Goal: Task Accomplishment & Management: Complete application form

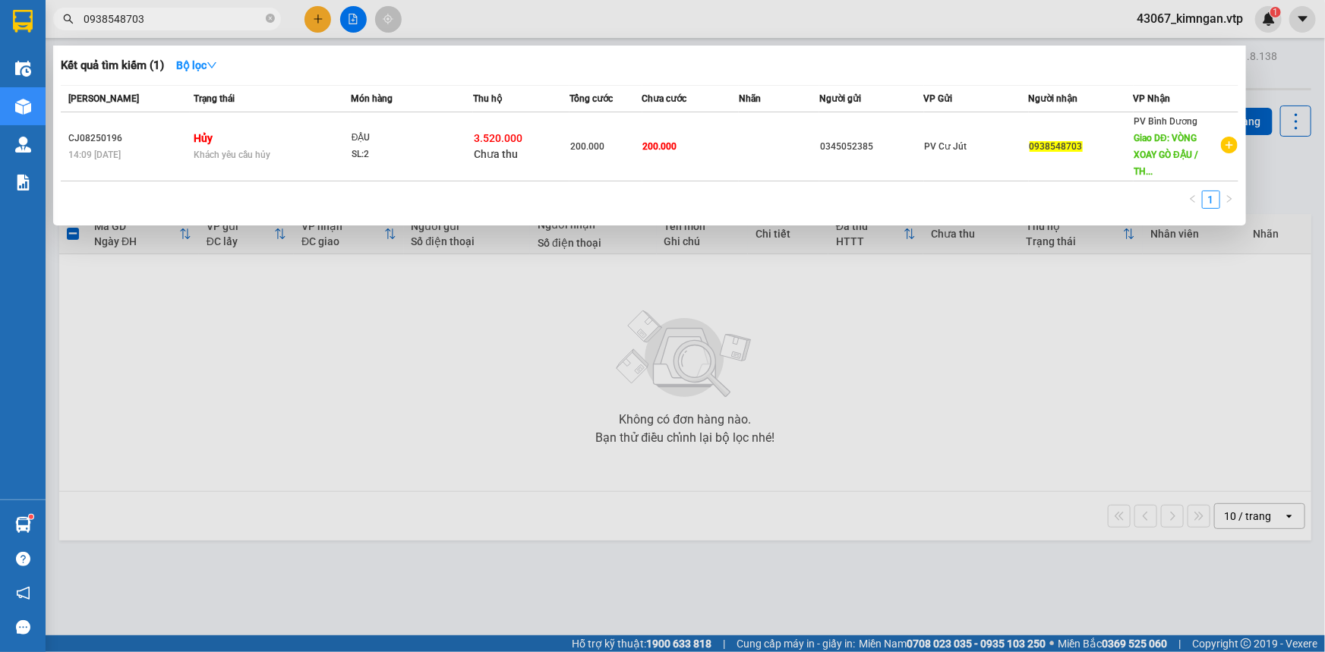
click at [196, 278] on div at bounding box center [662, 326] width 1325 height 652
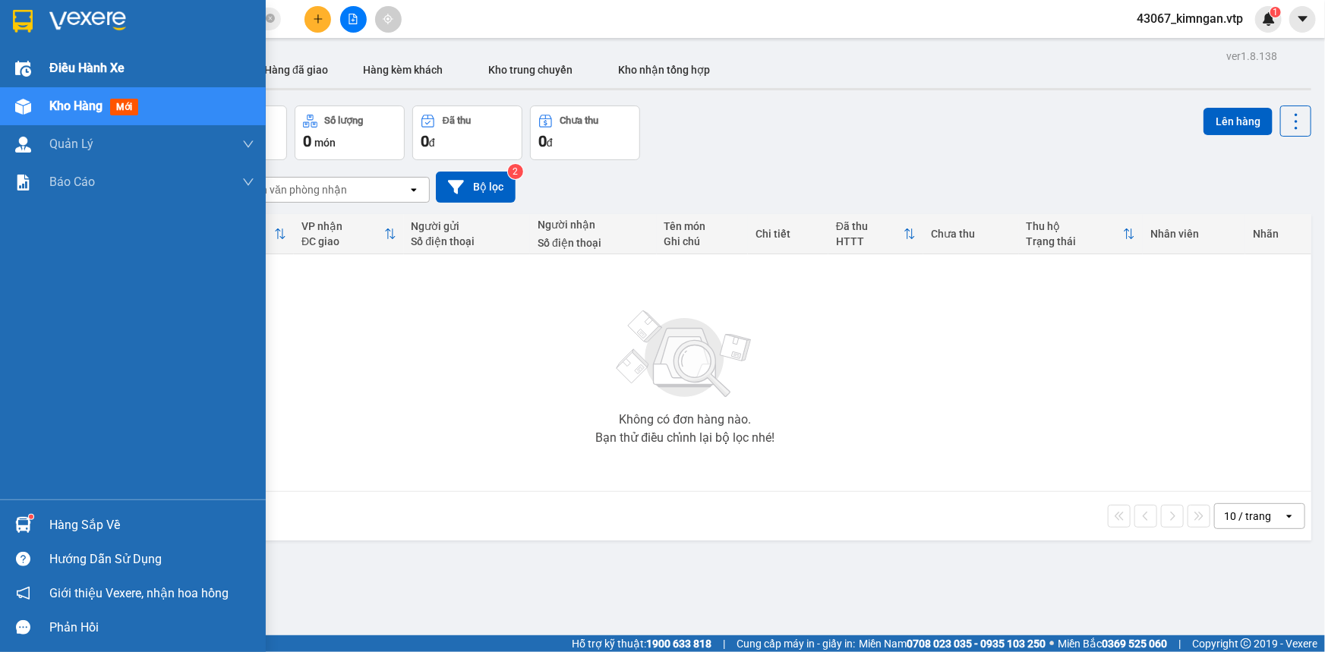
click at [52, 65] on span "Điều hành xe" at bounding box center [86, 67] width 75 height 19
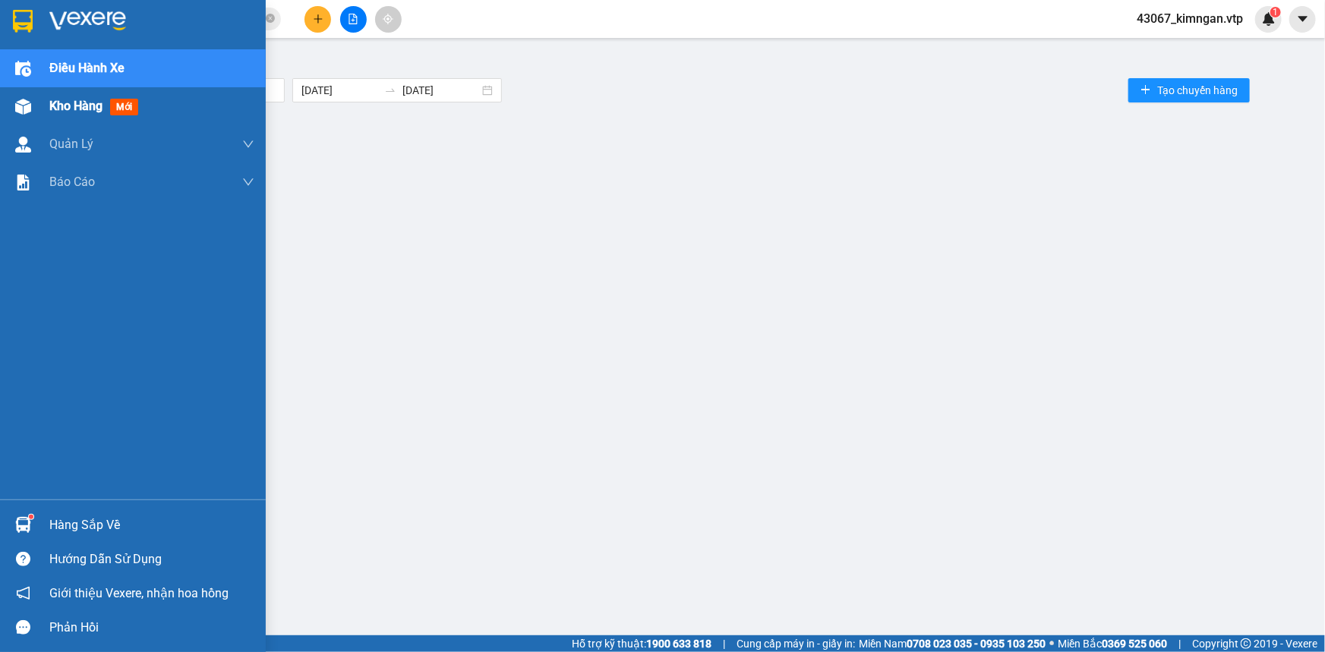
click at [47, 102] on div "Kho hàng mới" at bounding box center [133, 106] width 266 height 38
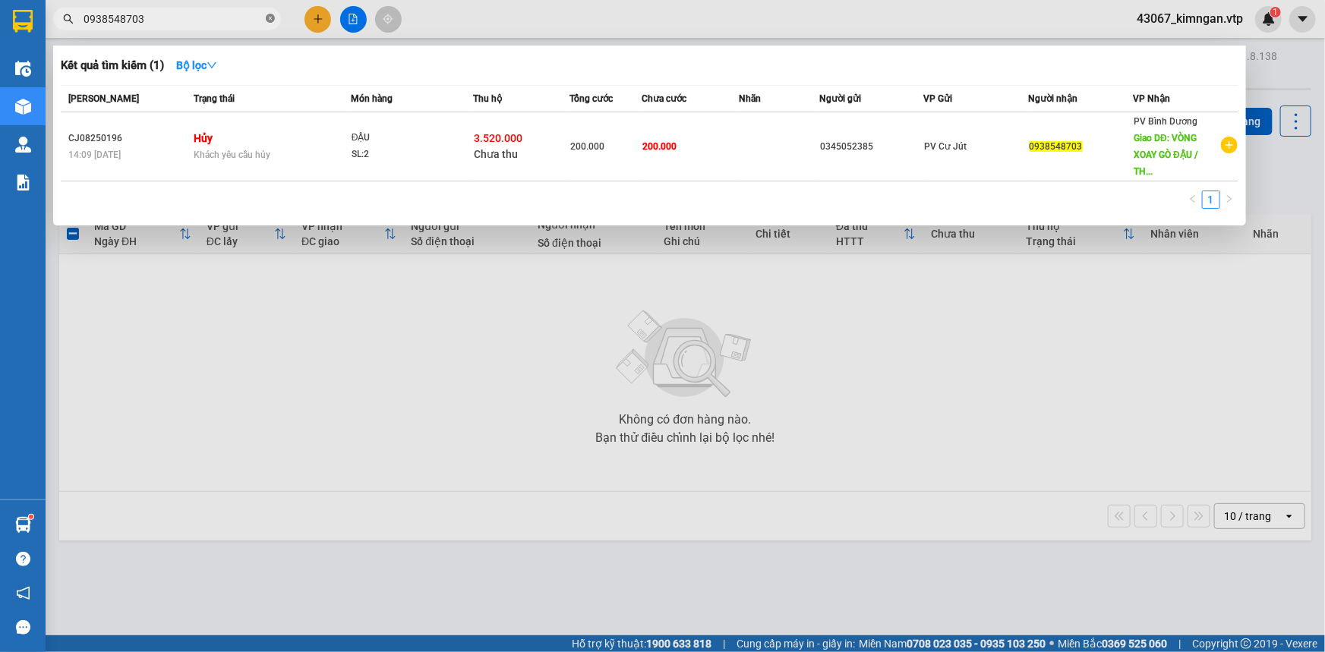
click at [267, 20] on icon "close-circle" at bounding box center [270, 18] width 9 height 9
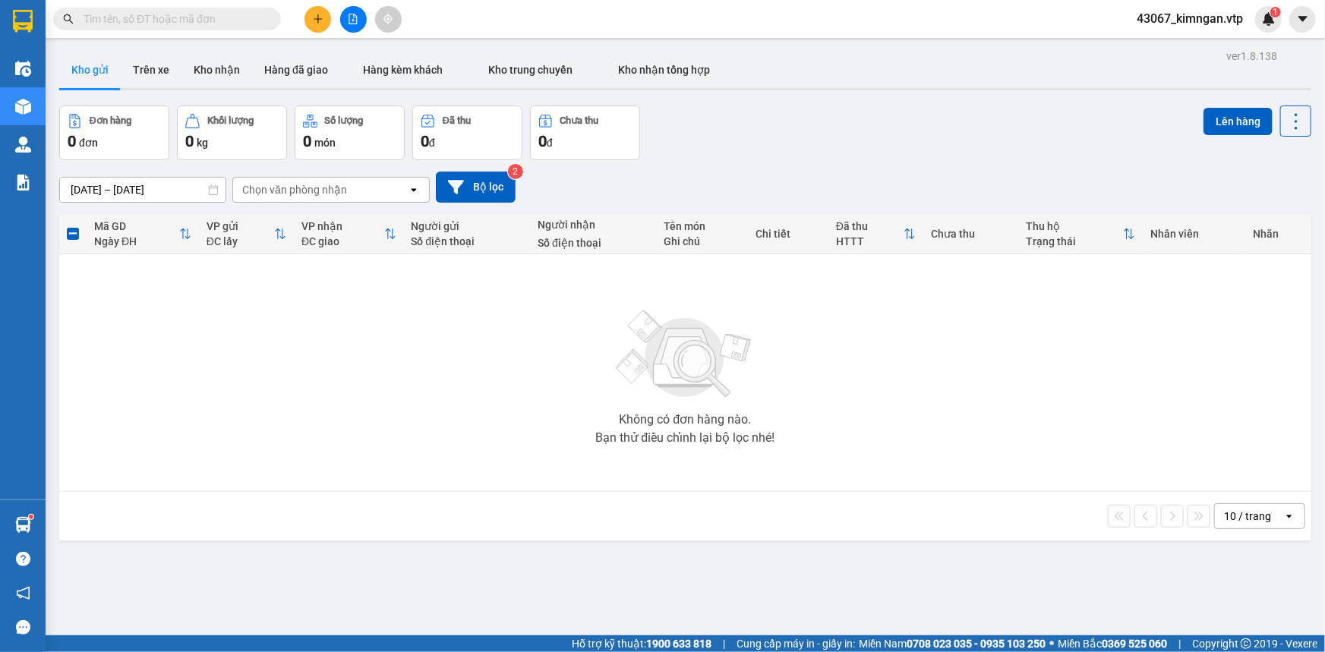
click at [324, 21] on button at bounding box center [317, 19] width 27 height 27
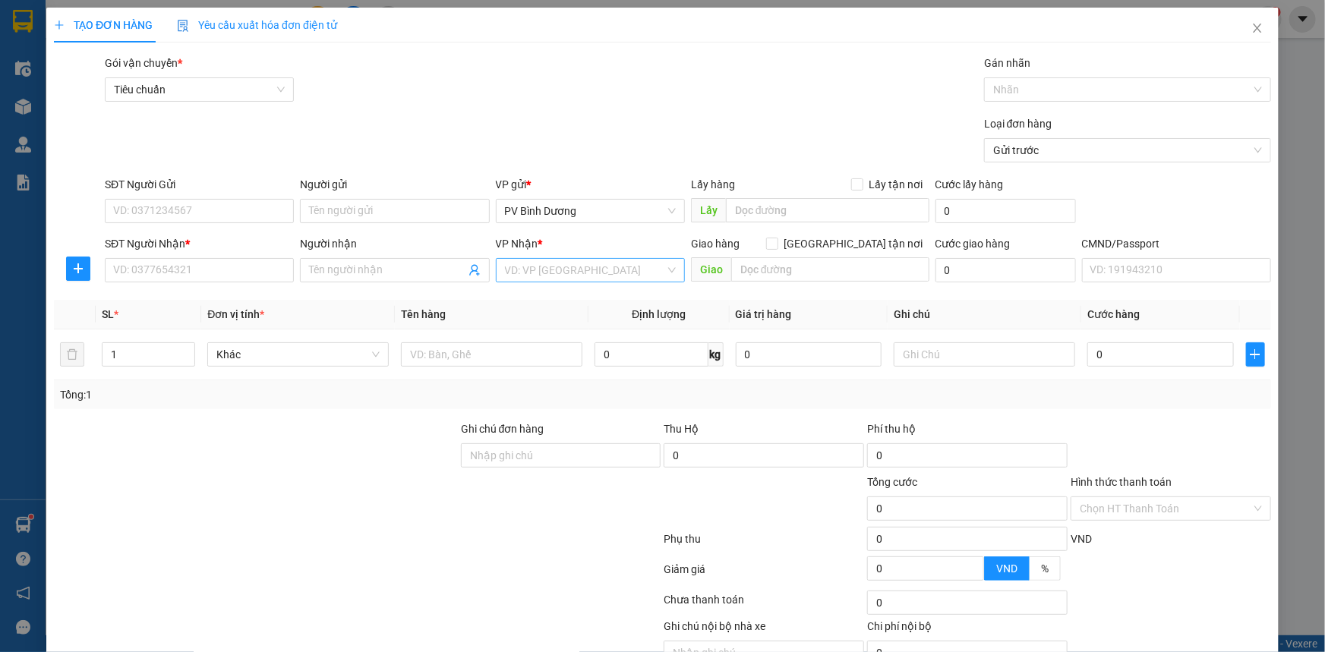
click at [527, 267] on input "search" at bounding box center [585, 270] width 160 height 23
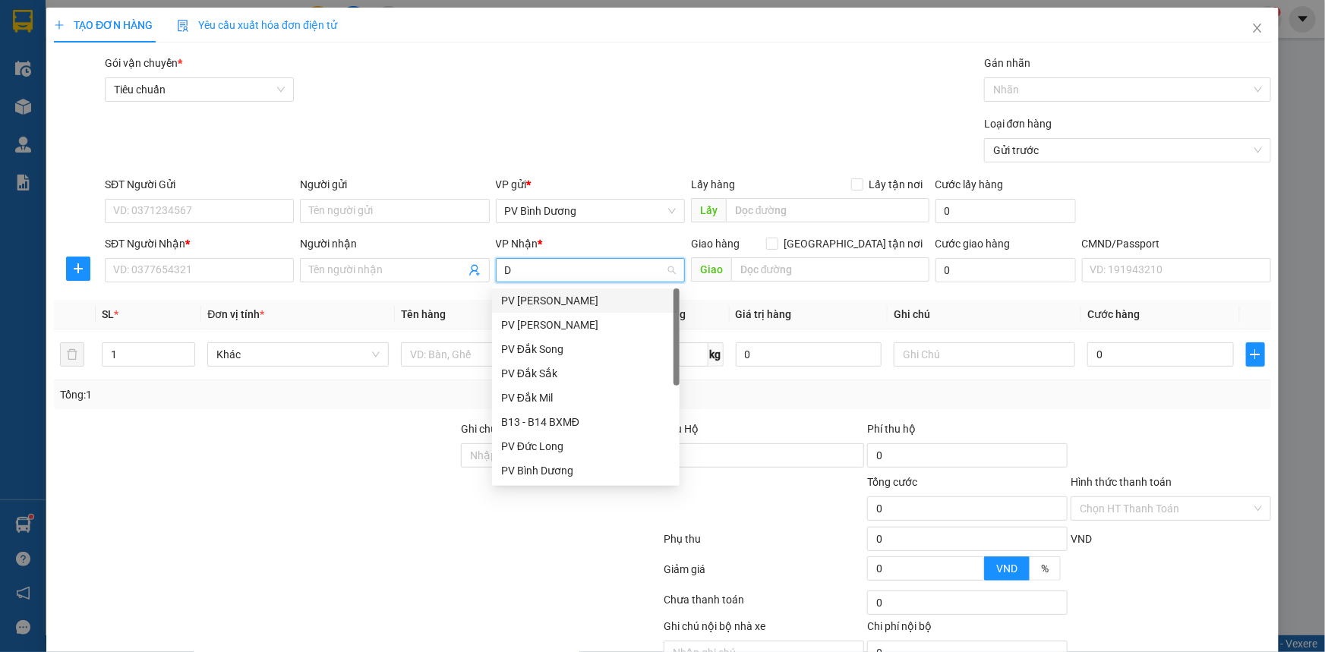
type input "DM"
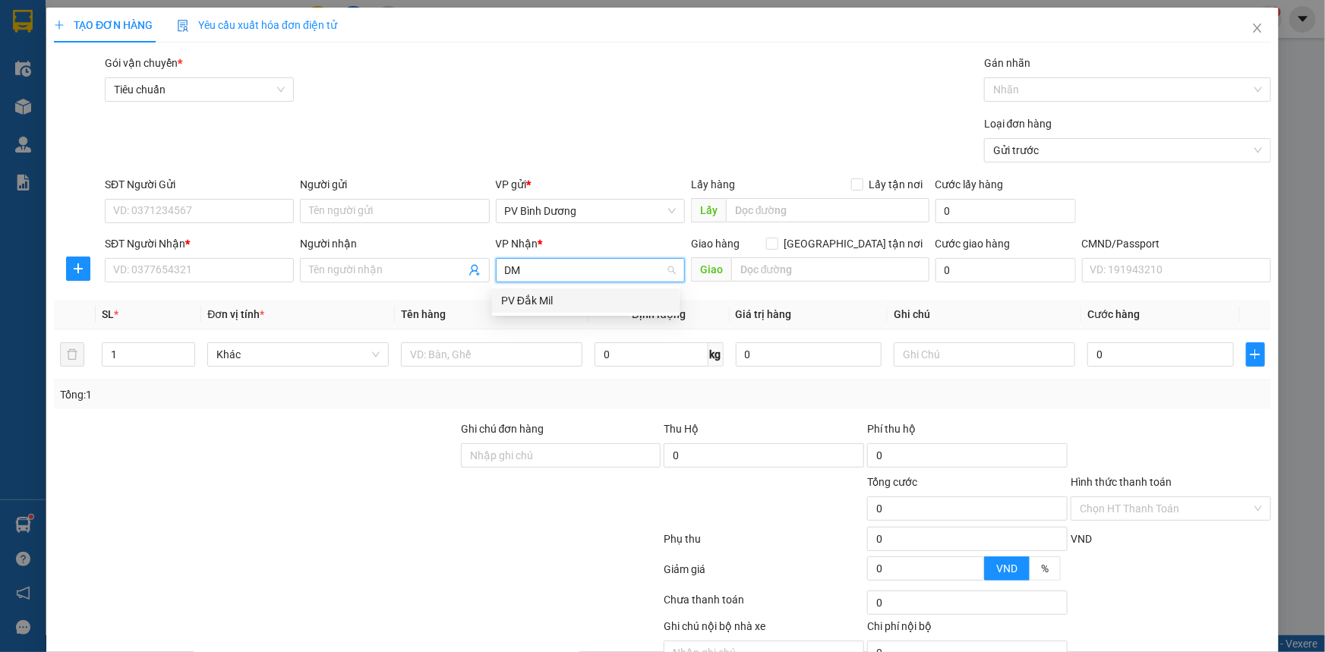
click at [525, 300] on div "PV Đắk Mil" at bounding box center [585, 300] width 169 height 17
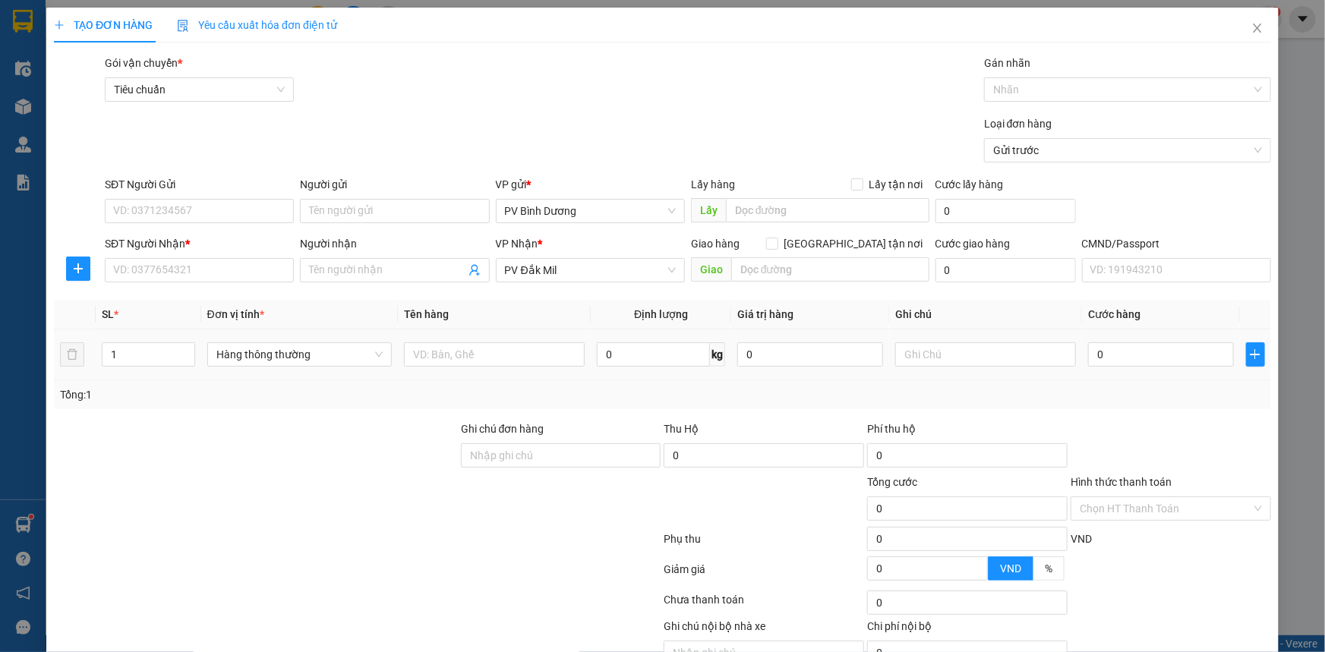
click at [485, 367] on div at bounding box center [494, 354] width 181 height 30
click at [487, 363] on div at bounding box center [494, 354] width 181 height 30
click at [487, 363] on input "text" at bounding box center [494, 354] width 181 height 24
type input "RỖ NHỰA"
click at [129, 346] on input "1" at bounding box center [148, 354] width 92 height 23
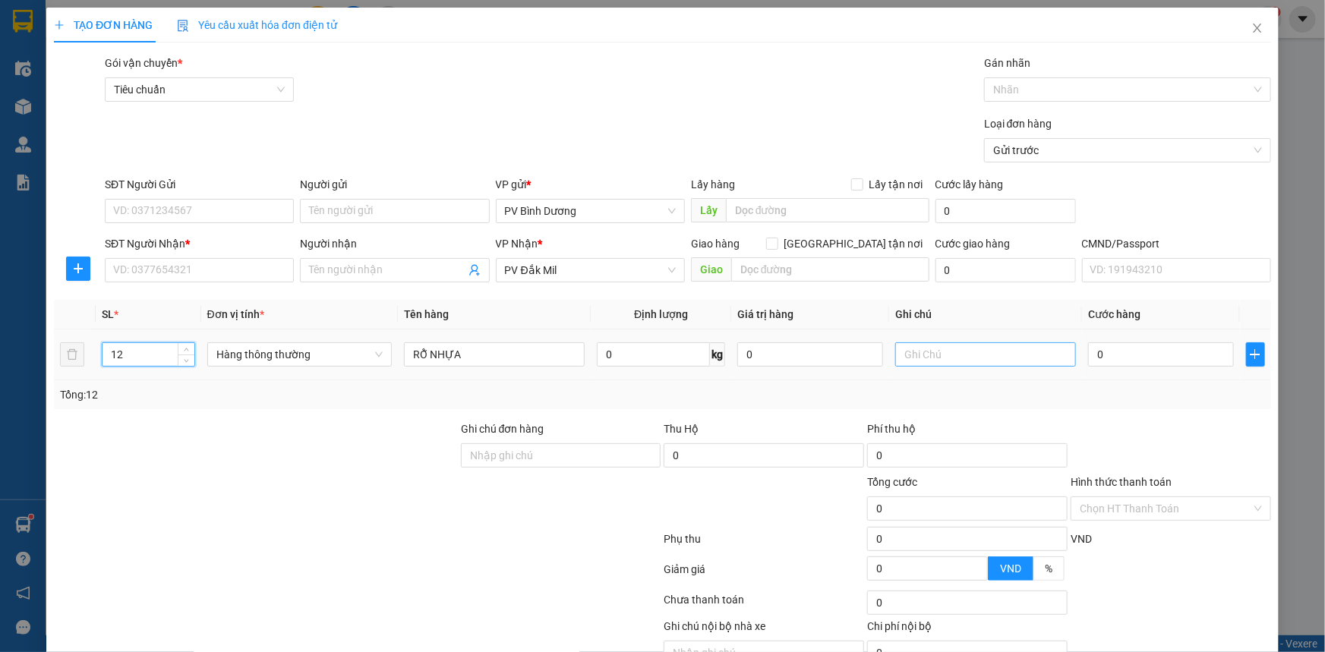
type input "12"
click at [938, 364] on input "text" at bounding box center [985, 354] width 181 height 24
type input "KIỆN"
click at [241, 494] on div at bounding box center [255, 500] width 407 height 53
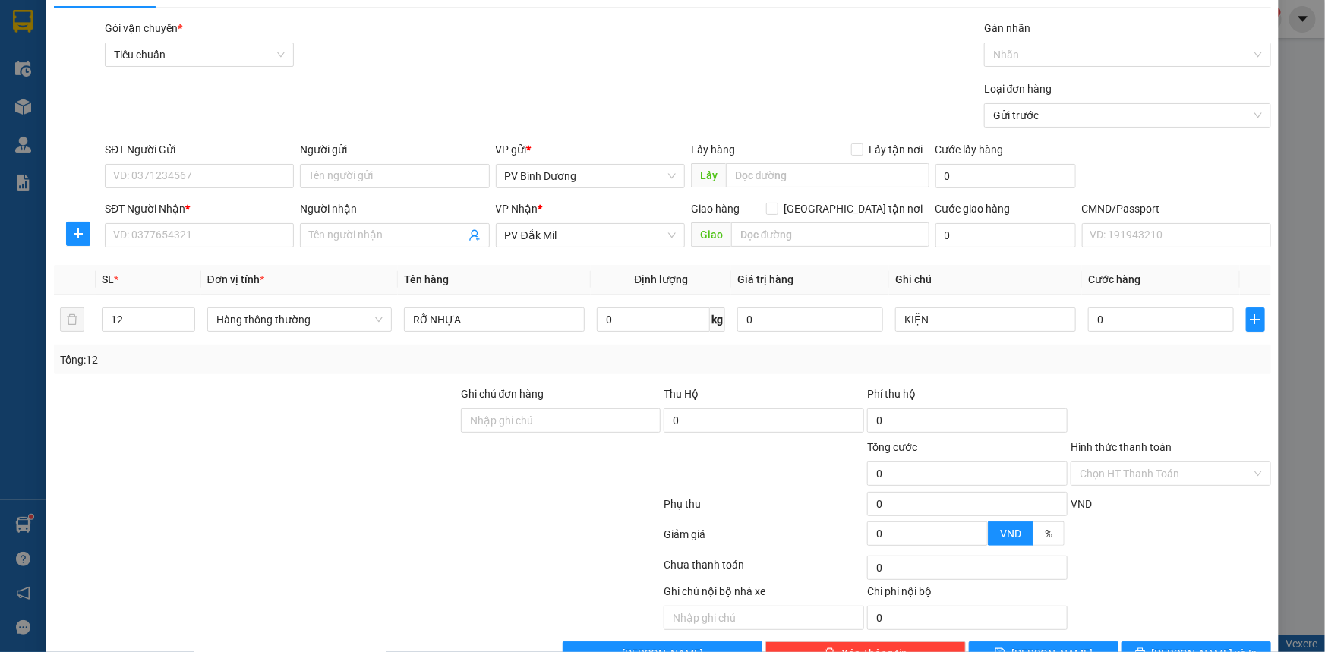
scroll to position [68, 0]
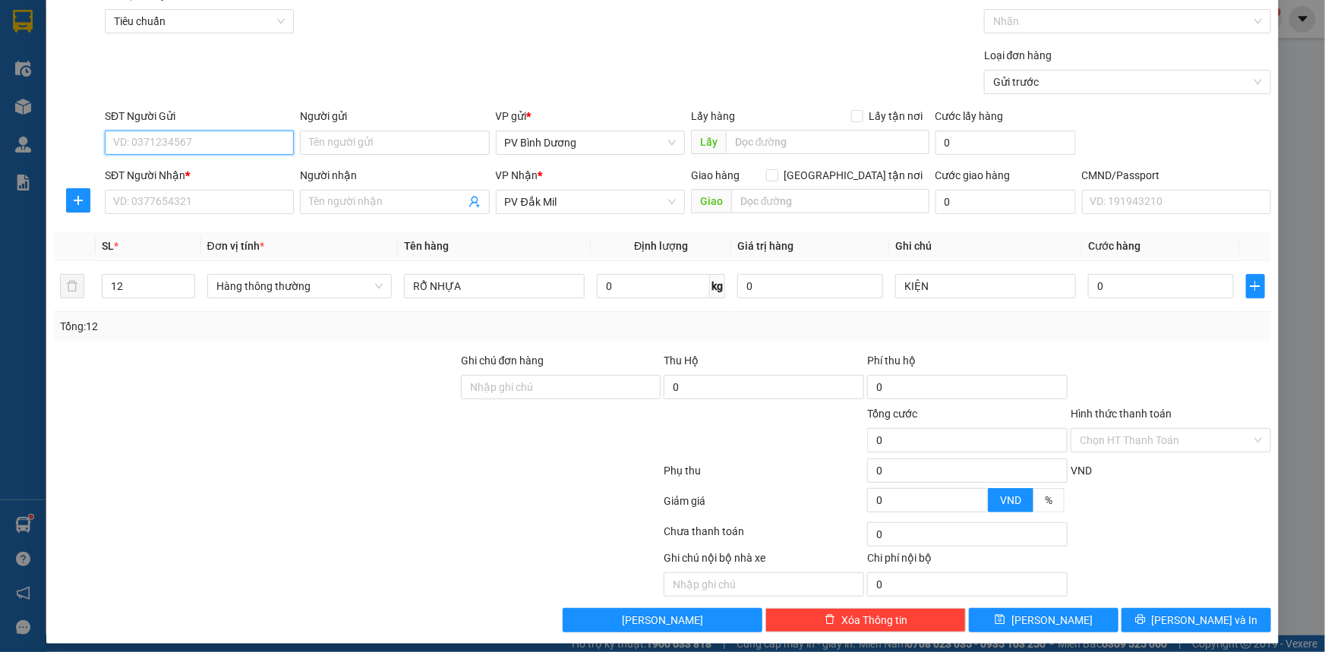
click at [212, 150] on input "SĐT Người Gửi" at bounding box center [199, 143] width 189 height 24
type input "0934546878"
click at [352, 139] on input "Người gửi" at bounding box center [394, 143] width 189 height 24
type input "[DEMOGRAPHIC_DATA]"
click at [208, 201] on input "SĐT Người Nhận *" at bounding box center [199, 202] width 189 height 24
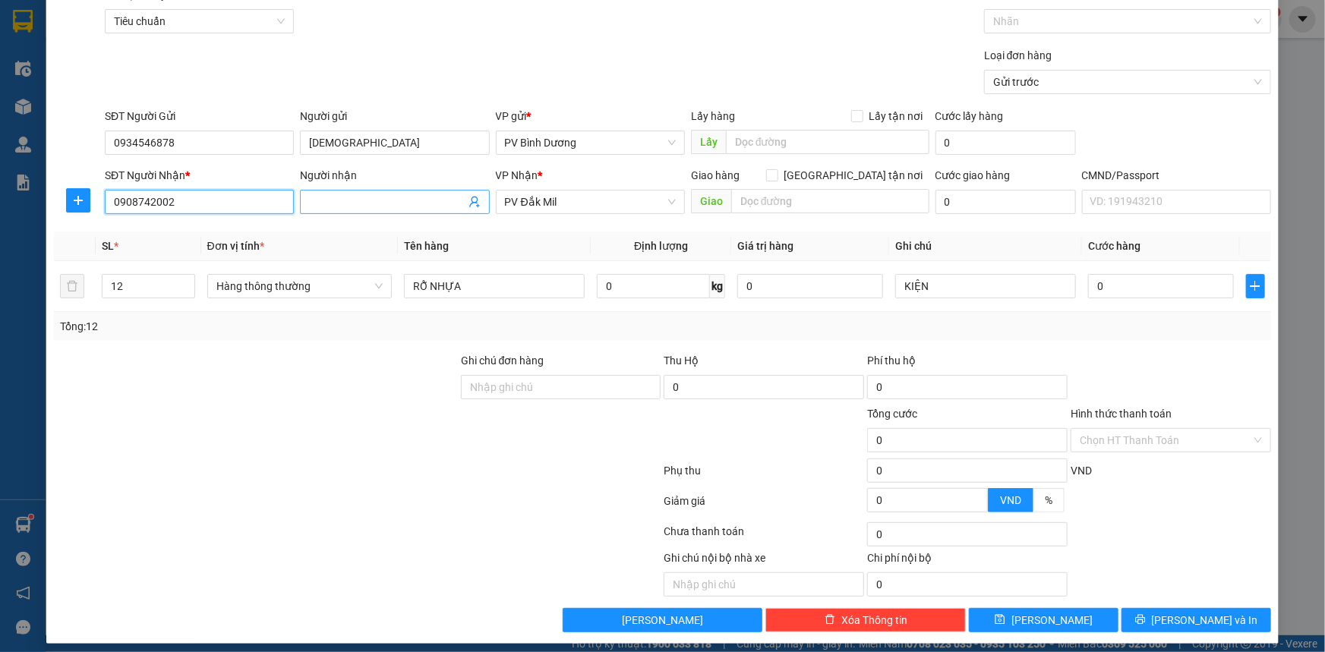
type input "0908742002"
click at [361, 203] on input "Người nhận" at bounding box center [387, 202] width 156 height 17
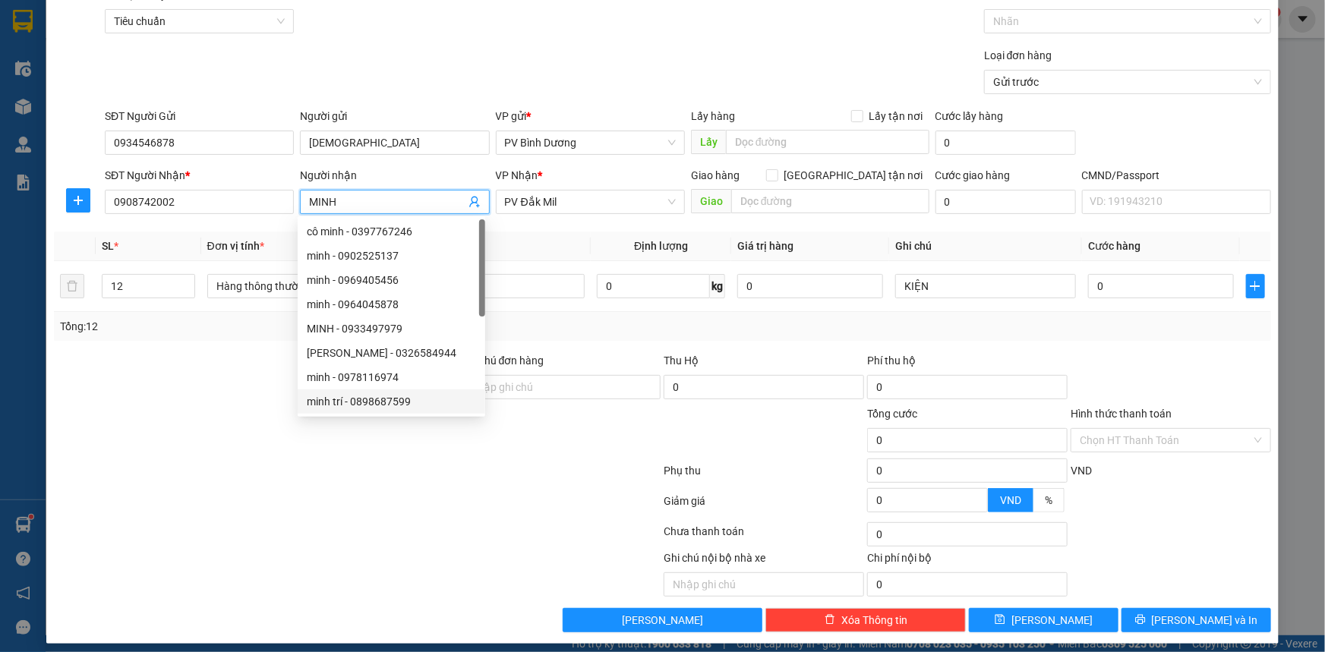
type input "MINH"
click at [402, 492] on div at bounding box center [357, 504] width 610 height 30
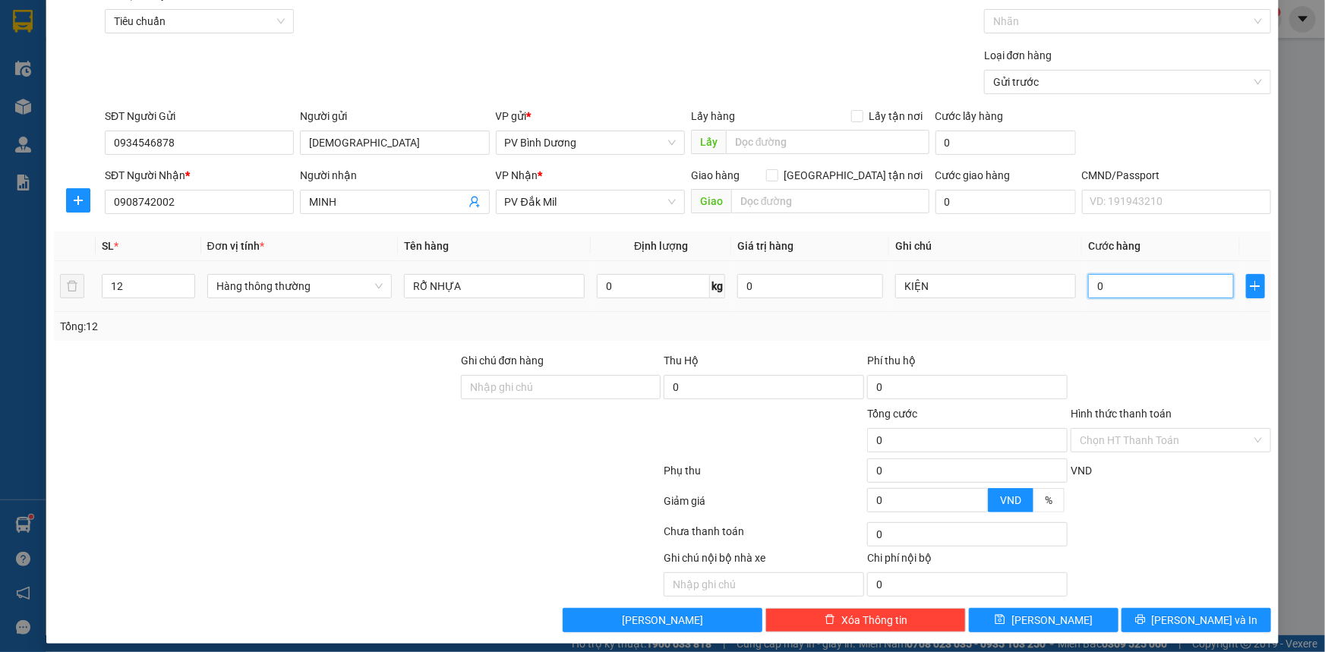
click at [1156, 290] on input "0" at bounding box center [1161, 286] width 146 height 24
type input "4"
type input "40"
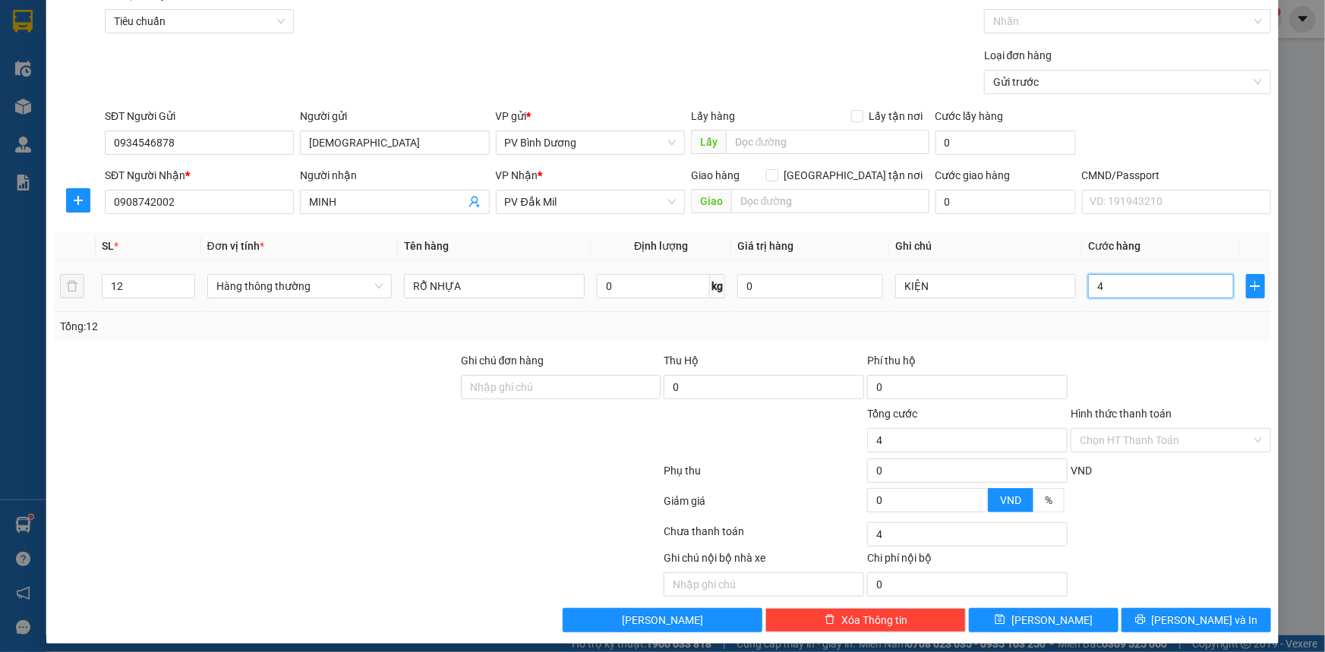
type input "40"
type input "400"
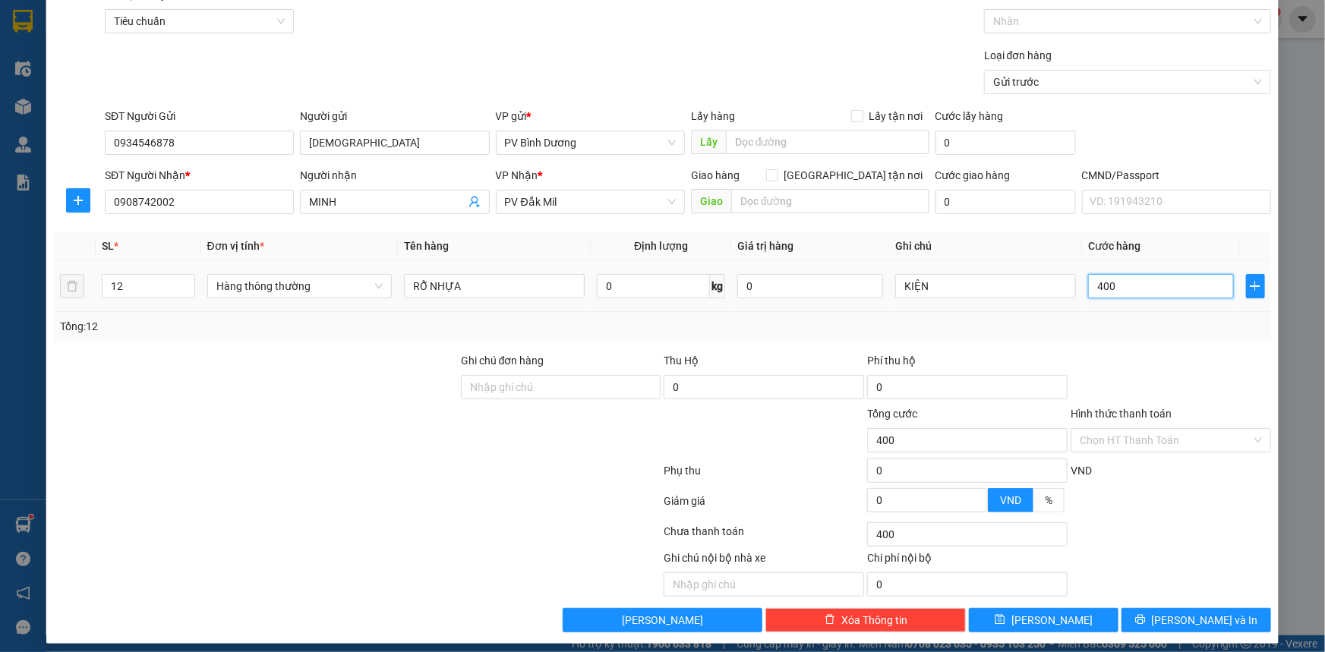
type input "4.000"
type input "40.000"
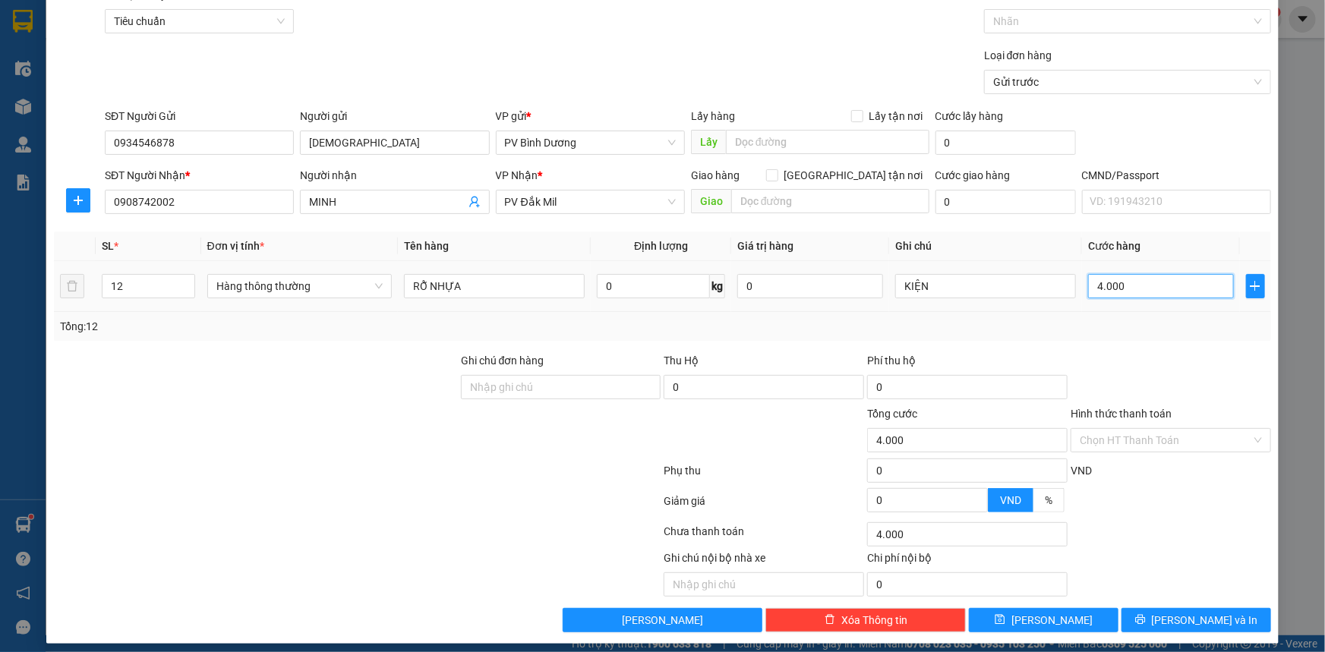
type input "40.000"
type input "400.000"
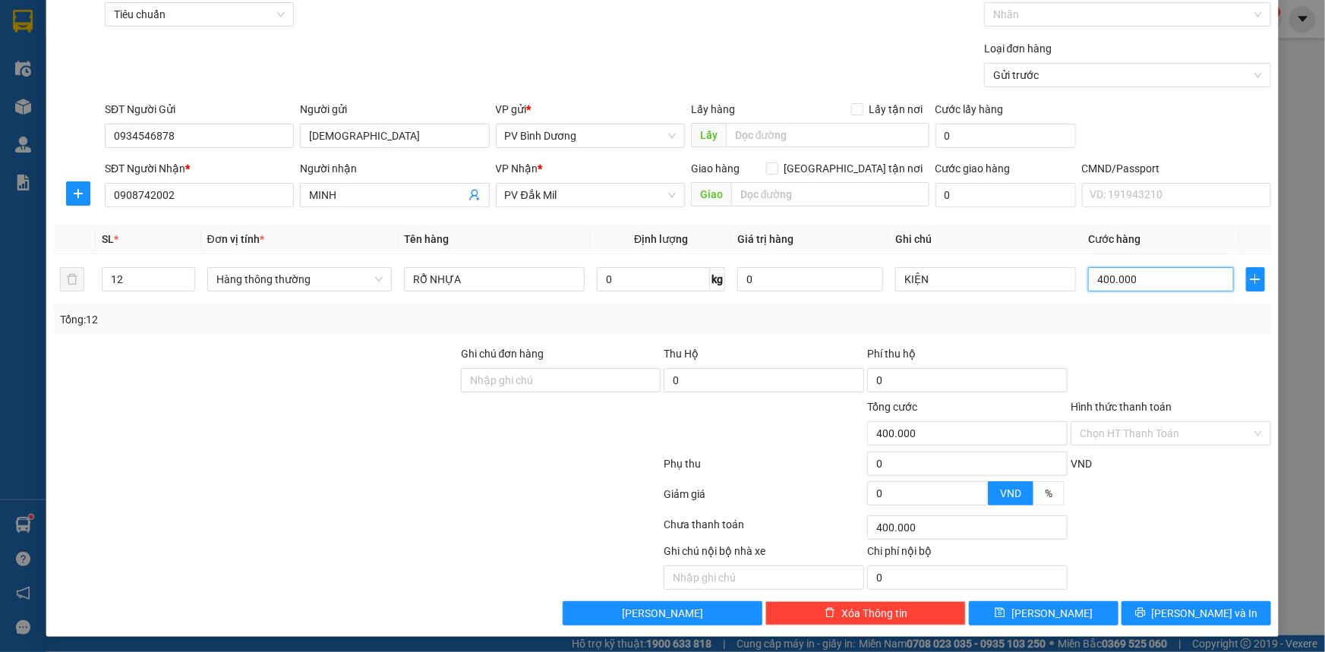
scroll to position [77, 0]
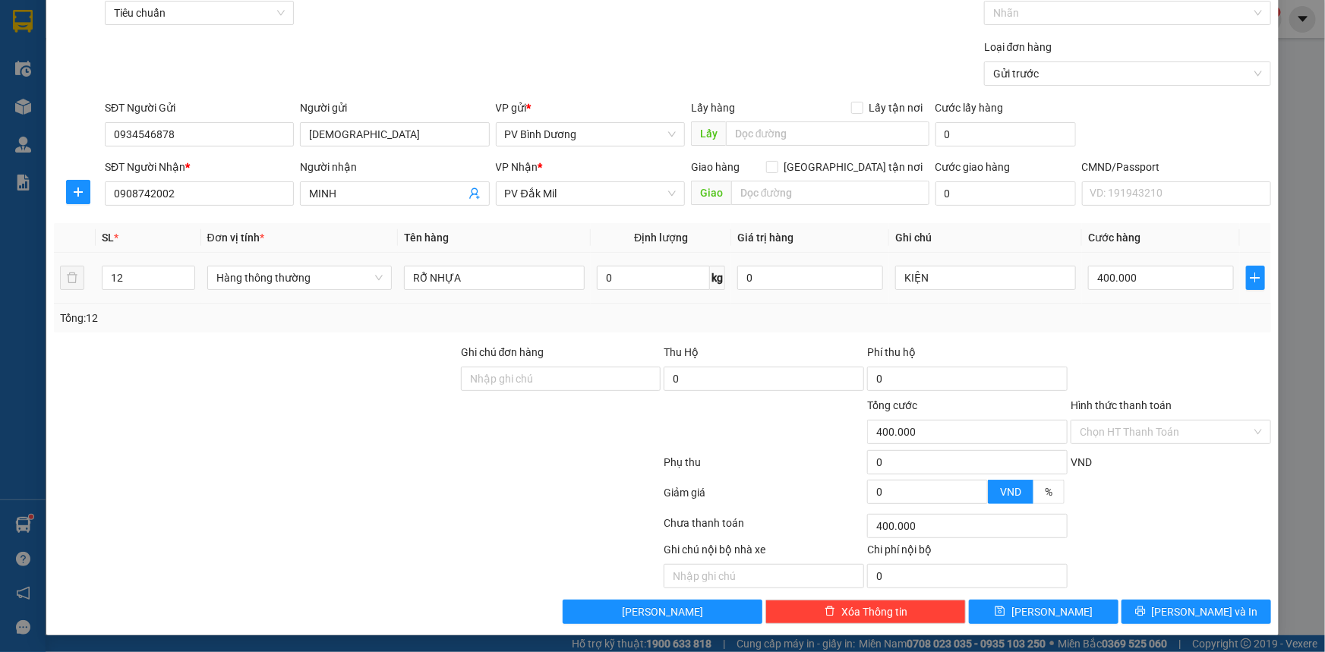
click at [0, 325] on div "TẠO ĐƠN HÀNG Yêu cầu xuất hóa đơn điện tử Transit Pickup Surcharge Ids Transit …" at bounding box center [662, 326] width 1325 height 652
click at [1156, 613] on button "[PERSON_NAME] và In" at bounding box center [1196, 612] width 150 height 24
type input "0"
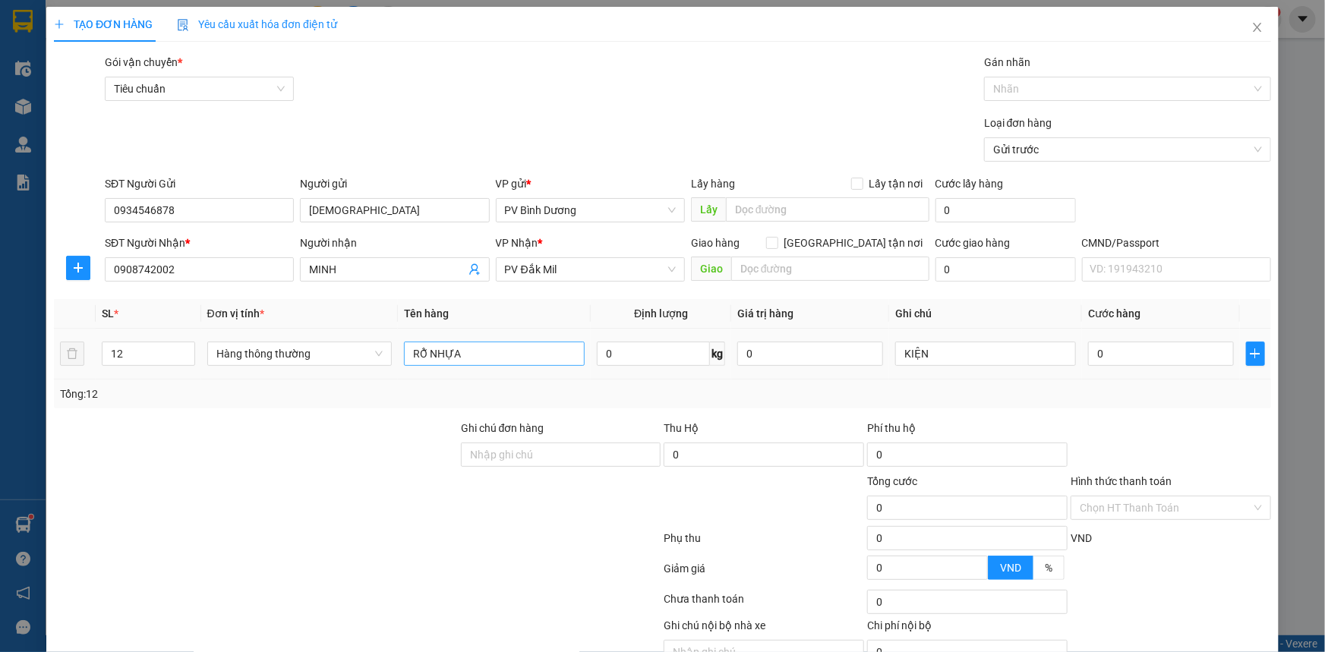
scroll to position [0, 0]
click at [1114, 358] on input "0" at bounding box center [1161, 354] width 146 height 24
type input "4"
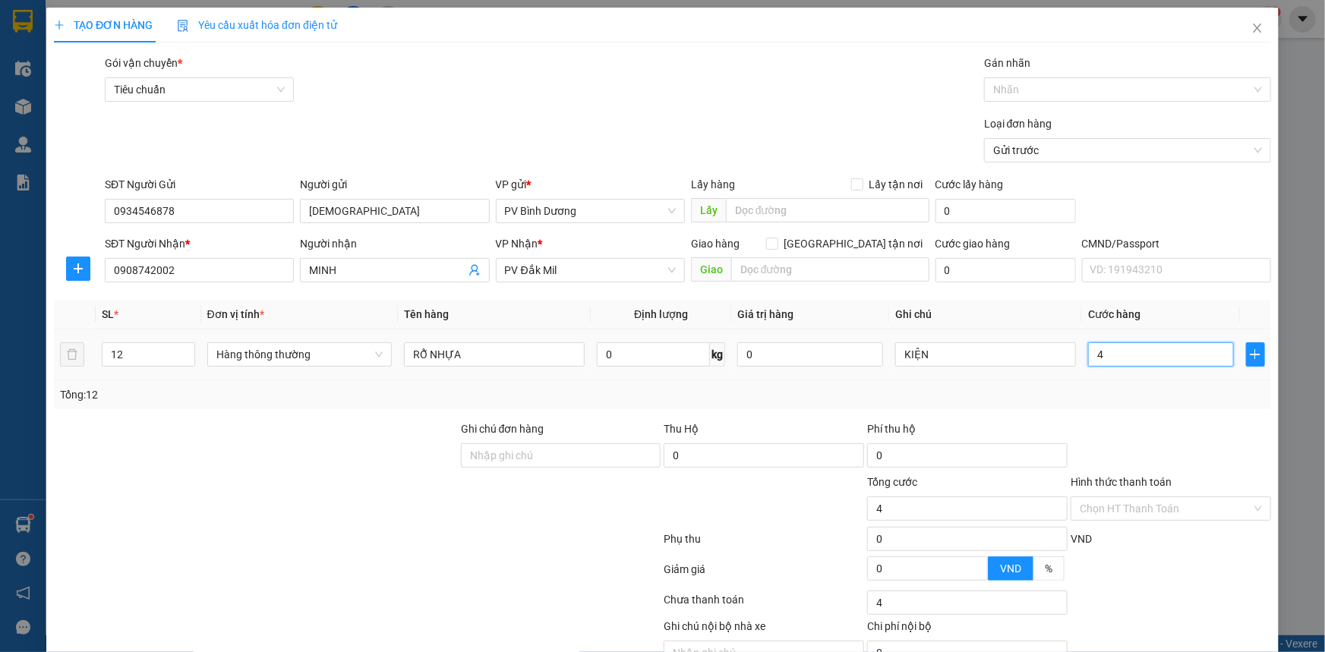
type input "40"
type input "400"
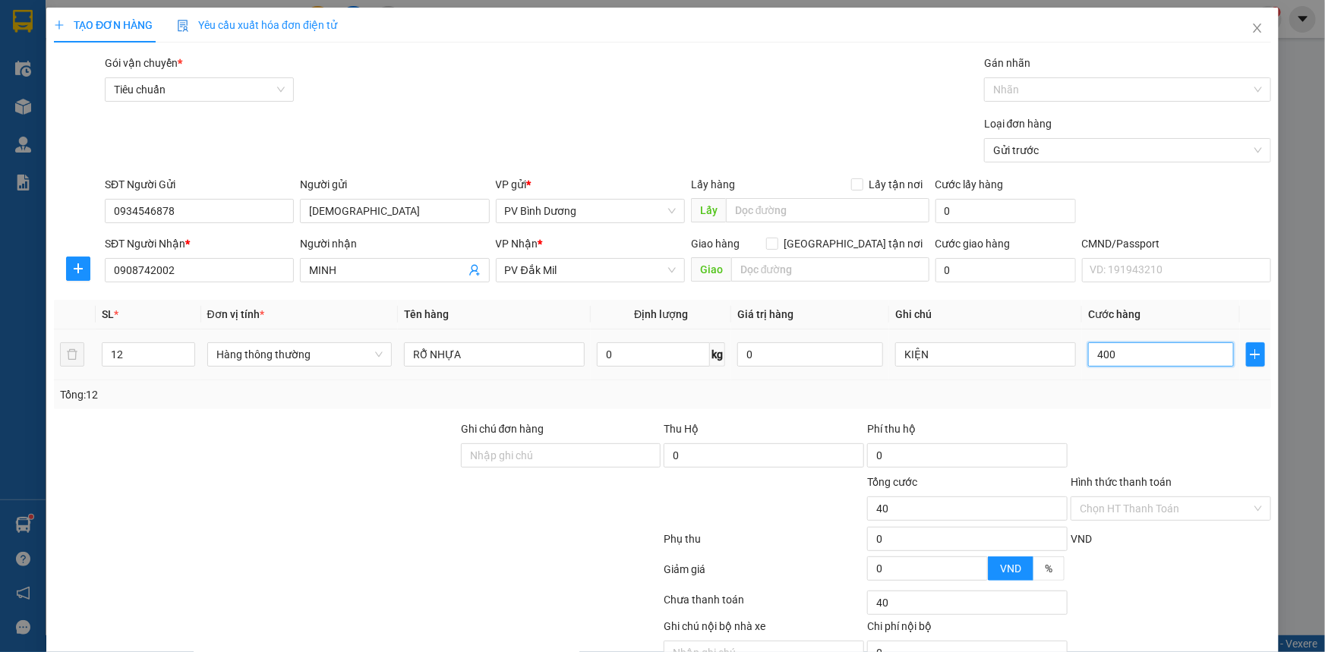
type input "400"
type input "4.000"
type input "40.000"
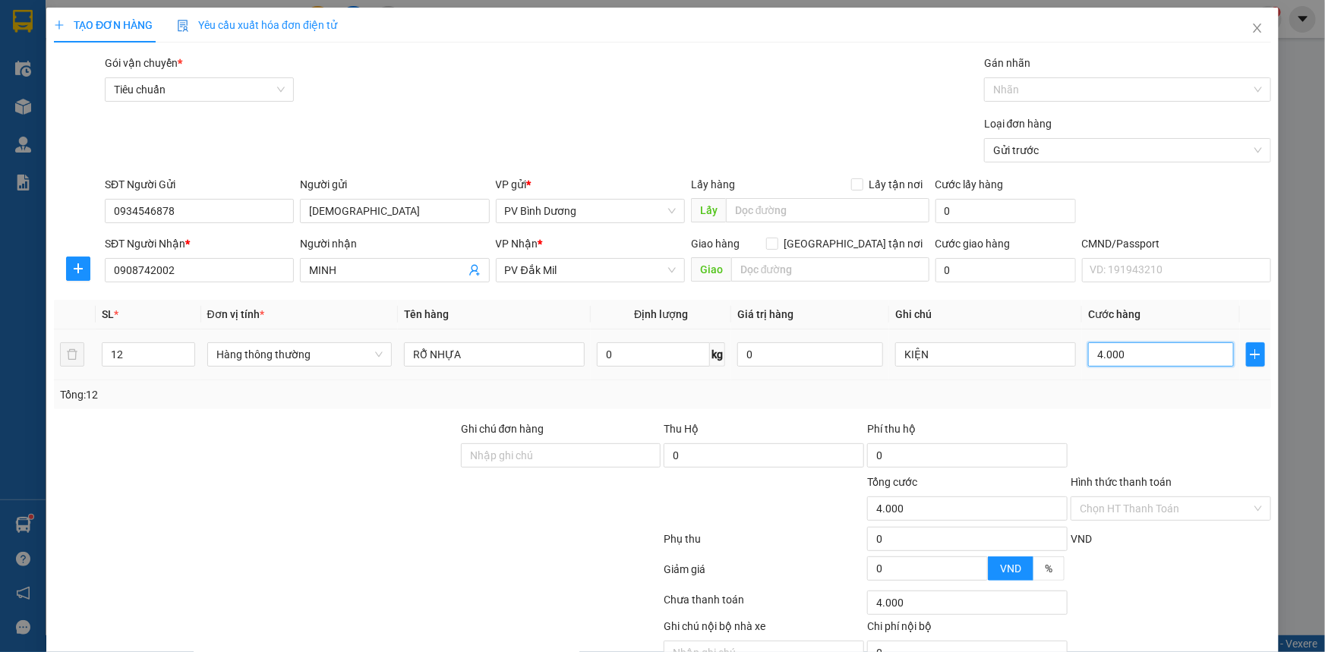
type input "40.000"
type input "400.000"
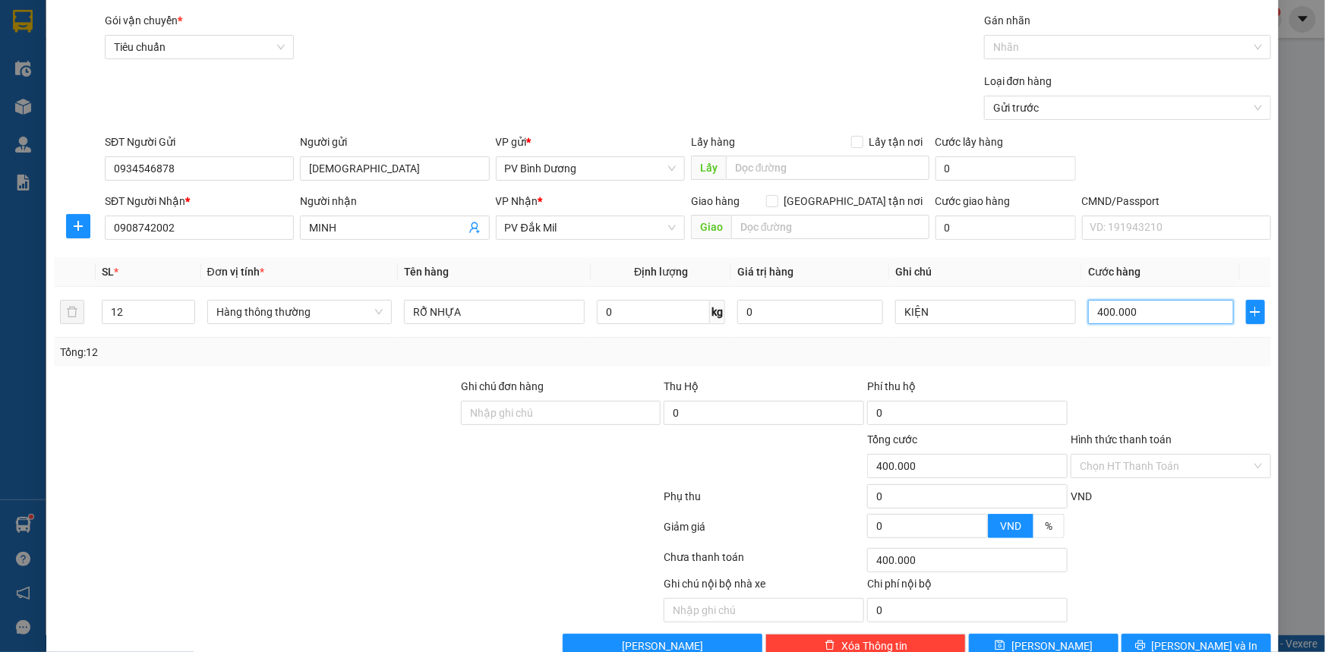
scroll to position [77, 0]
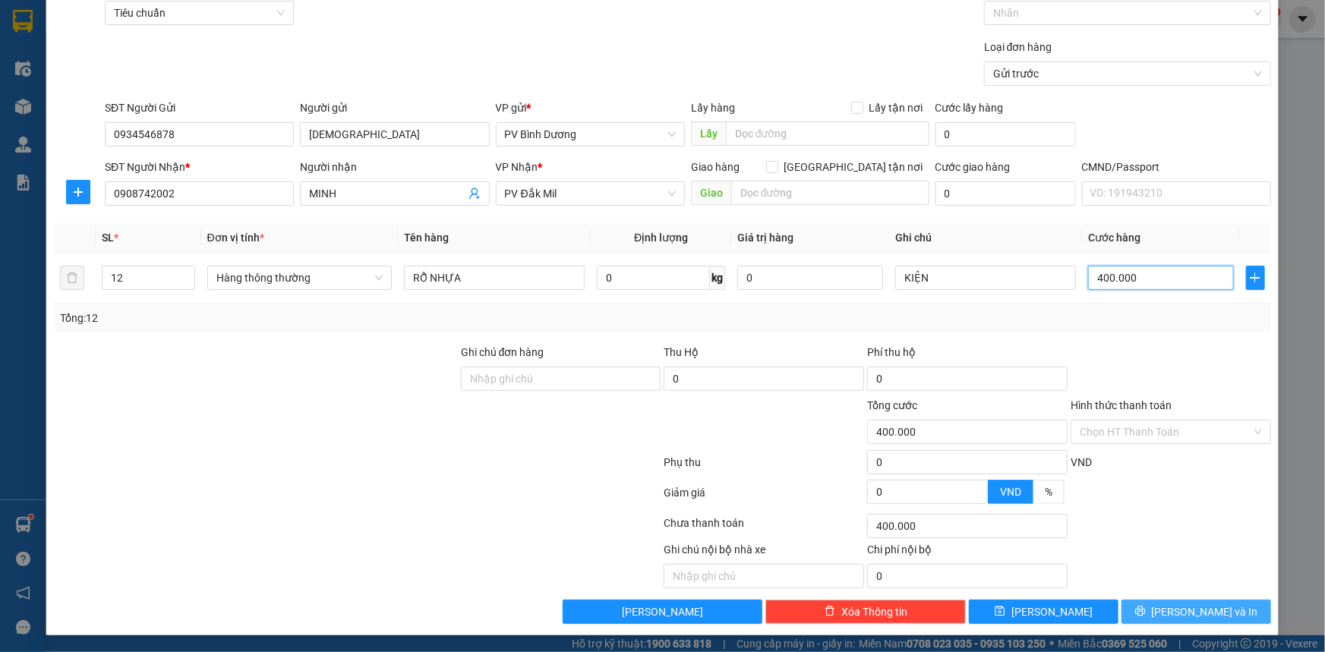
type input "400.000"
click at [1179, 622] on button "[PERSON_NAME] và In" at bounding box center [1196, 612] width 150 height 24
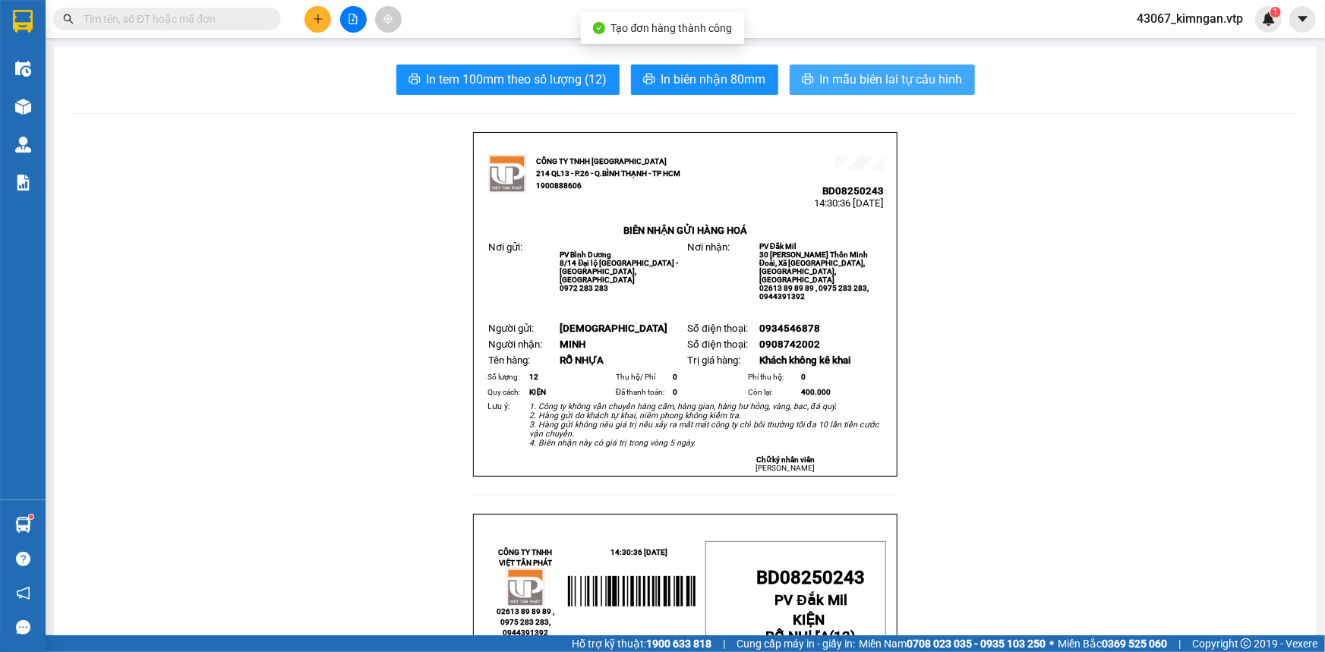
click at [840, 83] on span "In mẫu biên lai tự cấu hình" at bounding box center [891, 79] width 143 height 19
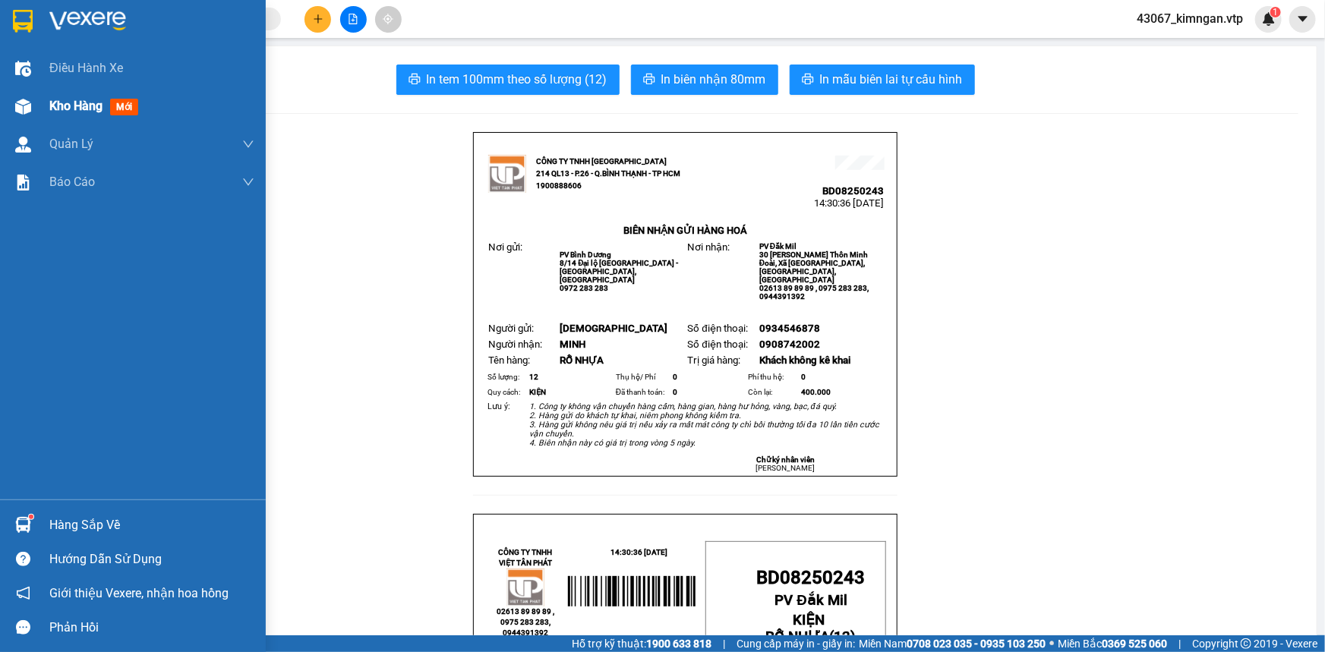
click at [89, 115] on div "Kho hàng mới" at bounding box center [96, 105] width 95 height 19
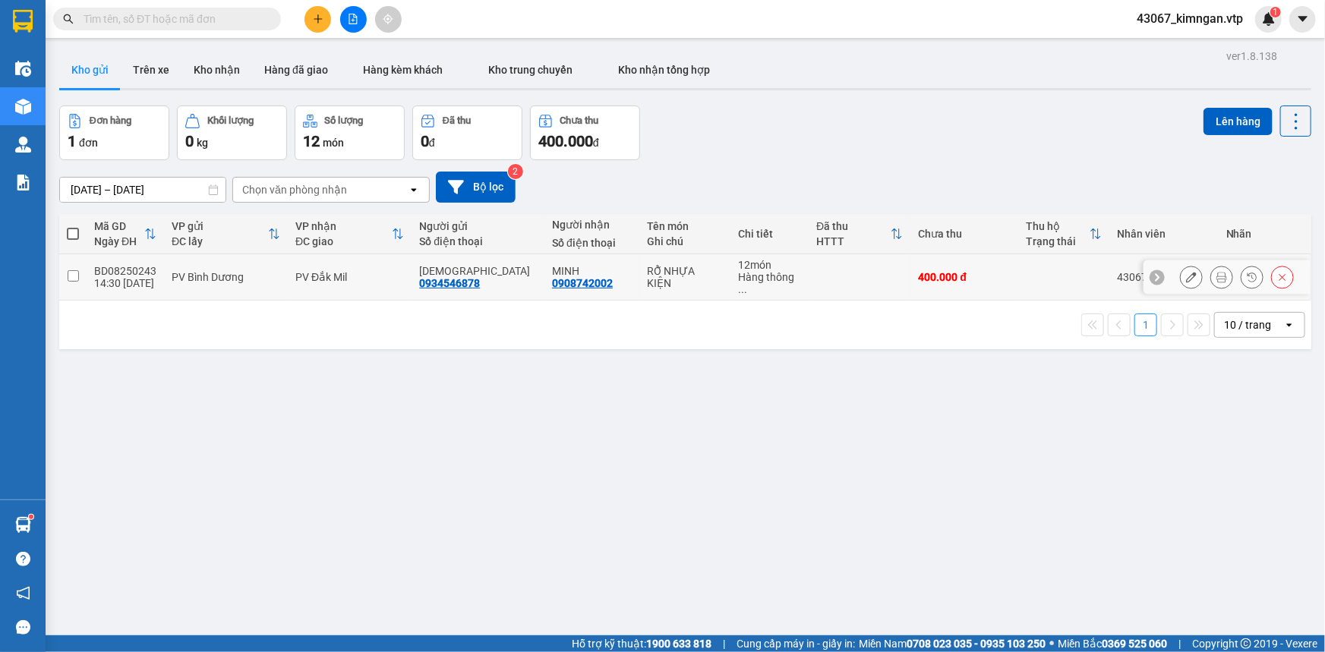
click at [73, 273] on input "checkbox" at bounding box center [73, 275] width 11 height 11
checkbox input "true"
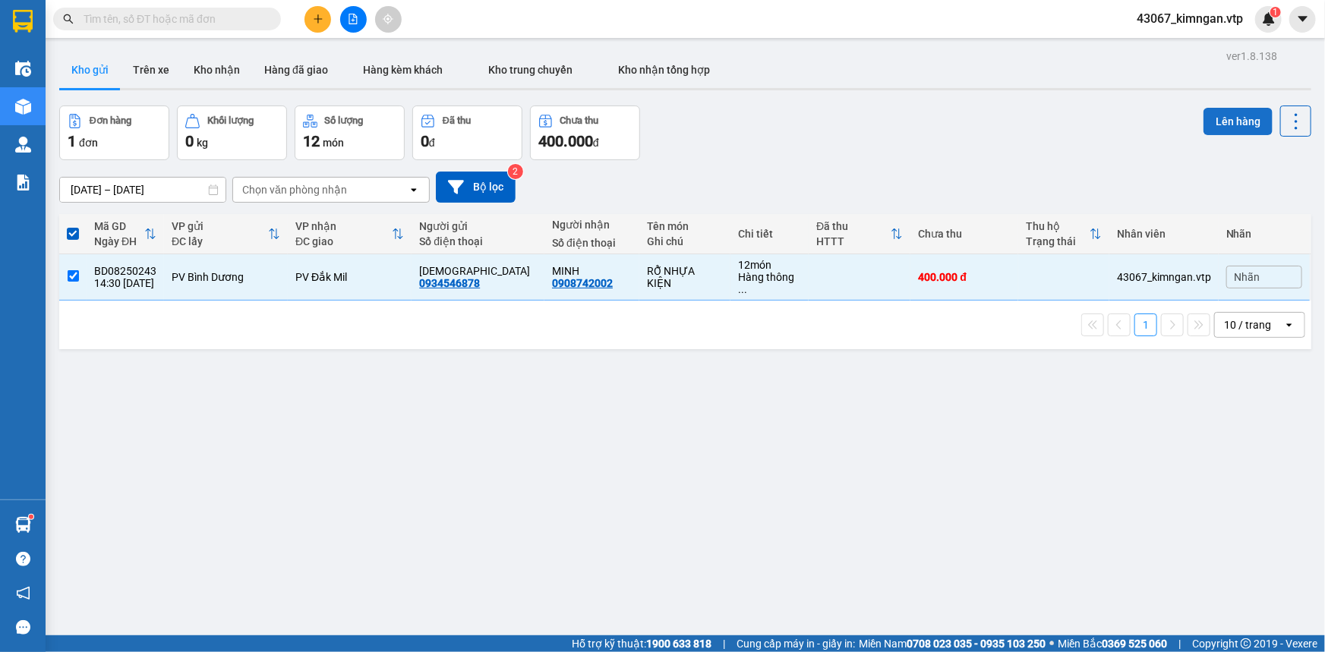
click at [1217, 116] on button "Lên hàng" at bounding box center [1237, 121] width 69 height 27
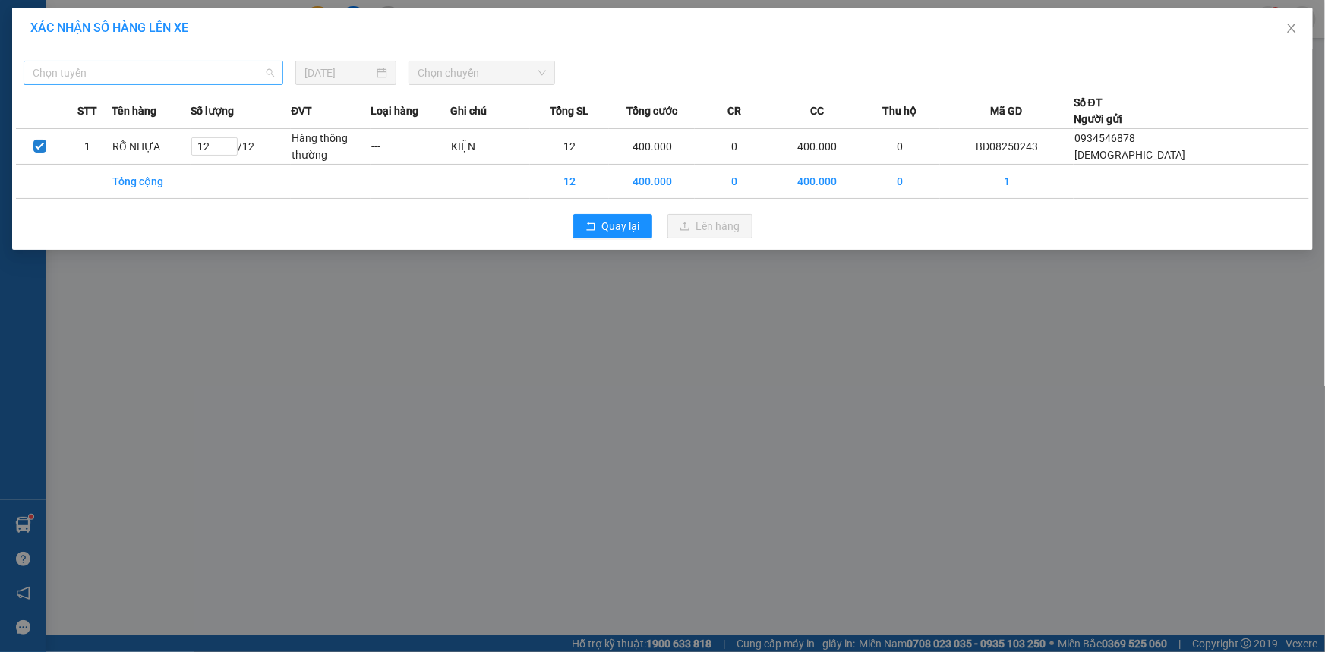
click at [166, 76] on span "Chọn tuyến" at bounding box center [153, 72] width 241 height 23
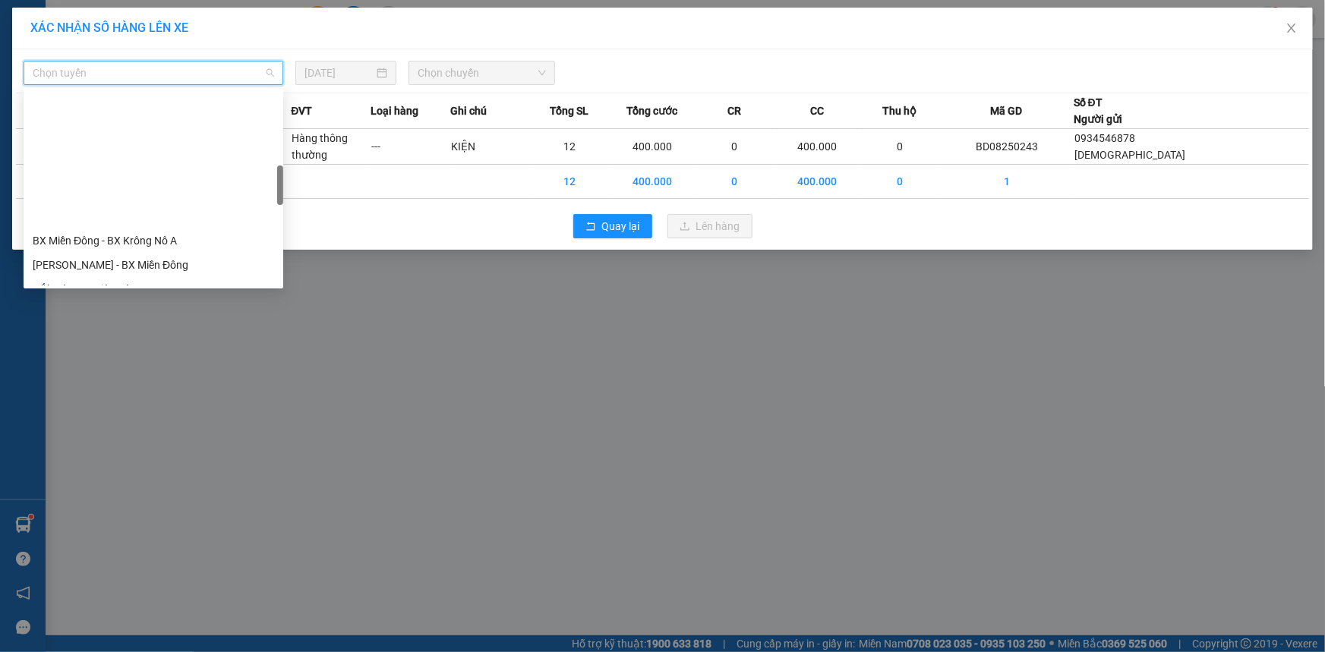
scroll to position [414, 0]
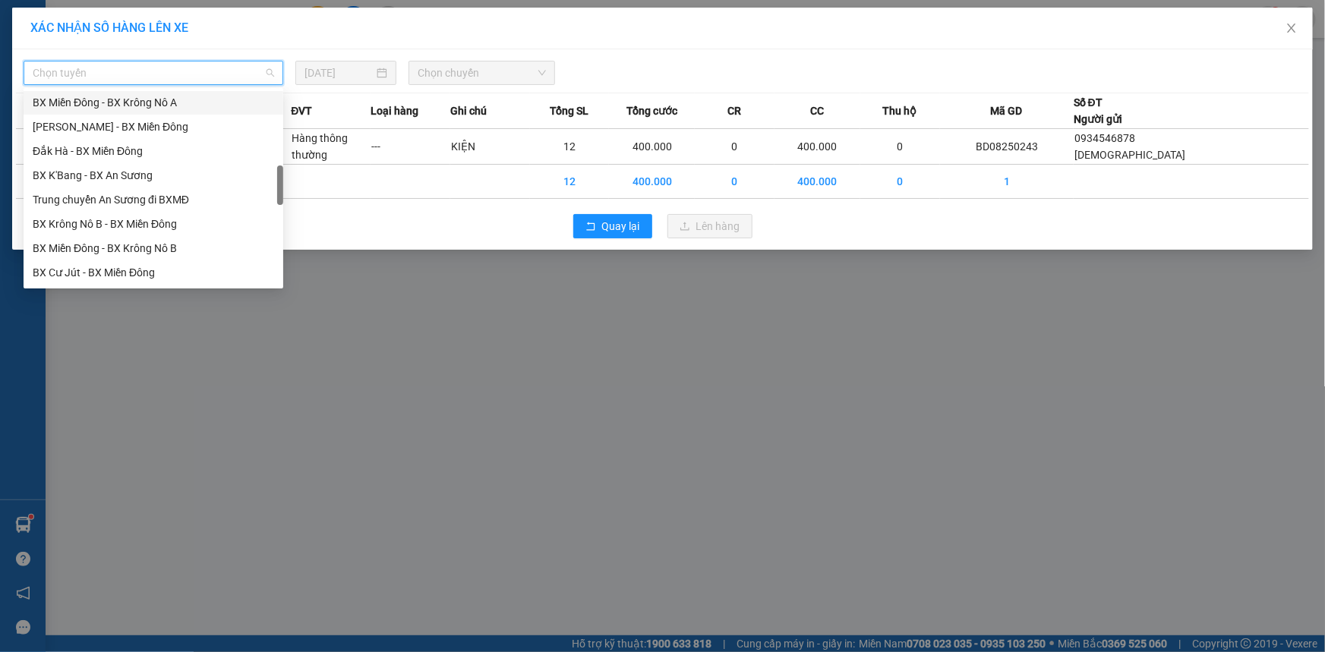
click at [182, 105] on div "BX Miền Đông - BX Krông Nô A" at bounding box center [153, 102] width 241 height 17
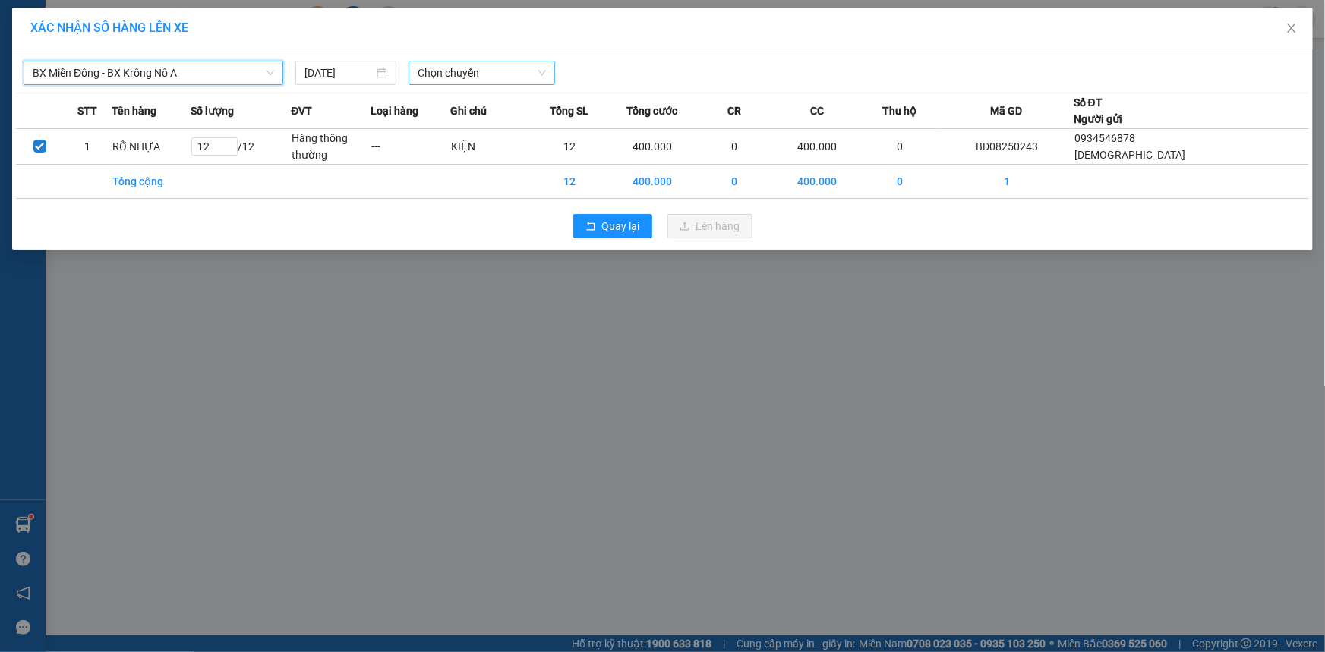
click at [503, 76] on span "Chọn chuyến" at bounding box center [482, 72] width 128 height 23
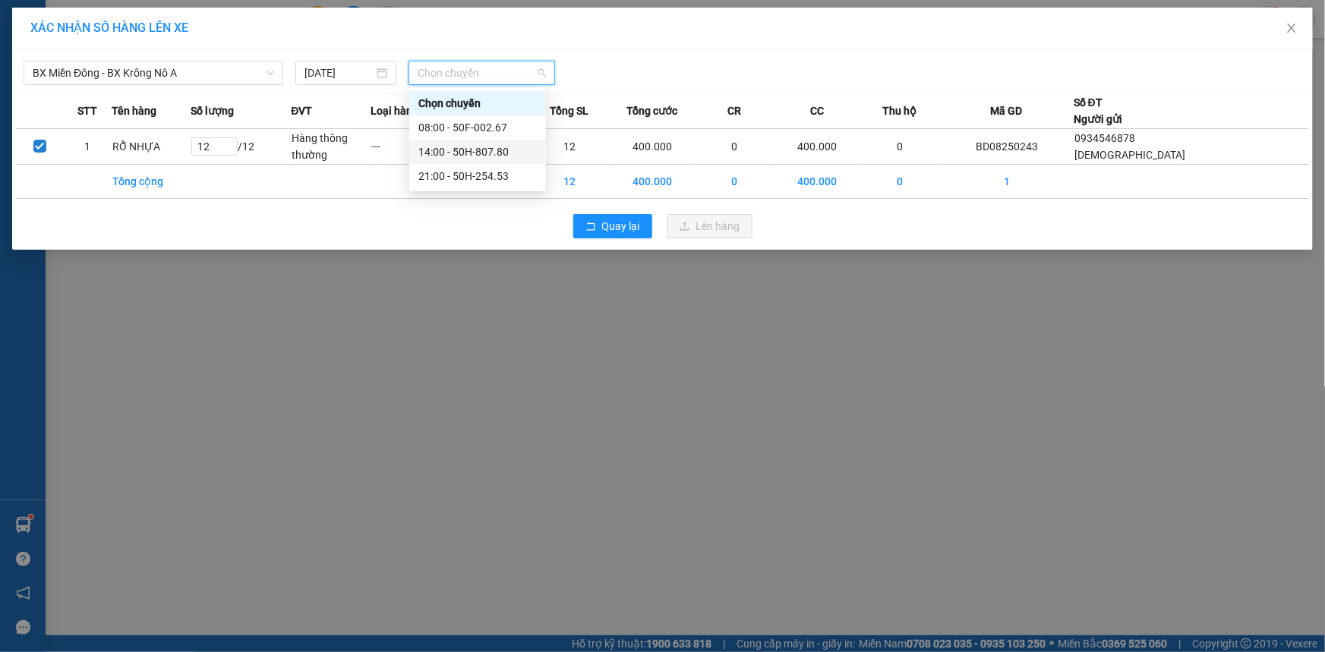
click at [487, 157] on div "14:00 - 50H-807.80" at bounding box center [477, 151] width 118 height 17
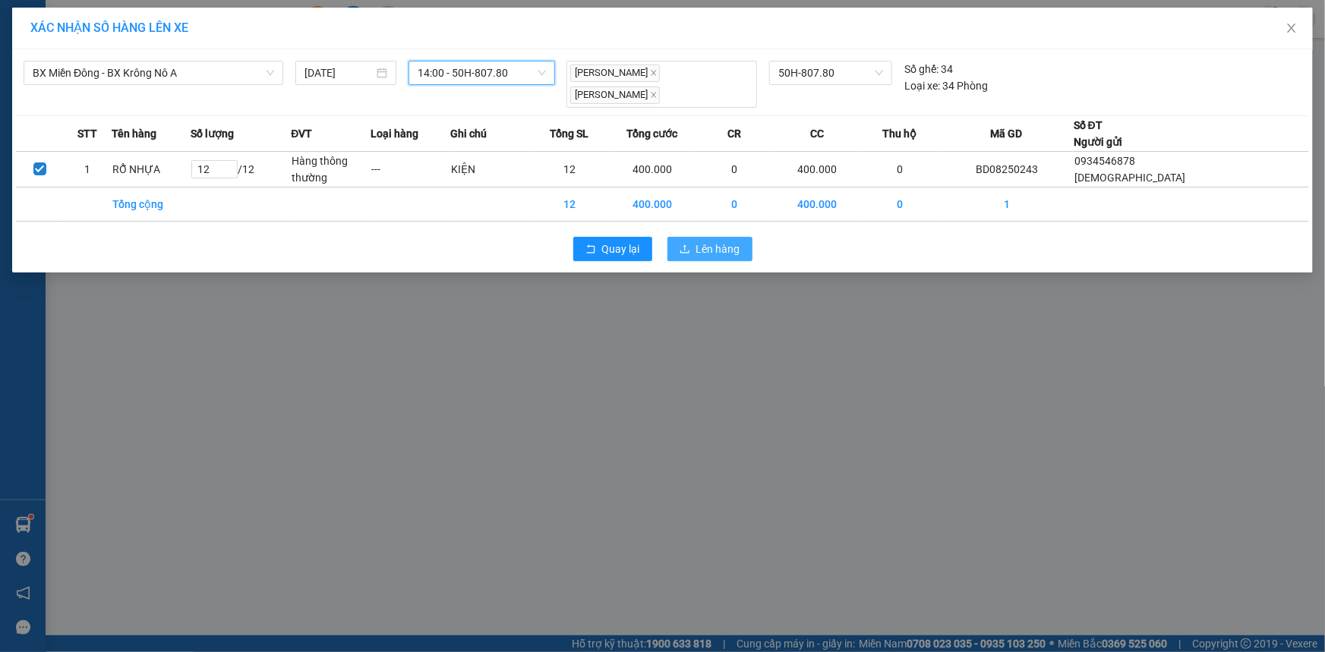
click at [718, 241] on span "Lên hàng" at bounding box center [718, 249] width 44 height 17
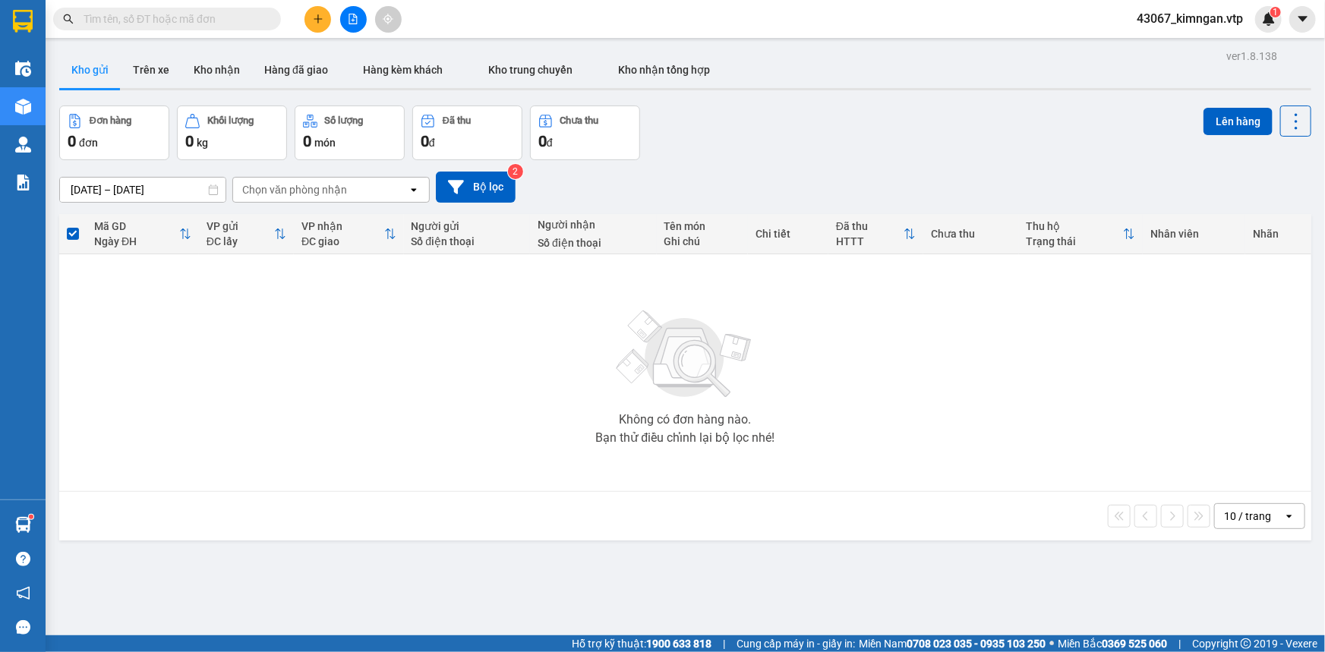
click at [314, 12] on button at bounding box center [317, 19] width 27 height 27
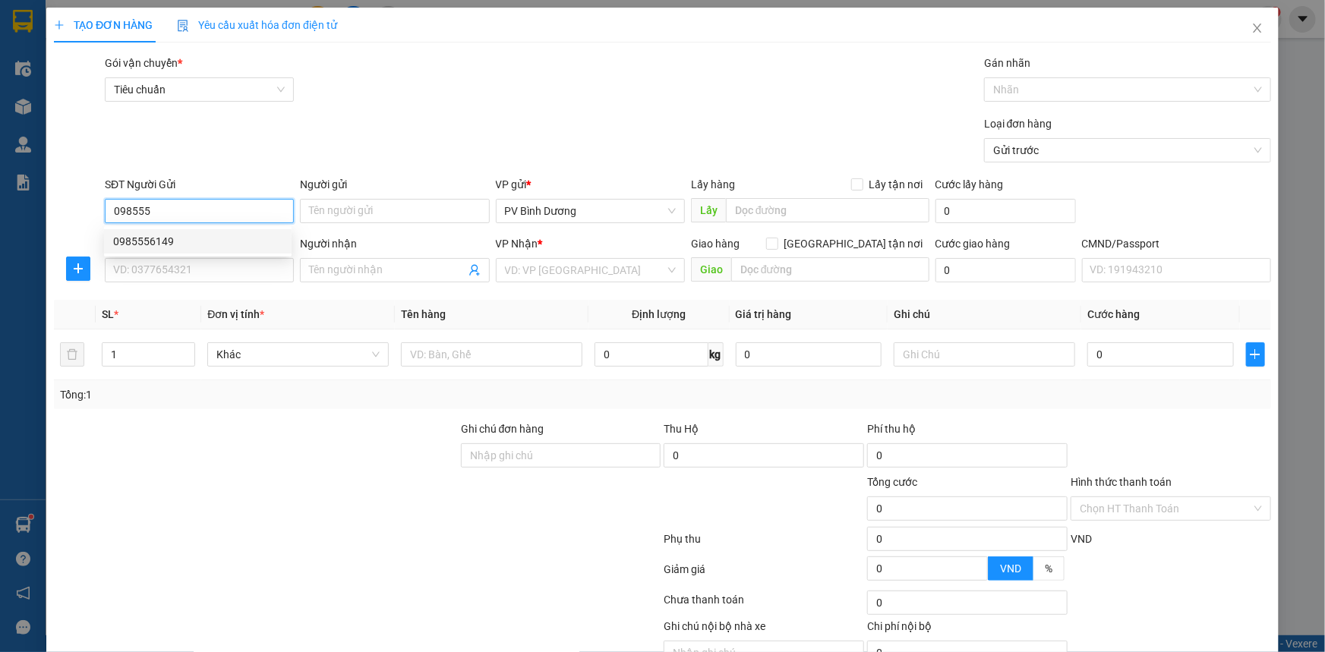
click at [162, 243] on div "0985556149" at bounding box center [197, 241] width 169 height 17
type input "0985556149"
type input "0989167809"
type input "hiệp"
type input "đèo 52"
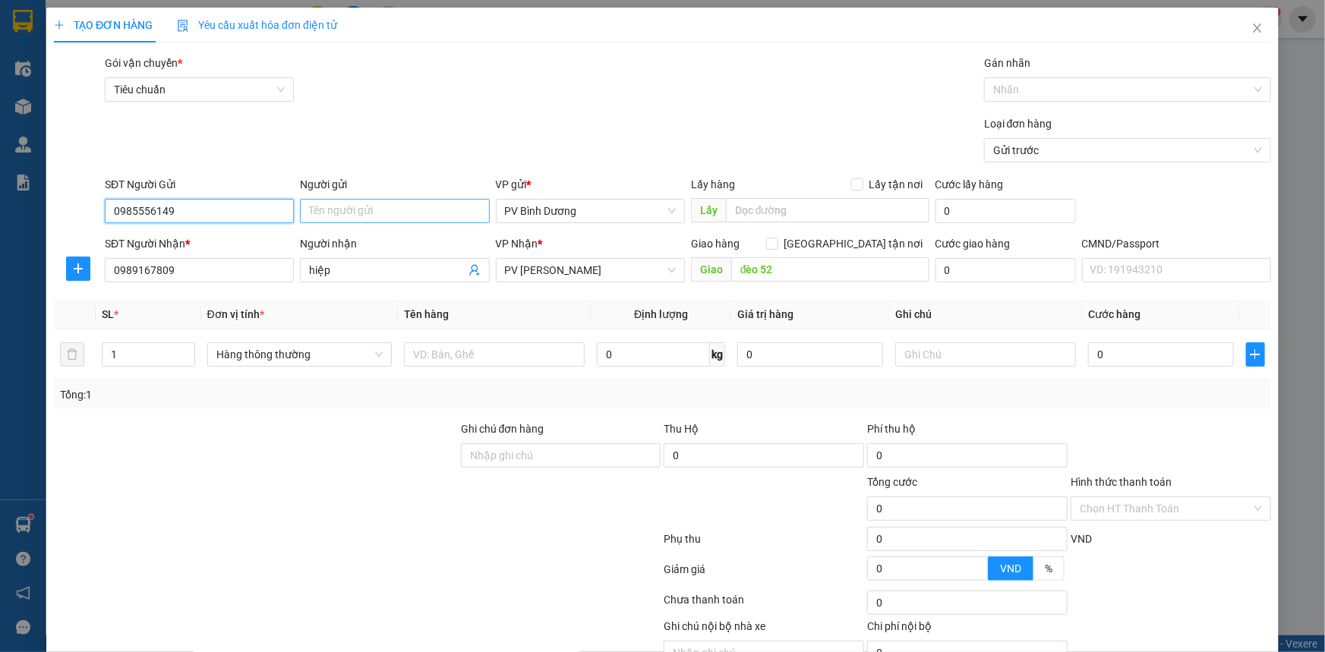
type input "0985556149"
click at [368, 205] on input "Người gửi" at bounding box center [394, 211] width 189 height 24
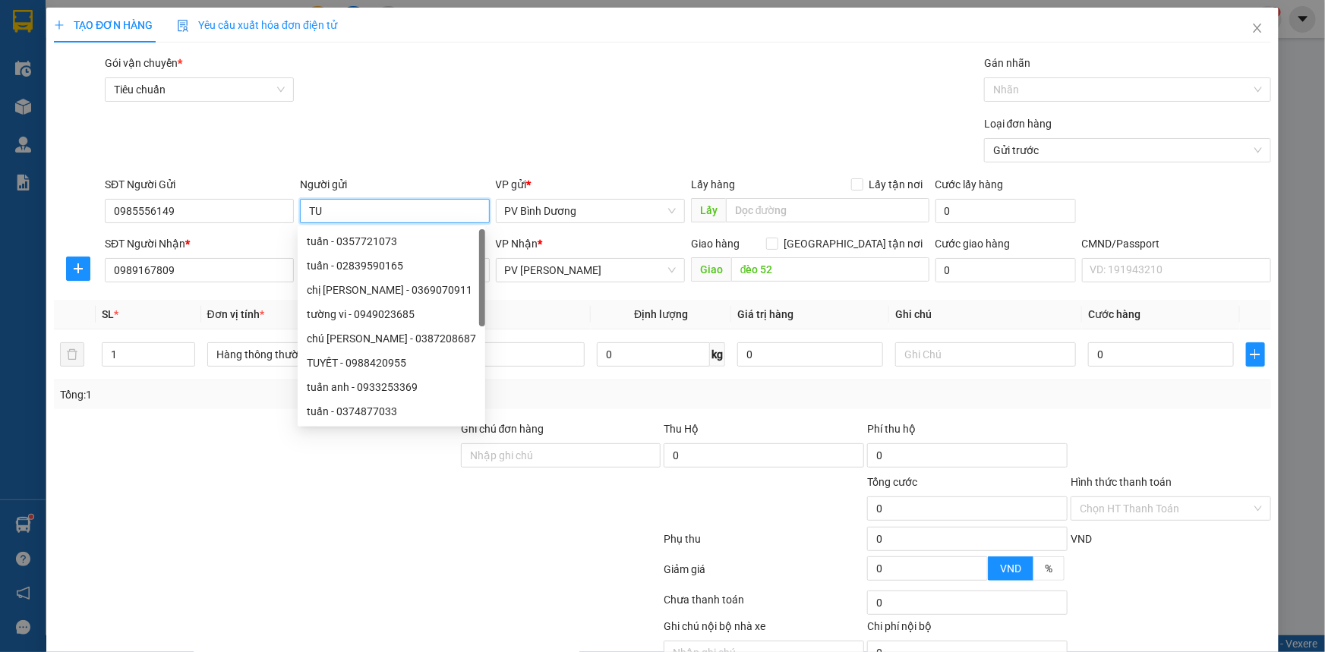
type input "T"
type input "CƯỜNG"
click at [451, 143] on div "Loại đơn hàng Gửi trước" at bounding box center [688, 141] width 1172 height 53
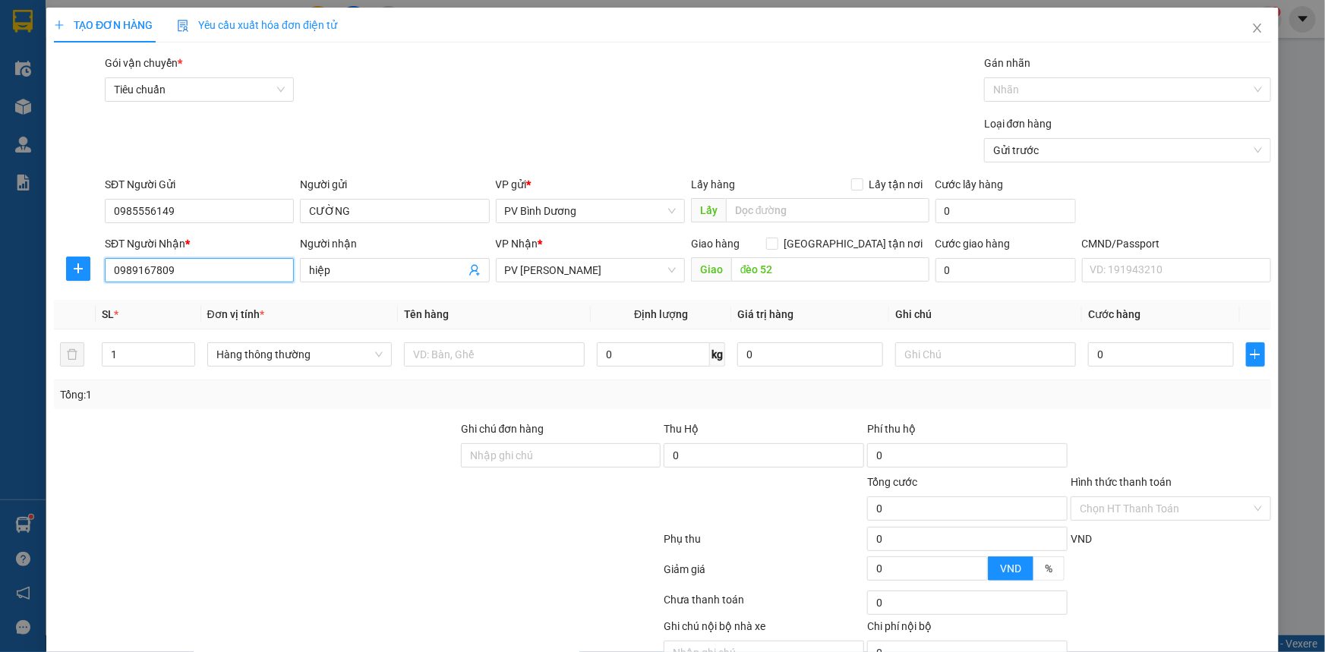
click at [227, 273] on input "0989167809" at bounding box center [199, 270] width 189 height 24
drag, startPoint x: 227, startPoint y: 273, endPoint x: 0, endPoint y: 335, distance: 235.2
click at [0, 335] on div "TẠO ĐƠN HÀNG Yêu cầu xuất hóa đơn điện tử Transit Pickup Surcharge Ids Transit …" at bounding box center [662, 326] width 1325 height 652
type input "0968245454"
click at [344, 266] on input "hiệp" at bounding box center [387, 270] width 156 height 17
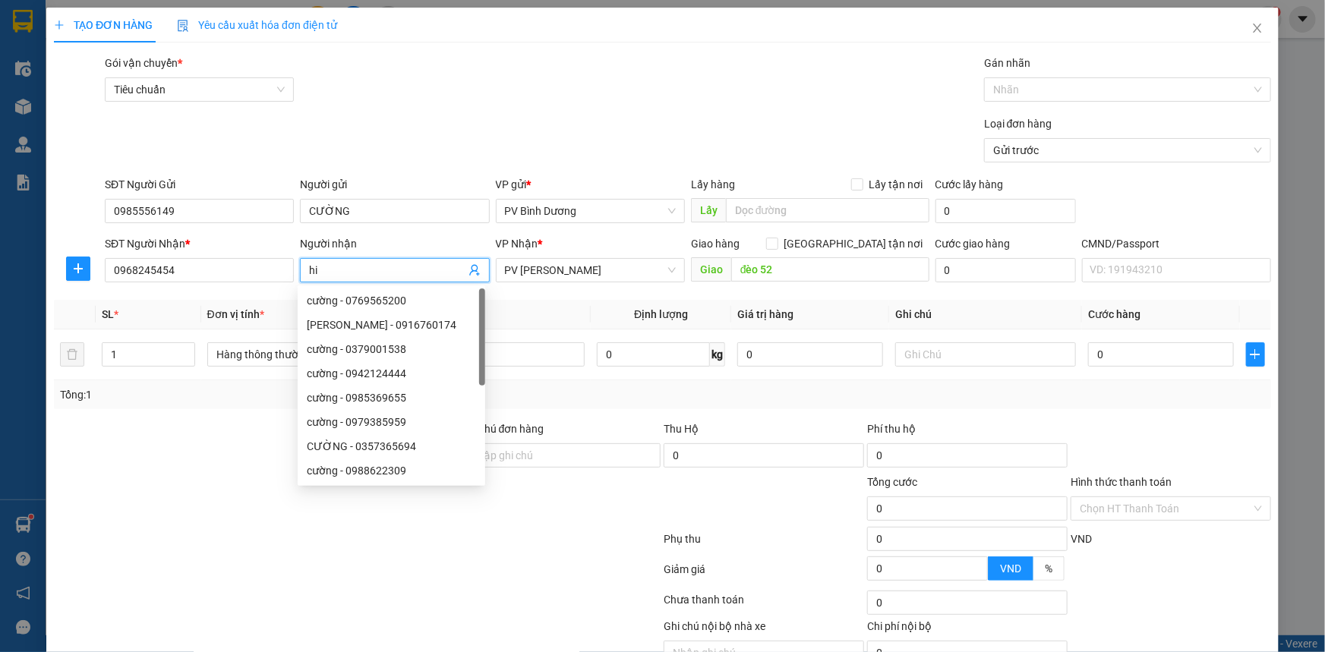
type input "h"
type input "LINH"
click at [227, 503] on div at bounding box center [255, 500] width 407 height 53
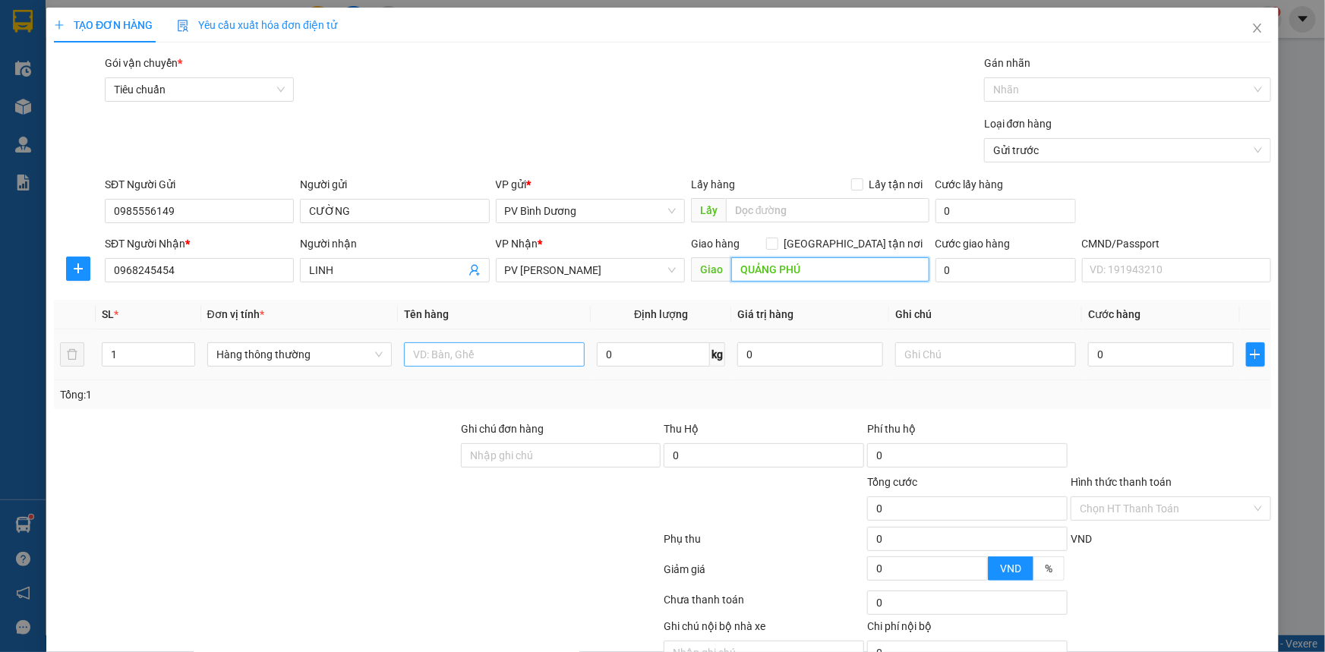
type input "QUẢNG PHÚ"
click at [449, 355] on input "text" at bounding box center [494, 354] width 181 height 24
type input "PT"
click at [961, 361] on input "text" at bounding box center [985, 354] width 181 height 24
type input "KIỆN"
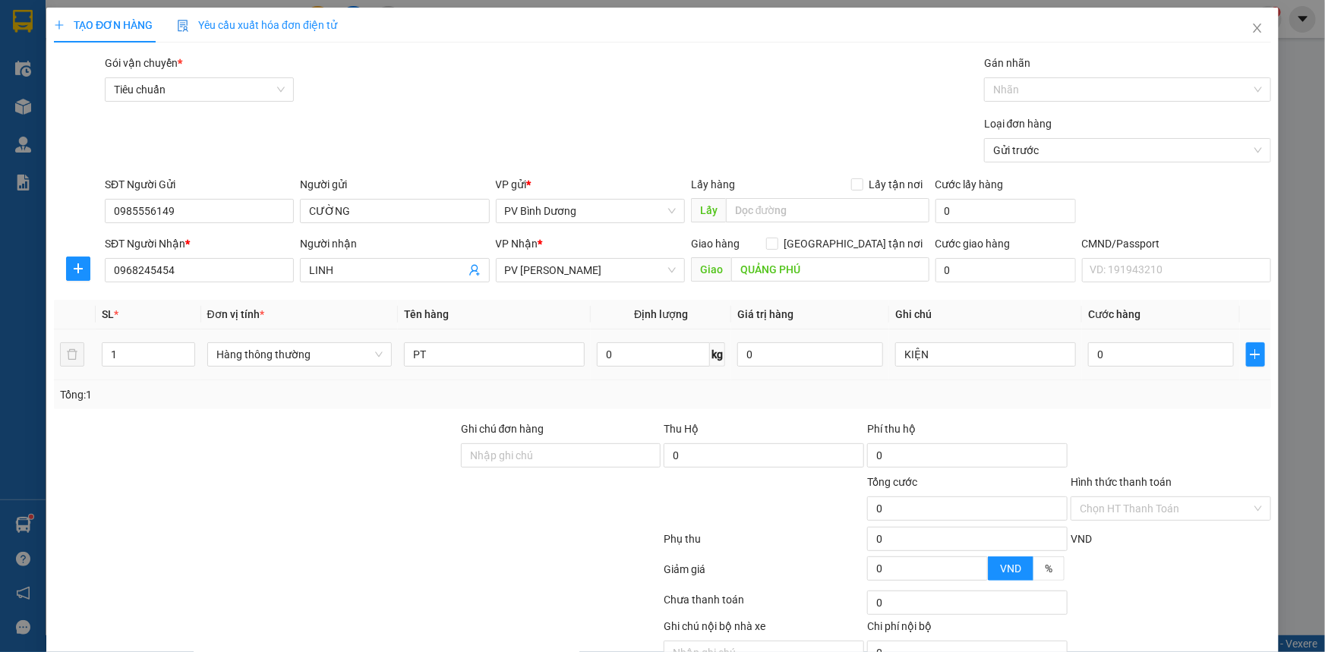
click at [1184, 367] on div "0" at bounding box center [1161, 354] width 146 height 30
click at [1176, 355] on input "0" at bounding box center [1161, 354] width 146 height 24
type input "4"
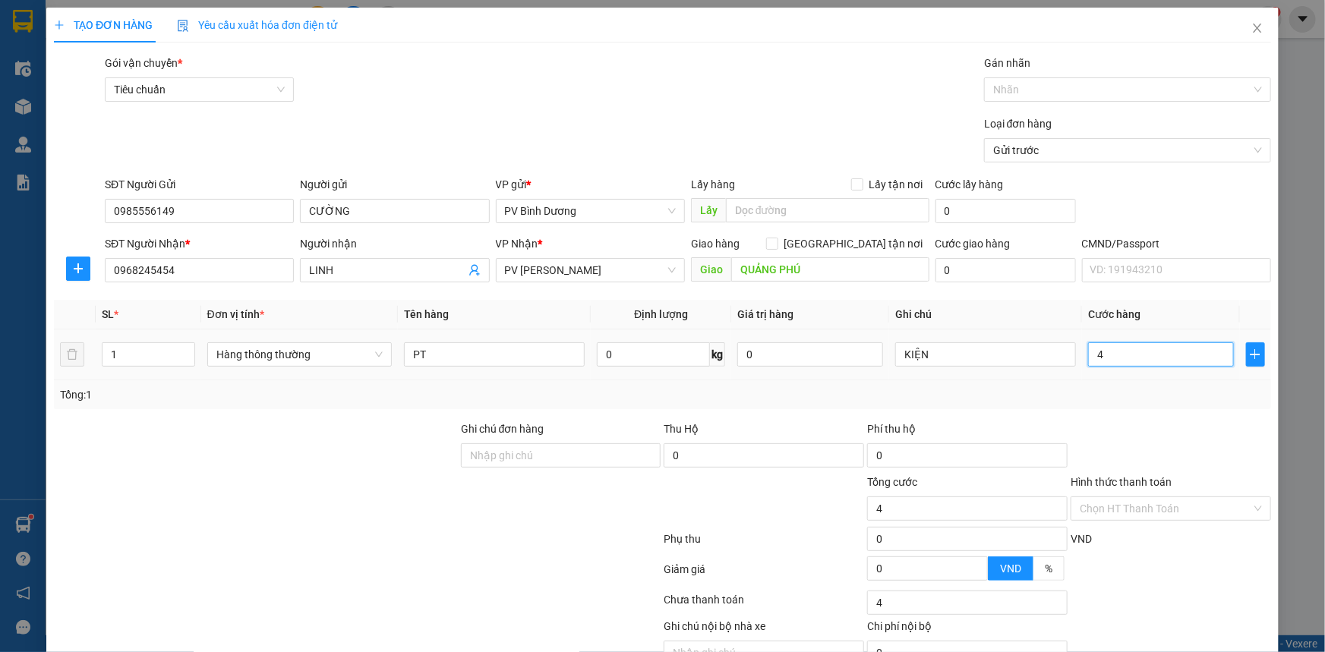
type input "40"
type input "400"
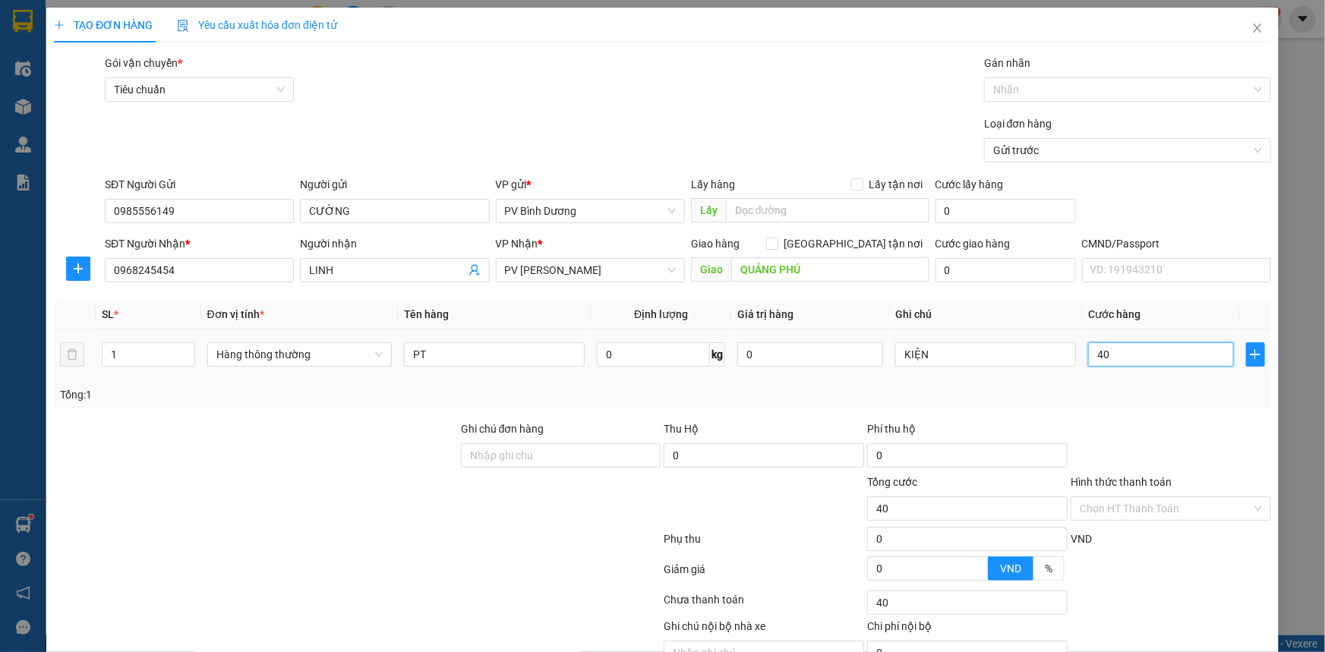
type input "400"
type input "4.000"
type input "40.000"
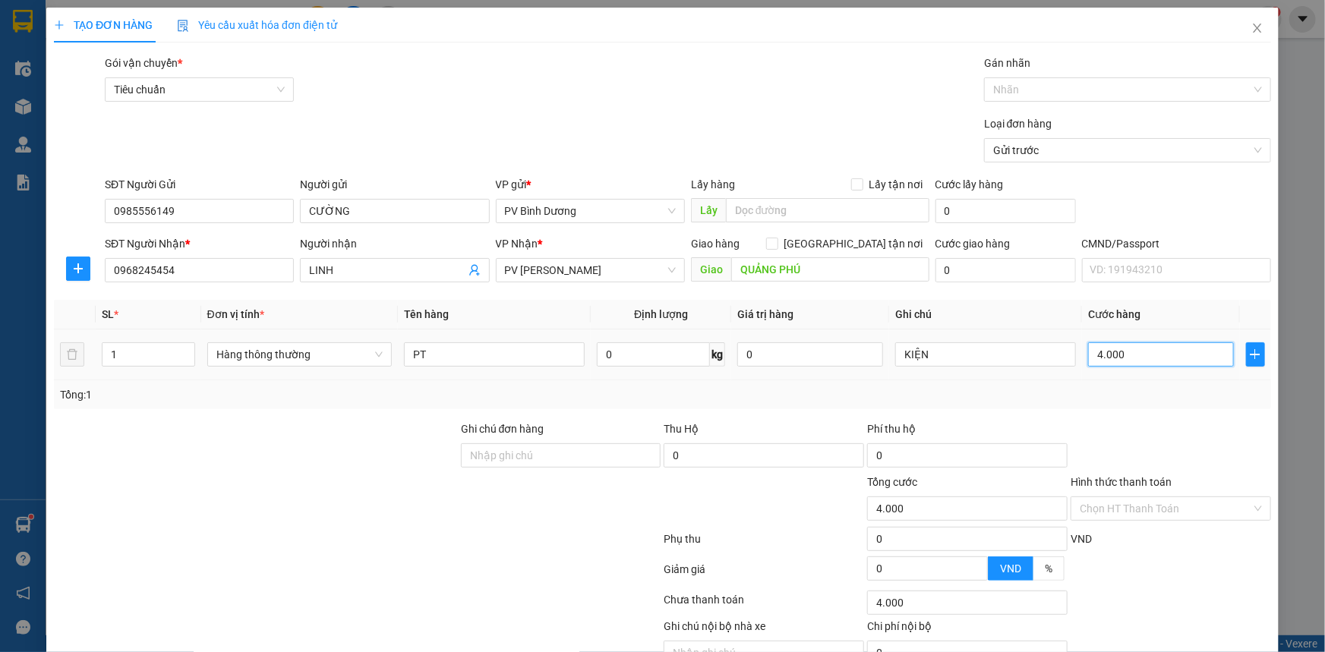
type input "40.000"
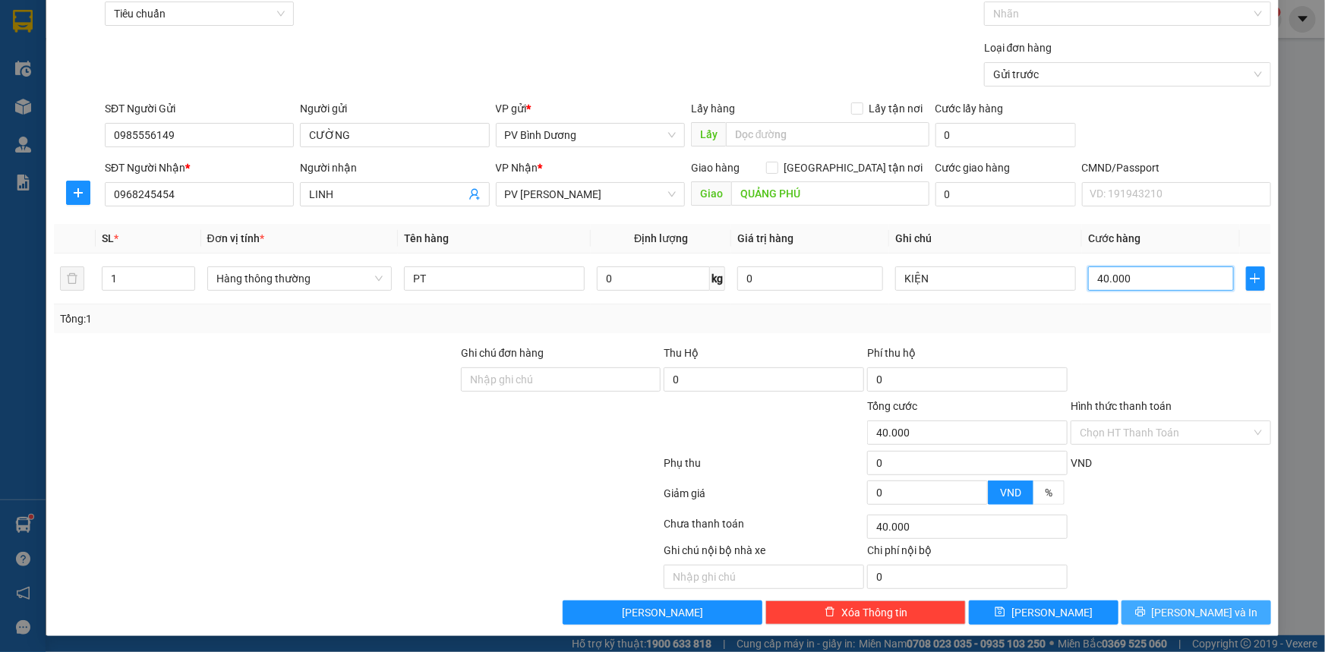
scroll to position [77, 0]
type input "40.000"
click at [1191, 619] on button "[PERSON_NAME] và In" at bounding box center [1196, 612] width 150 height 24
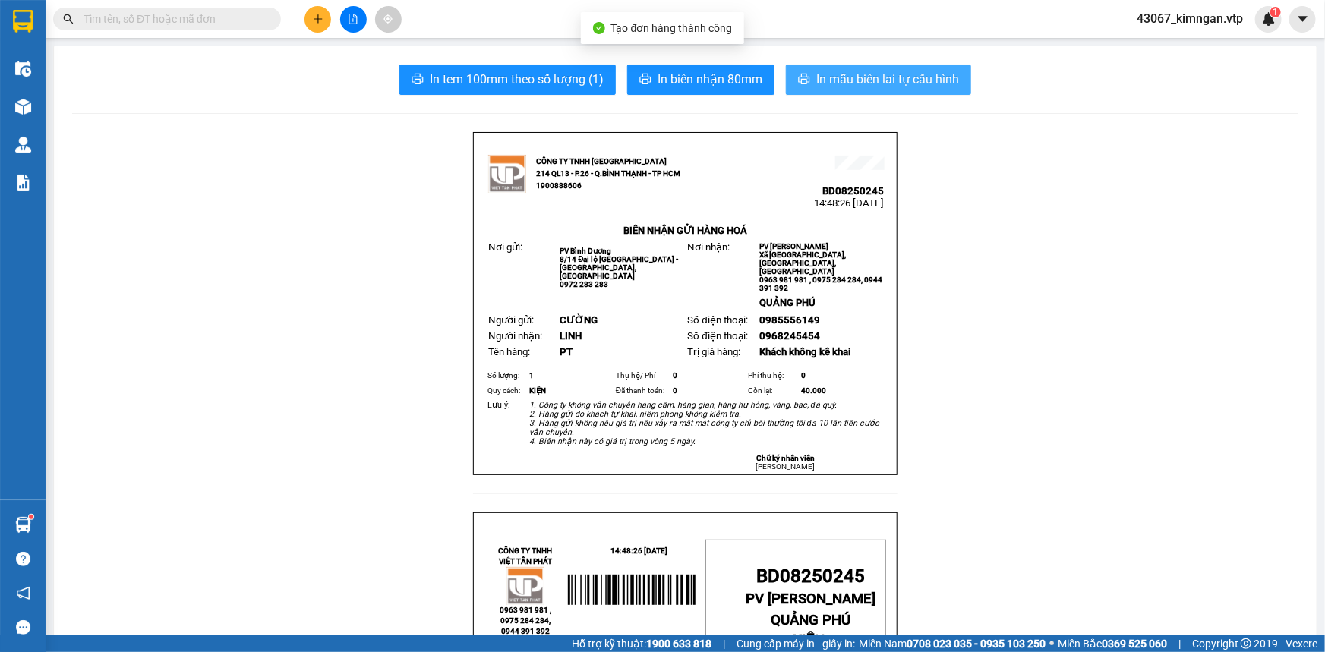
click at [842, 84] on span "In mẫu biên lai tự cấu hình" at bounding box center [887, 79] width 143 height 19
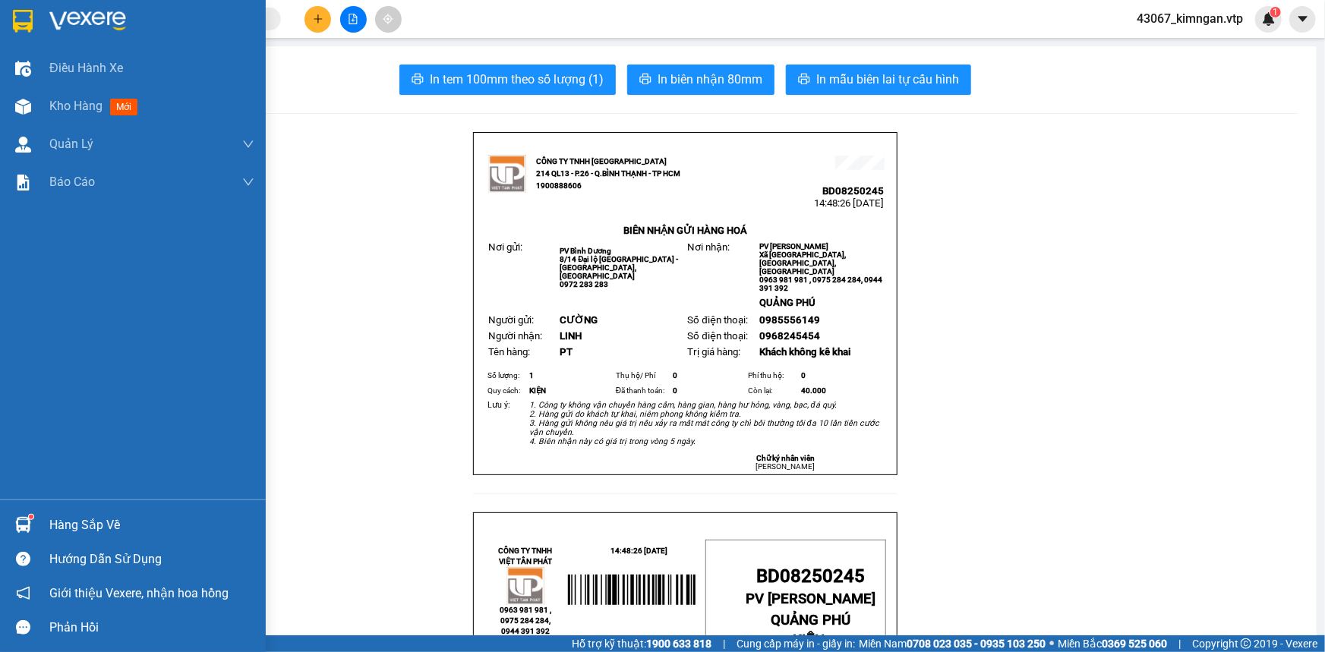
click at [48, 46] on div at bounding box center [133, 24] width 266 height 49
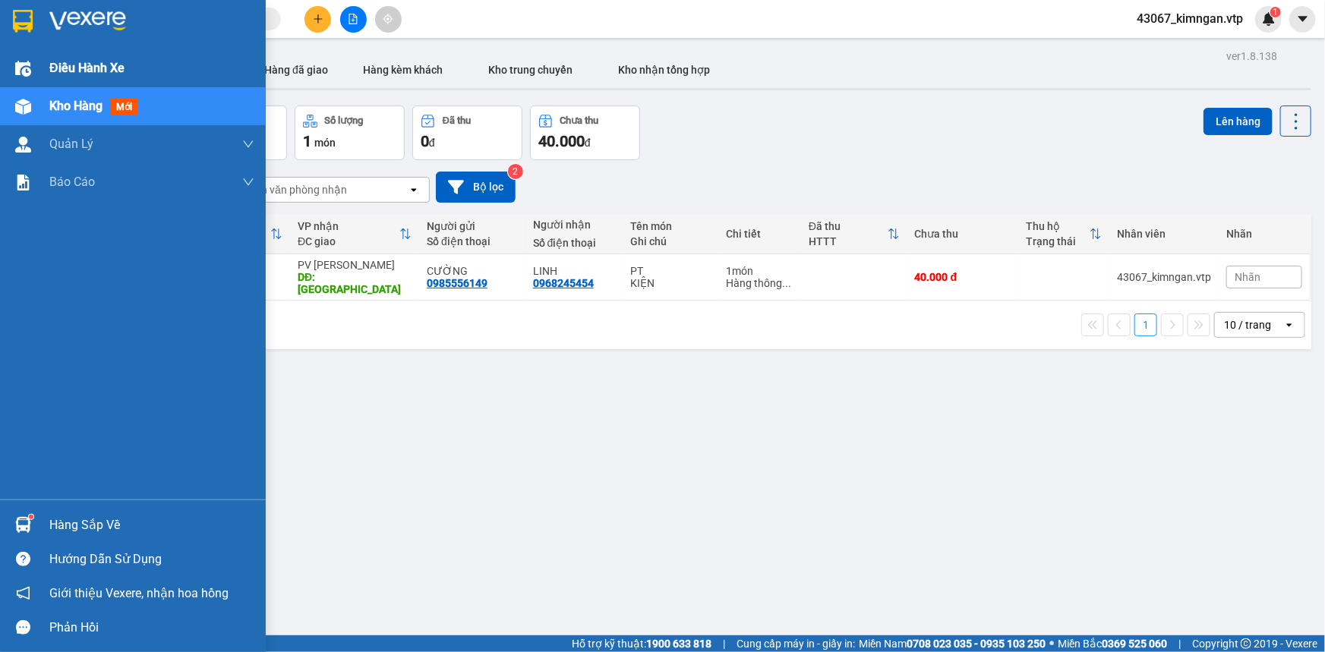
click at [46, 57] on div "Điều hành xe" at bounding box center [133, 68] width 266 height 38
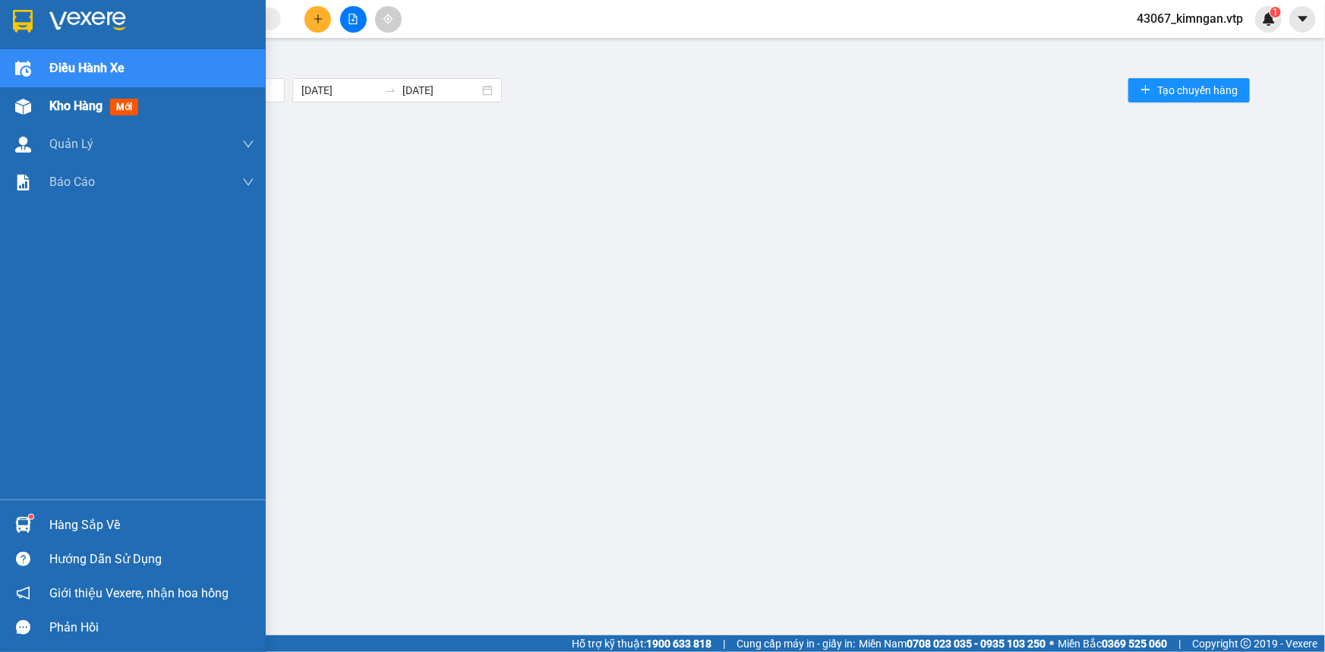
click at [85, 109] on span "Kho hàng" at bounding box center [75, 106] width 53 height 14
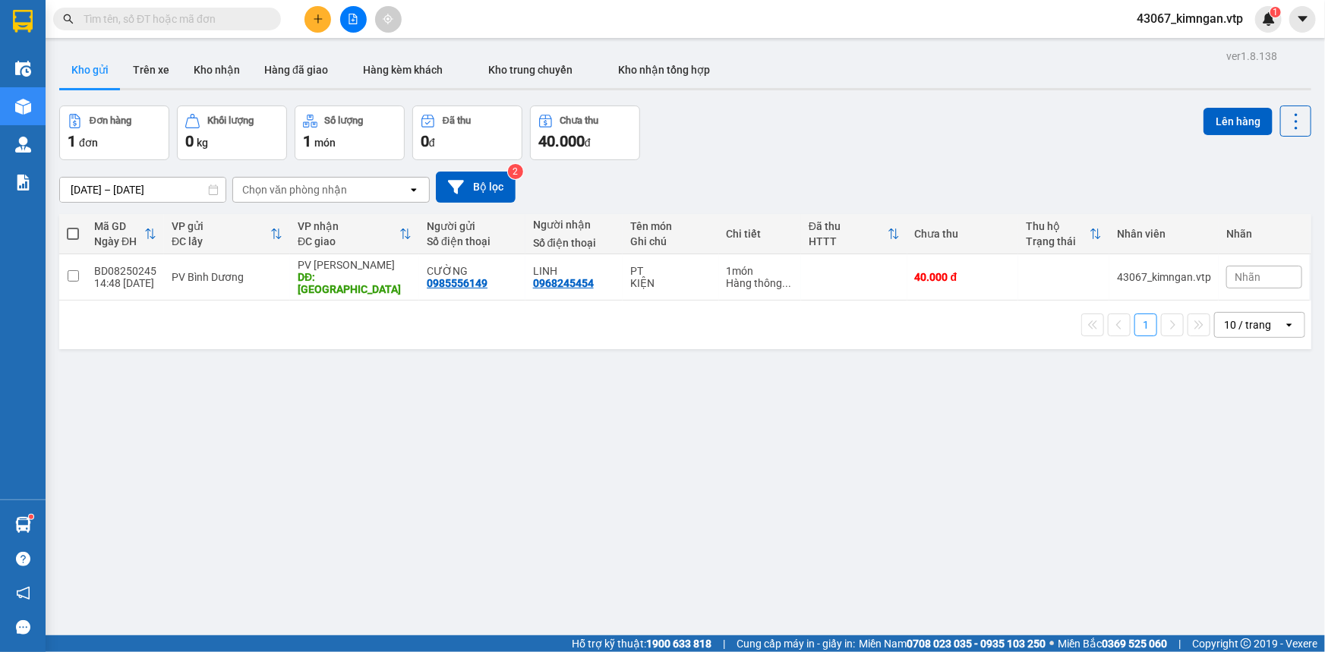
click at [419, 453] on div "ver 1.8.138 Kho gửi Trên xe Kho nhận Hàng đã giao Hàng kèm khách Kho trung chuy…" at bounding box center [685, 372] width 1264 height 652
click at [74, 270] on input "checkbox" at bounding box center [73, 275] width 11 height 11
checkbox input "true"
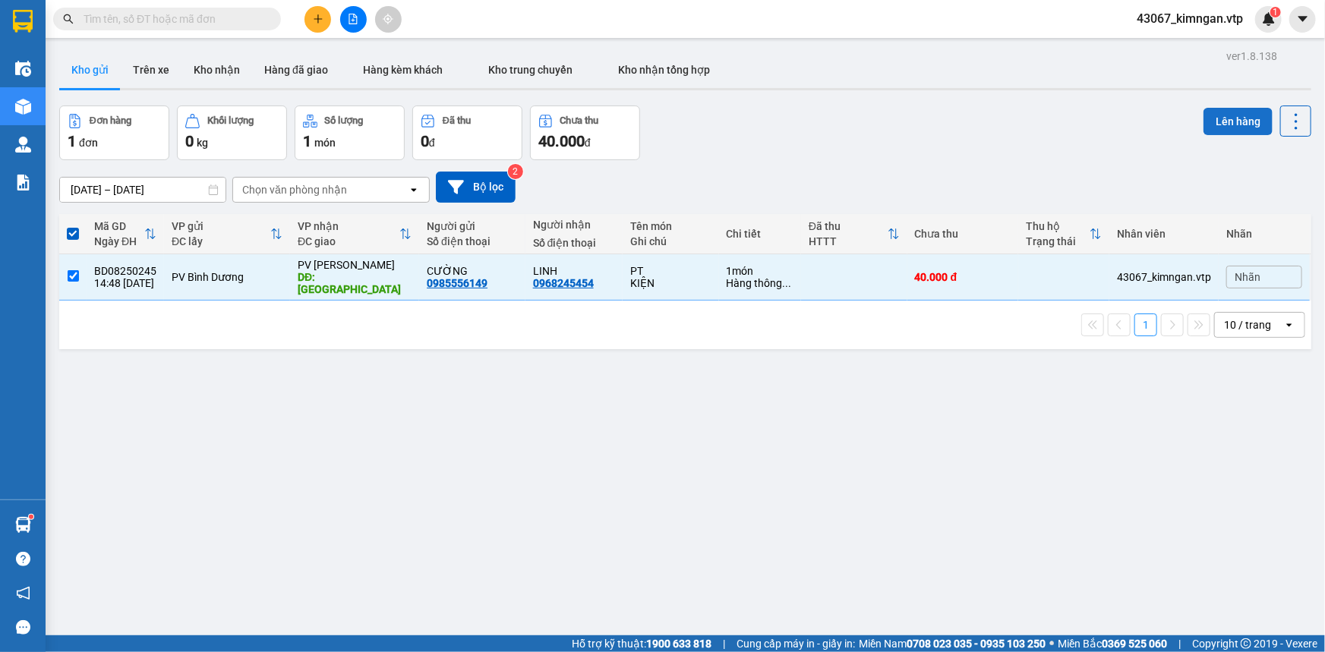
click at [1243, 118] on button "Lên hàng" at bounding box center [1237, 121] width 69 height 27
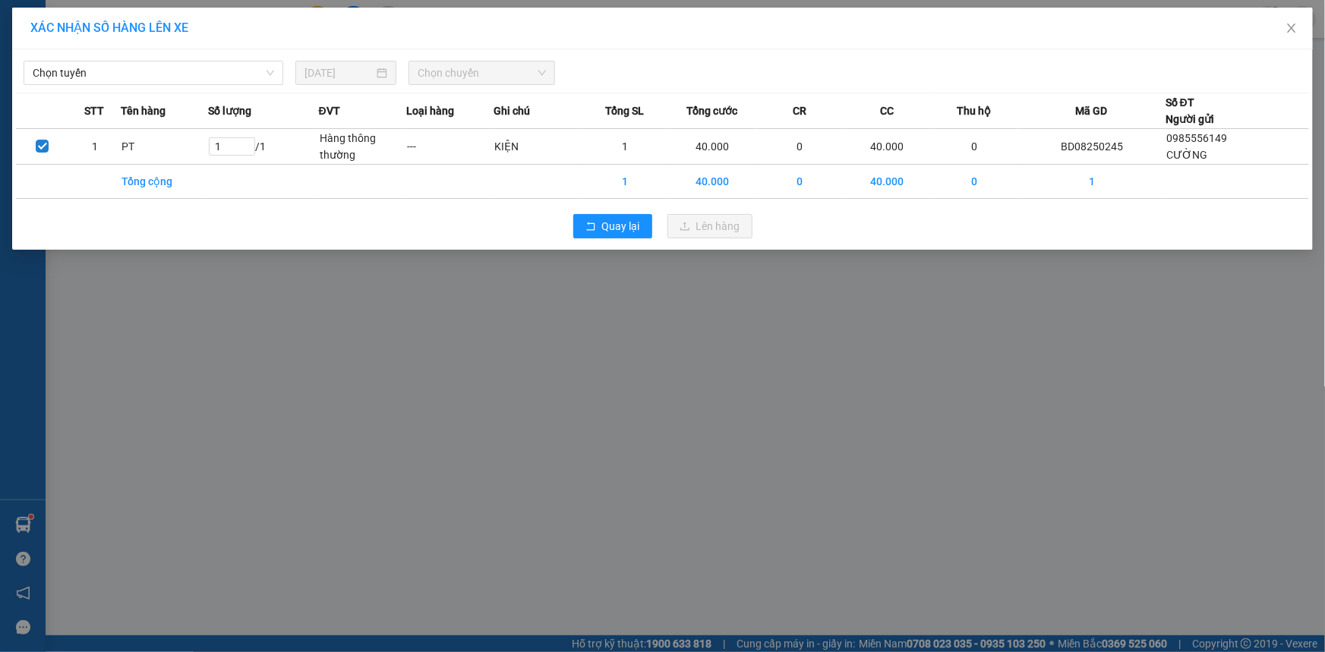
click at [578, 408] on div "XÁC NHẬN SỐ HÀNG LÊN XE Chọn tuyến [DATE] Chọn chuyến STT Tên hàng Số lượng ĐVT…" at bounding box center [662, 326] width 1325 height 652
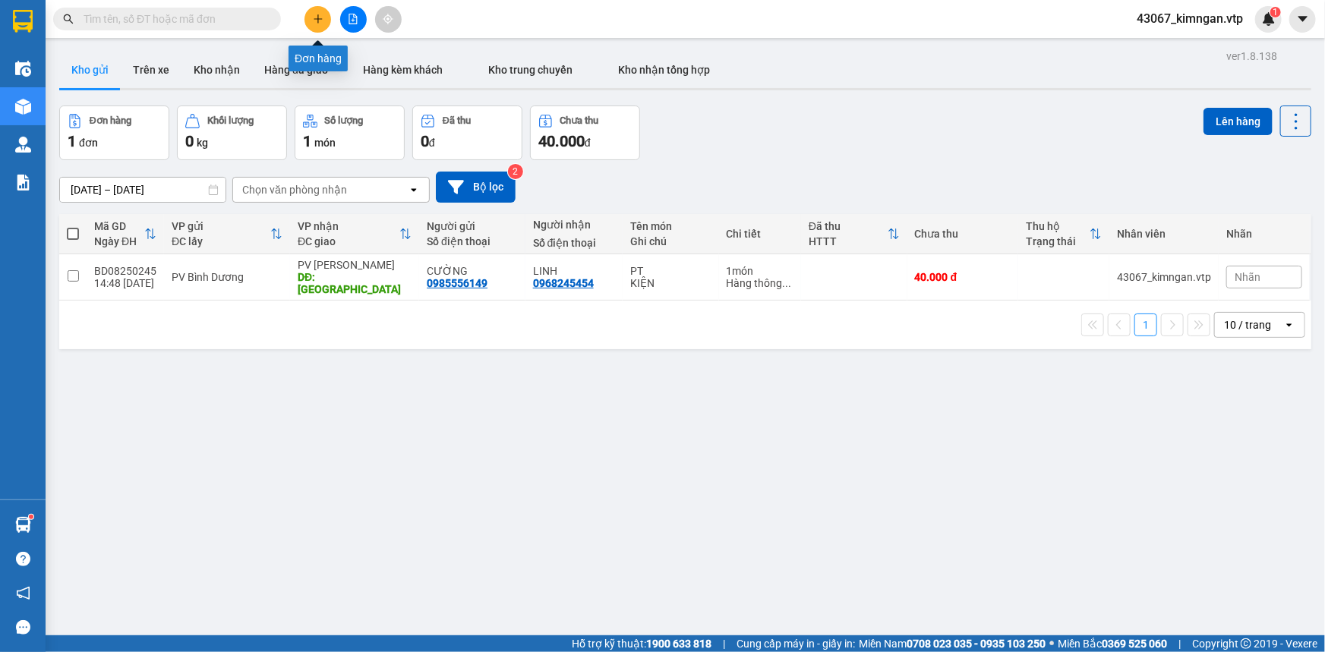
click at [319, 16] on icon "plus" at bounding box center [318, 19] width 11 height 11
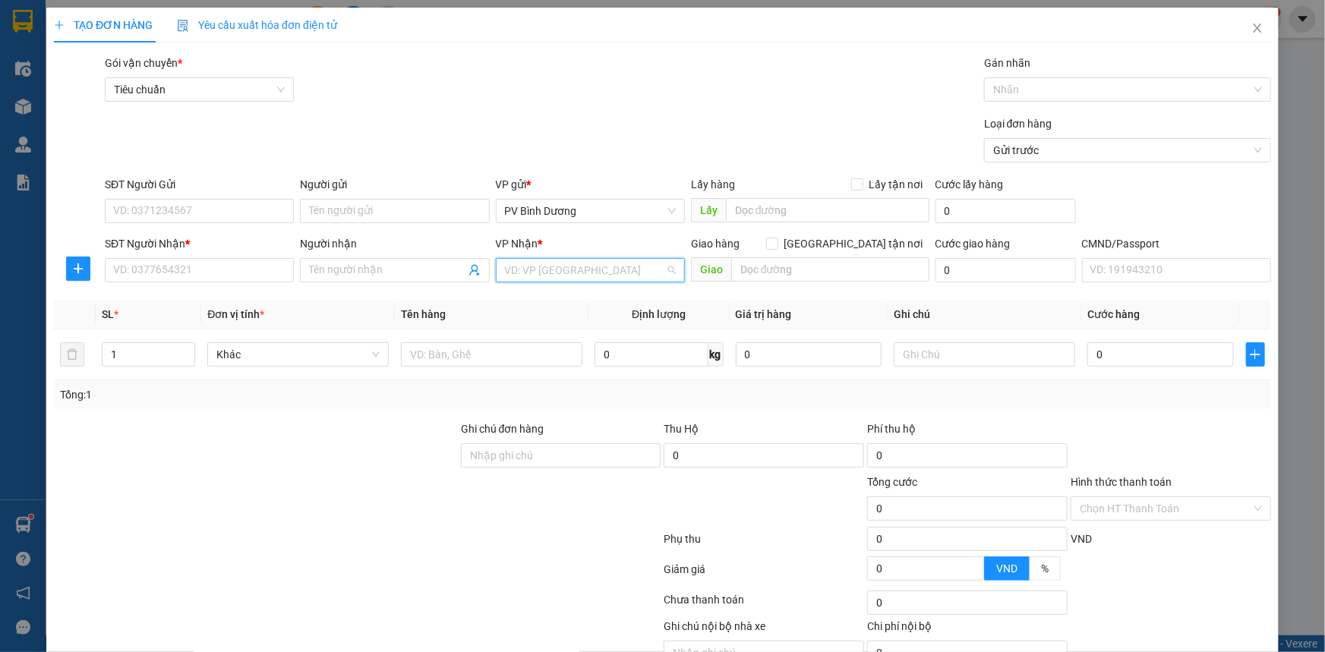
click at [558, 276] on input "search" at bounding box center [585, 270] width 160 height 23
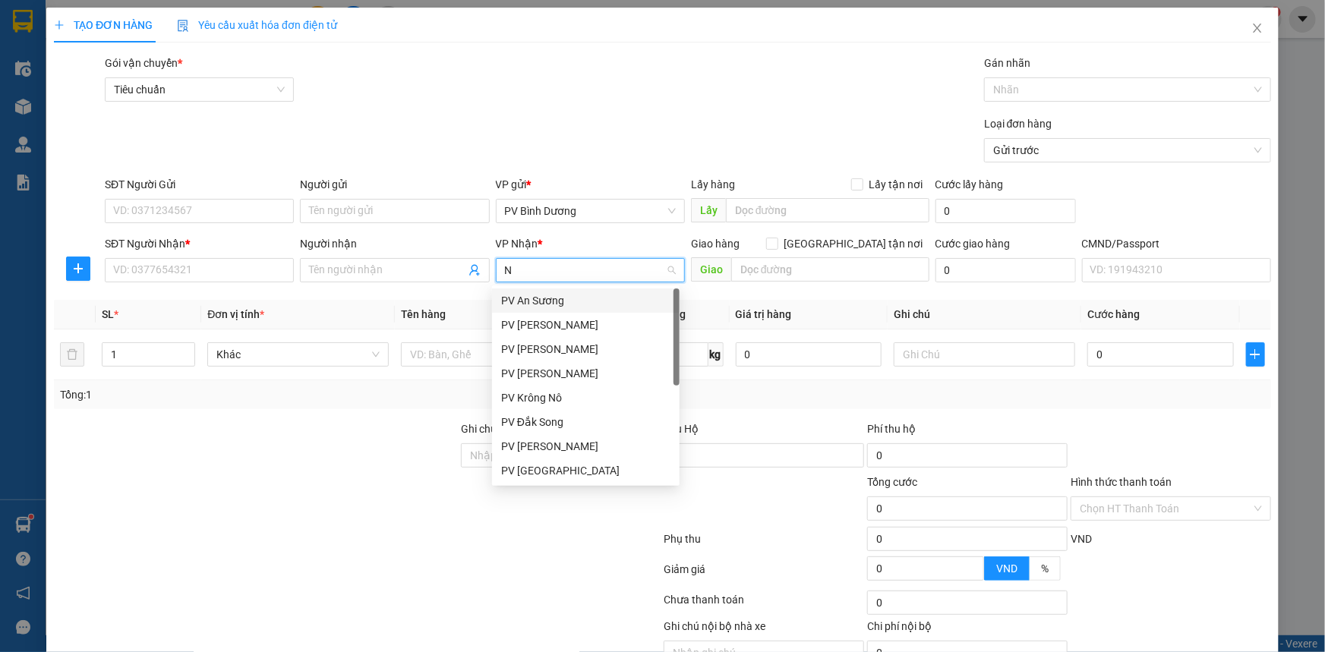
type input "ND"
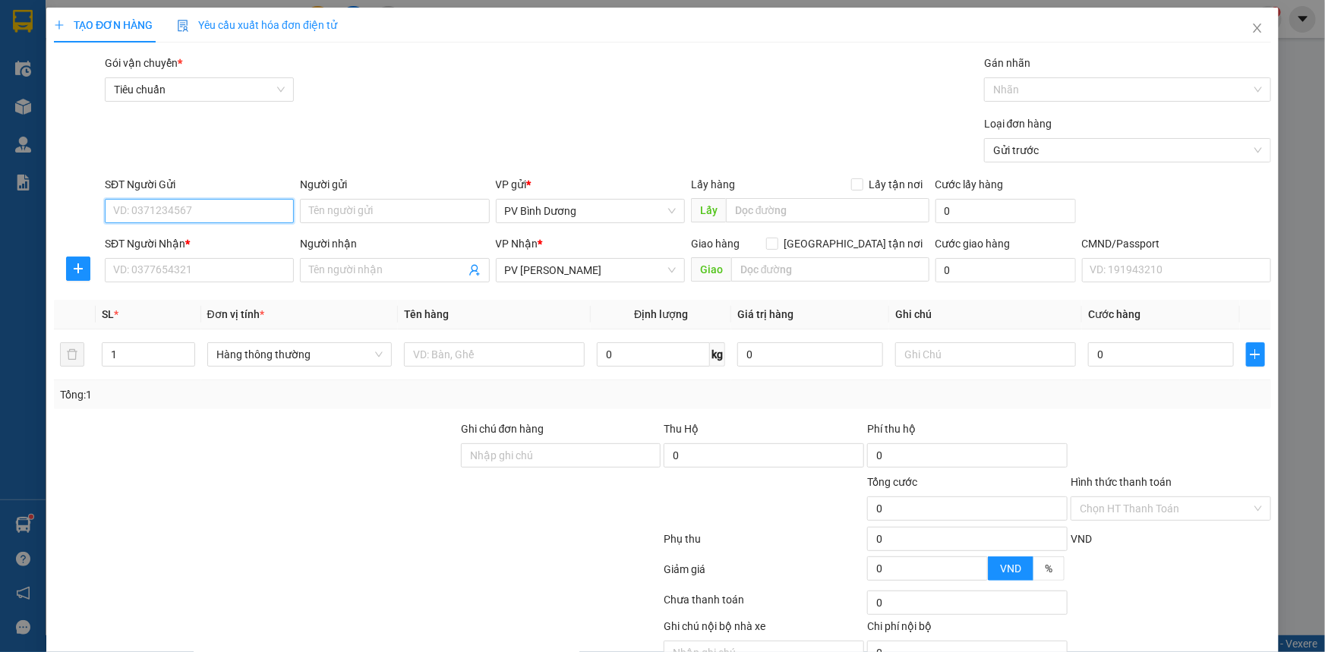
click at [218, 199] on input "SĐT Người Gửi" at bounding box center [199, 211] width 189 height 24
click at [179, 240] on div "0399554776 - thành" at bounding box center [197, 241] width 169 height 17
type input "0399554776"
type input "thành"
type input "0399554776"
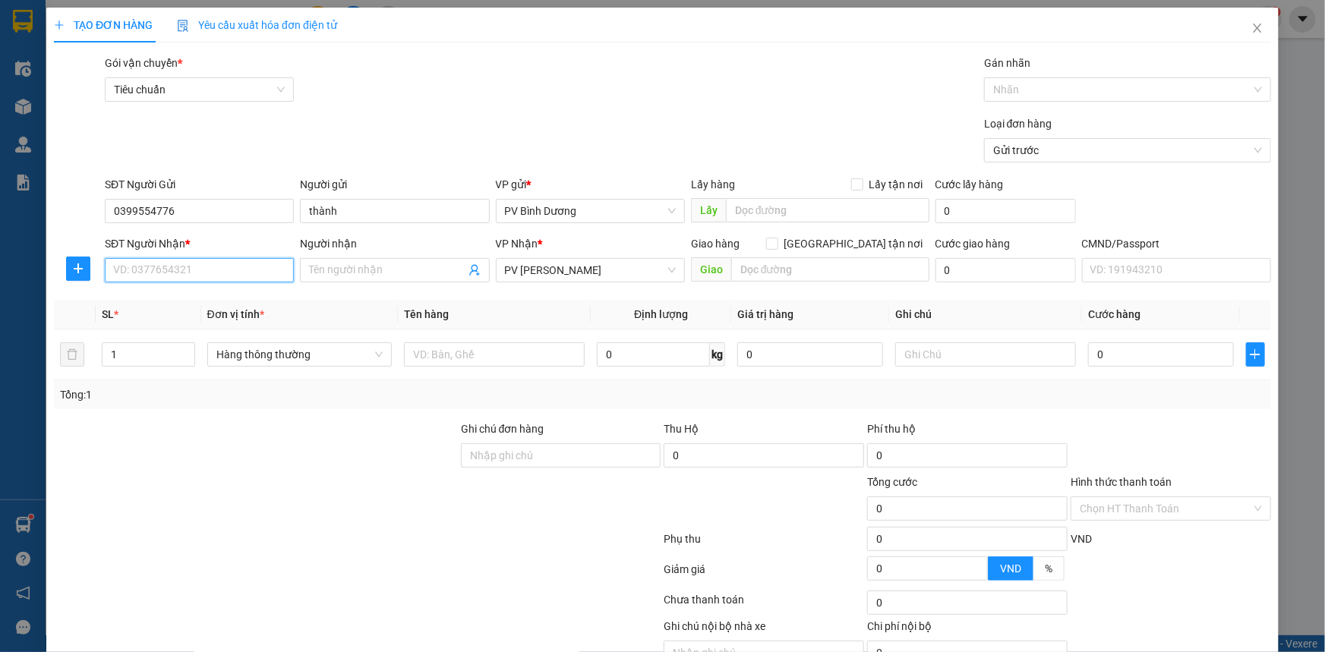
click at [162, 273] on input "SĐT Người Nhận *" at bounding box center [199, 270] width 189 height 24
click at [166, 298] on div "0981256261 - mậu" at bounding box center [197, 300] width 169 height 17
type input "0981256261"
type input "mậu"
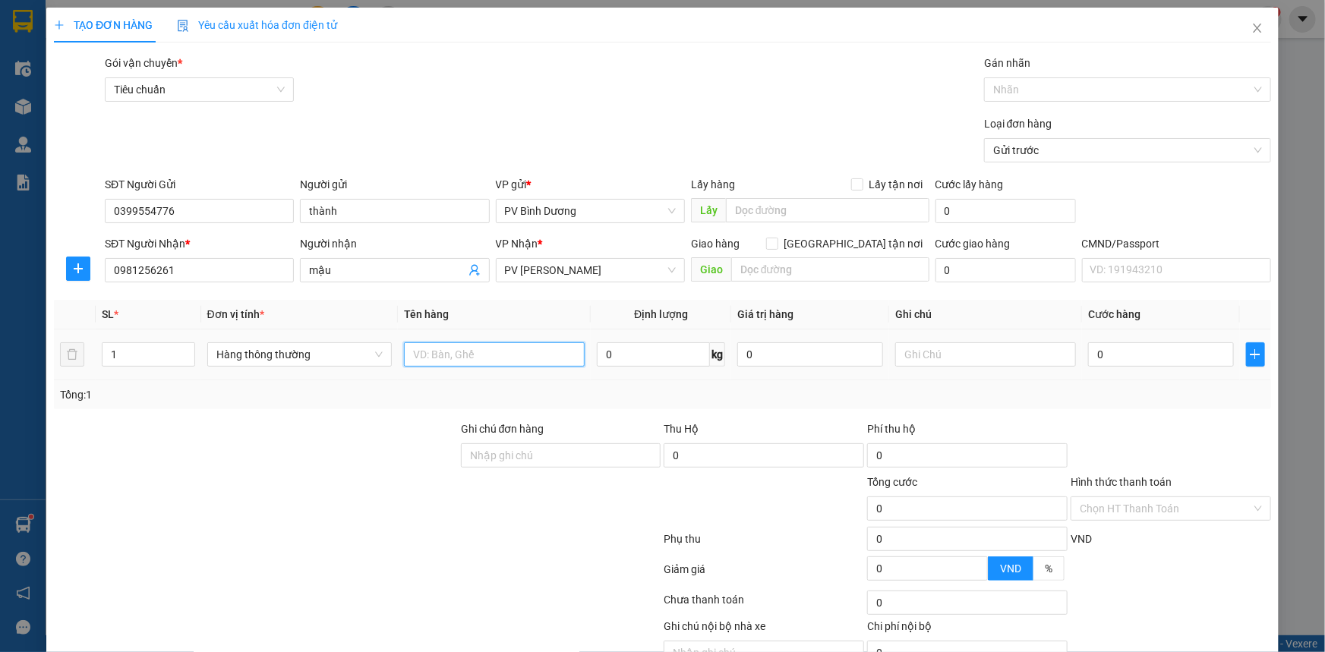
click at [454, 359] on input "text" at bounding box center [494, 354] width 181 height 24
type input "THUỐC"
click at [940, 341] on div at bounding box center [985, 354] width 181 height 30
click at [938, 345] on input "text" at bounding box center [985, 354] width 181 height 24
type input "T"
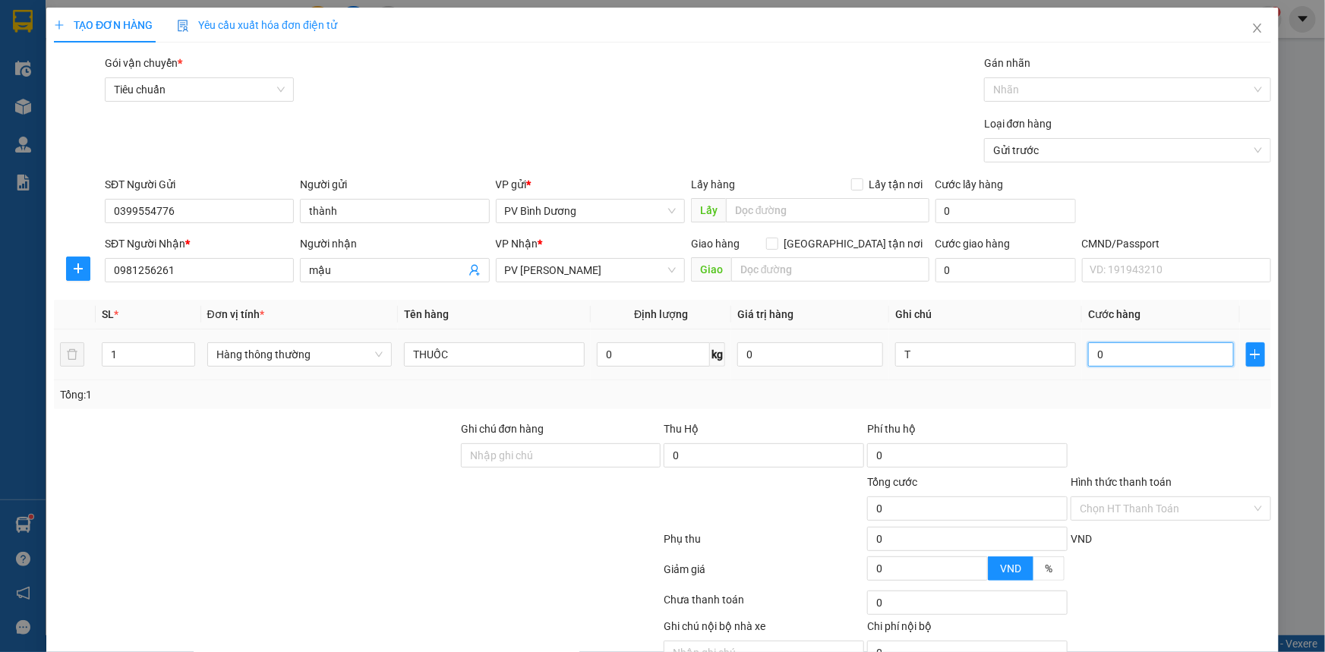
click at [1131, 348] on input "0" at bounding box center [1161, 354] width 146 height 24
type input "5"
type input "50"
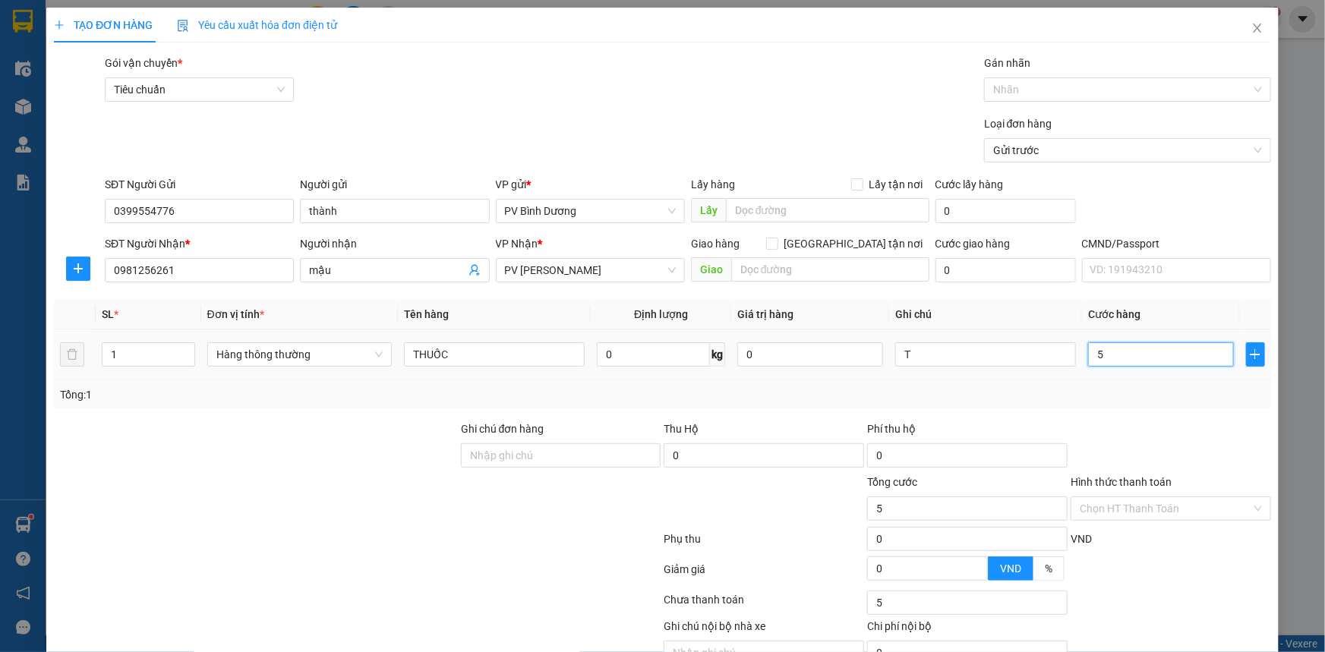
type input "50"
type input "500"
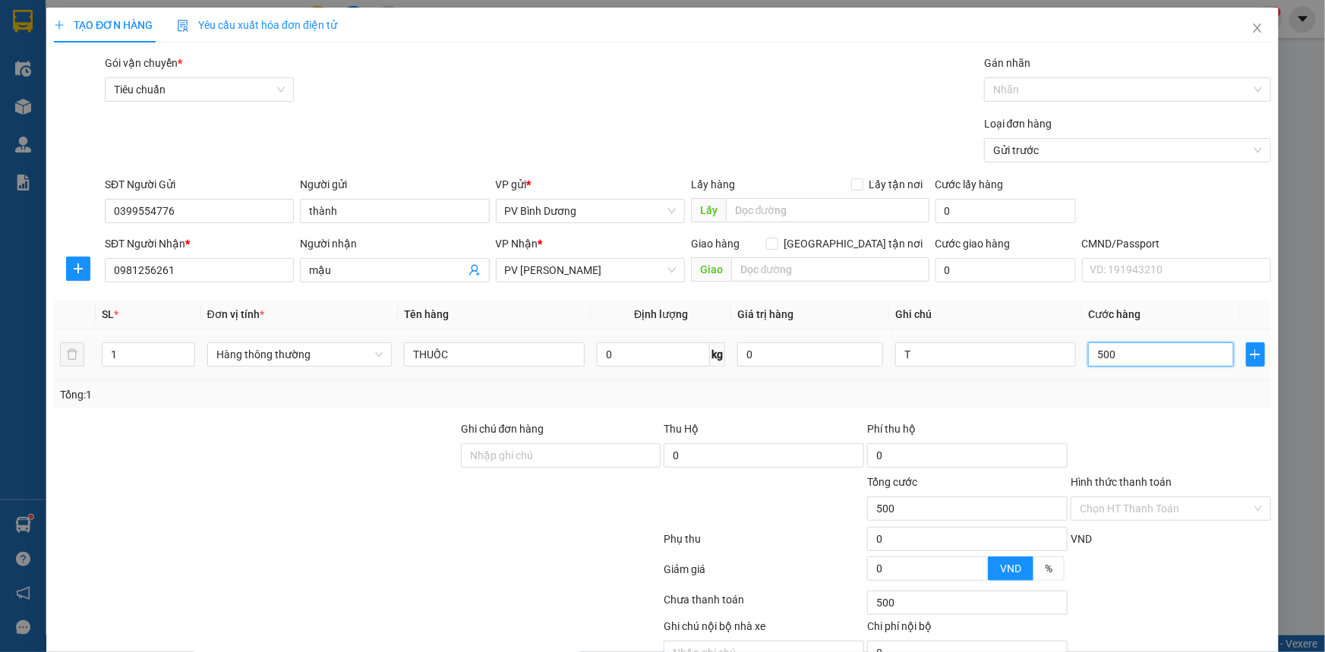
type input "5.000"
type input "50.000"
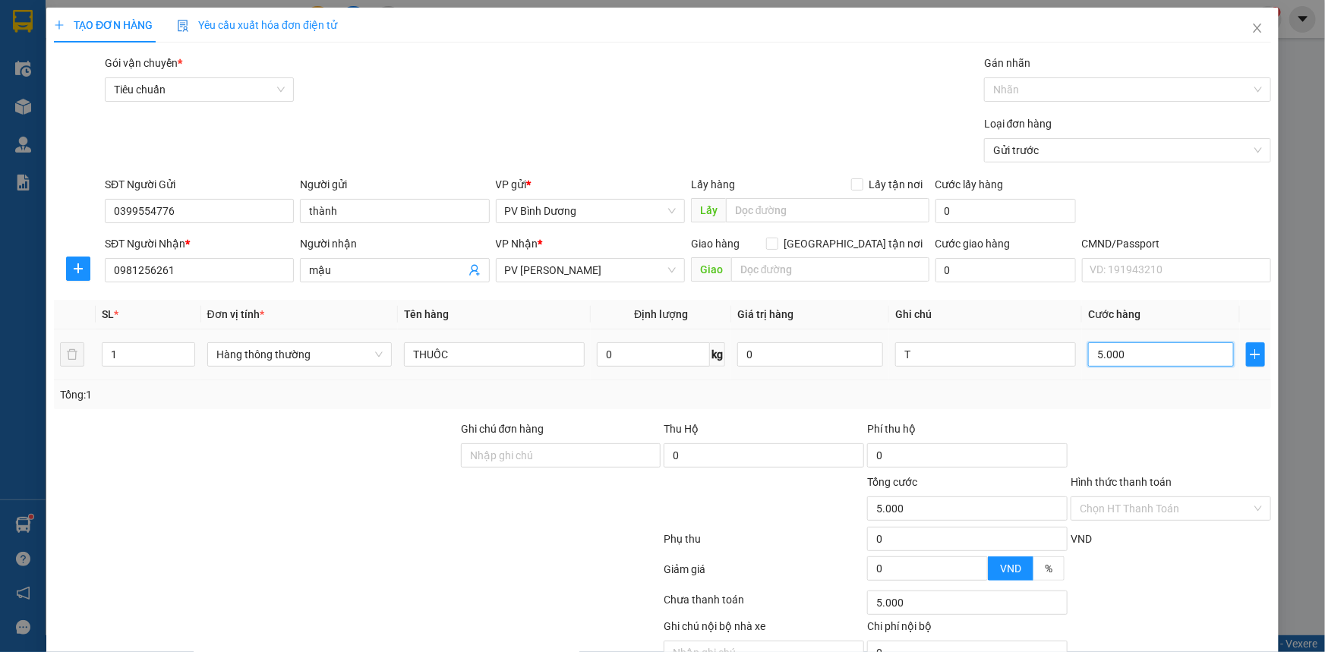
type input "50.000"
click at [1156, 506] on input "Hình thức thanh toán" at bounding box center [1166, 508] width 172 height 23
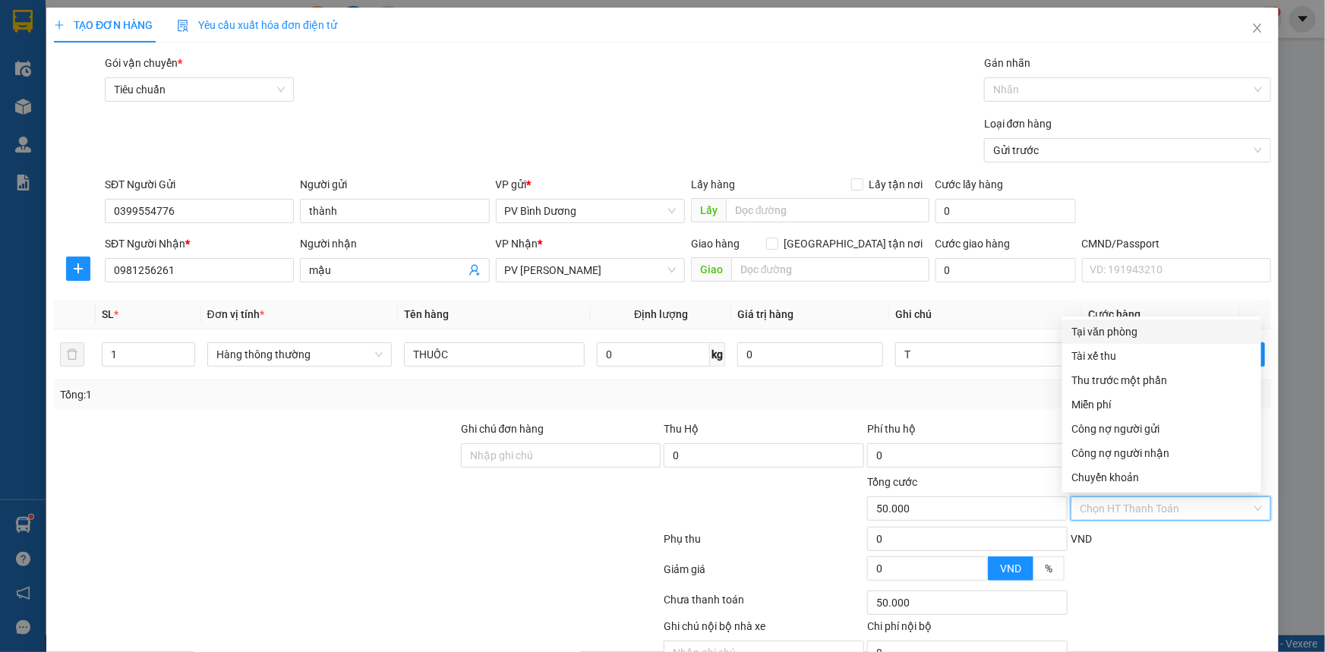
click at [1132, 329] on div "Tại văn phòng" at bounding box center [1161, 331] width 181 height 17
type input "0"
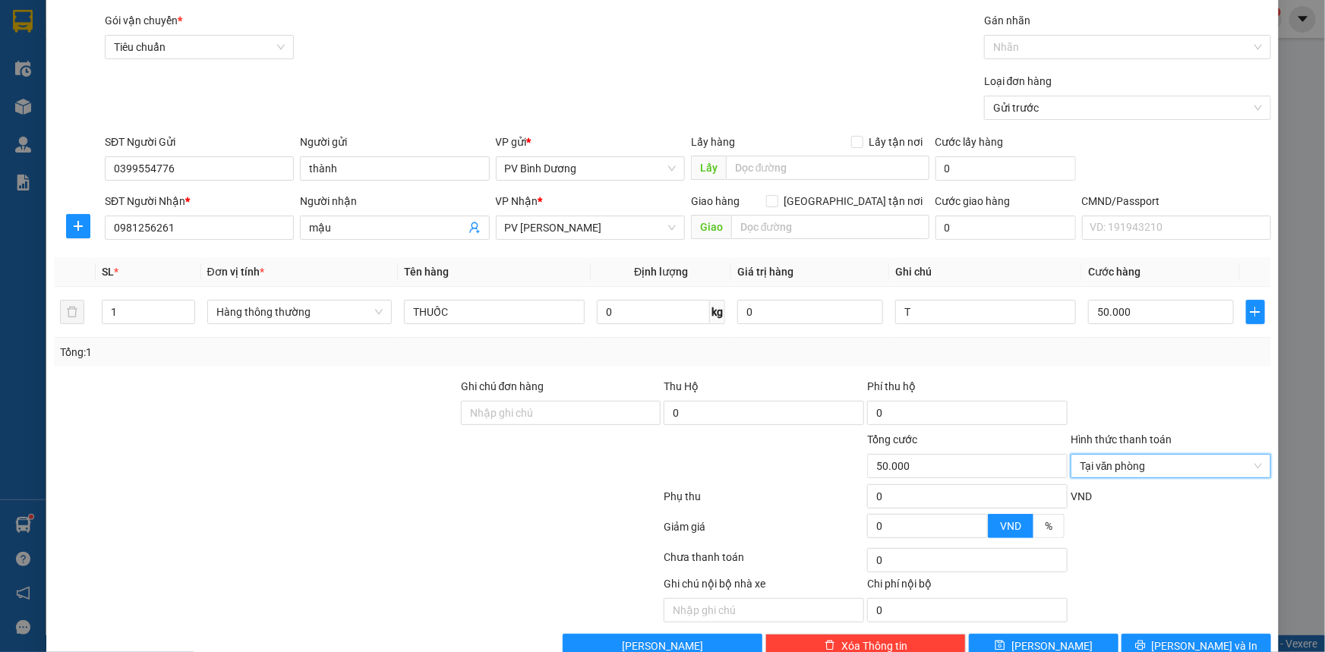
scroll to position [77, 0]
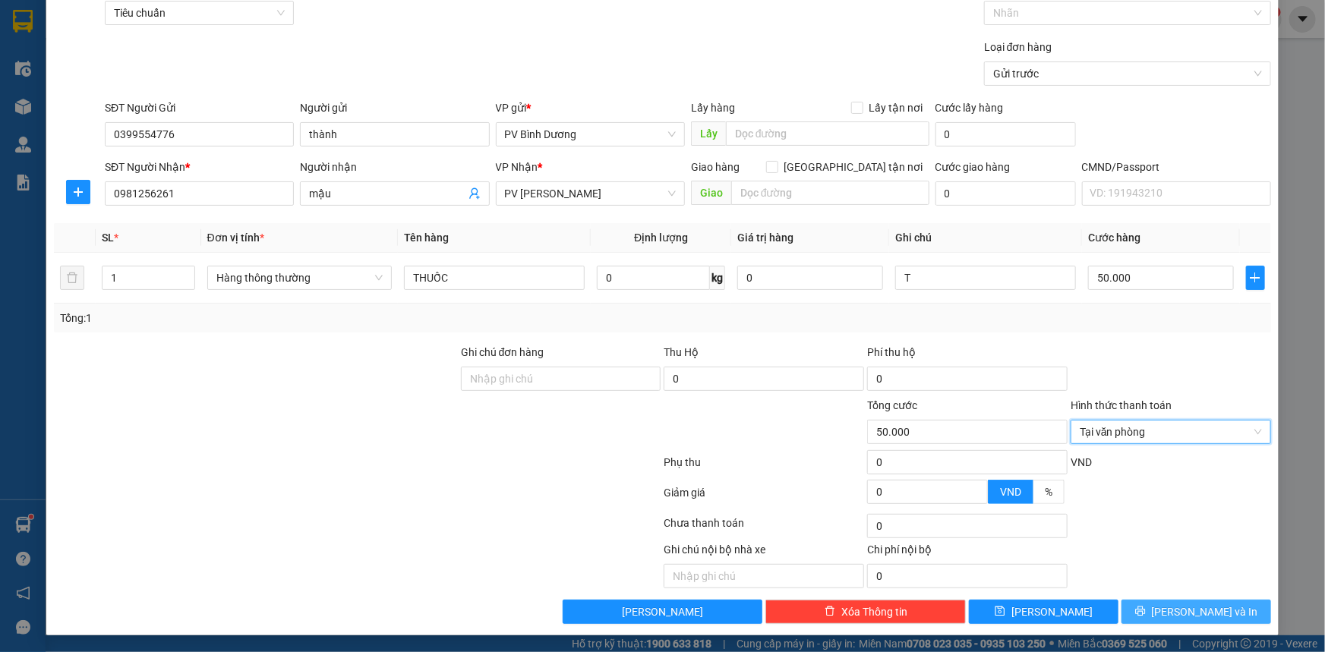
click at [1172, 607] on button "[PERSON_NAME] và In" at bounding box center [1196, 612] width 150 height 24
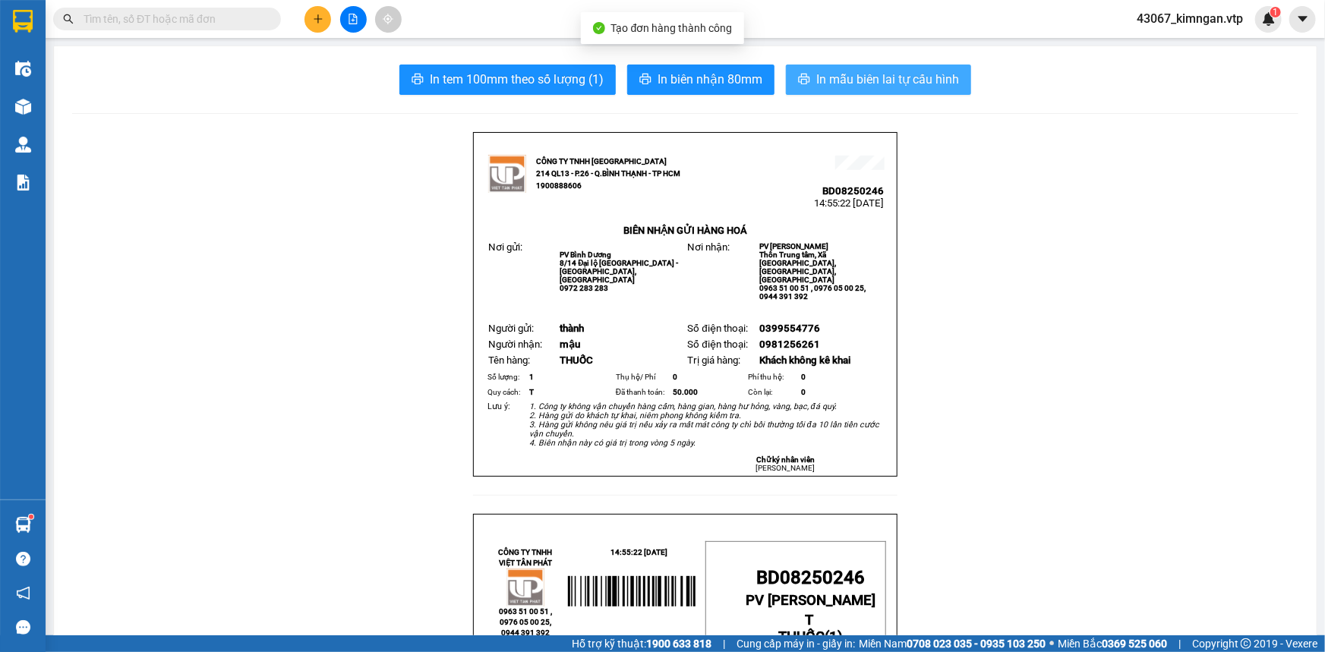
click at [850, 68] on button "In mẫu biên lai tự cấu hình" at bounding box center [878, 80] width 185 height 30
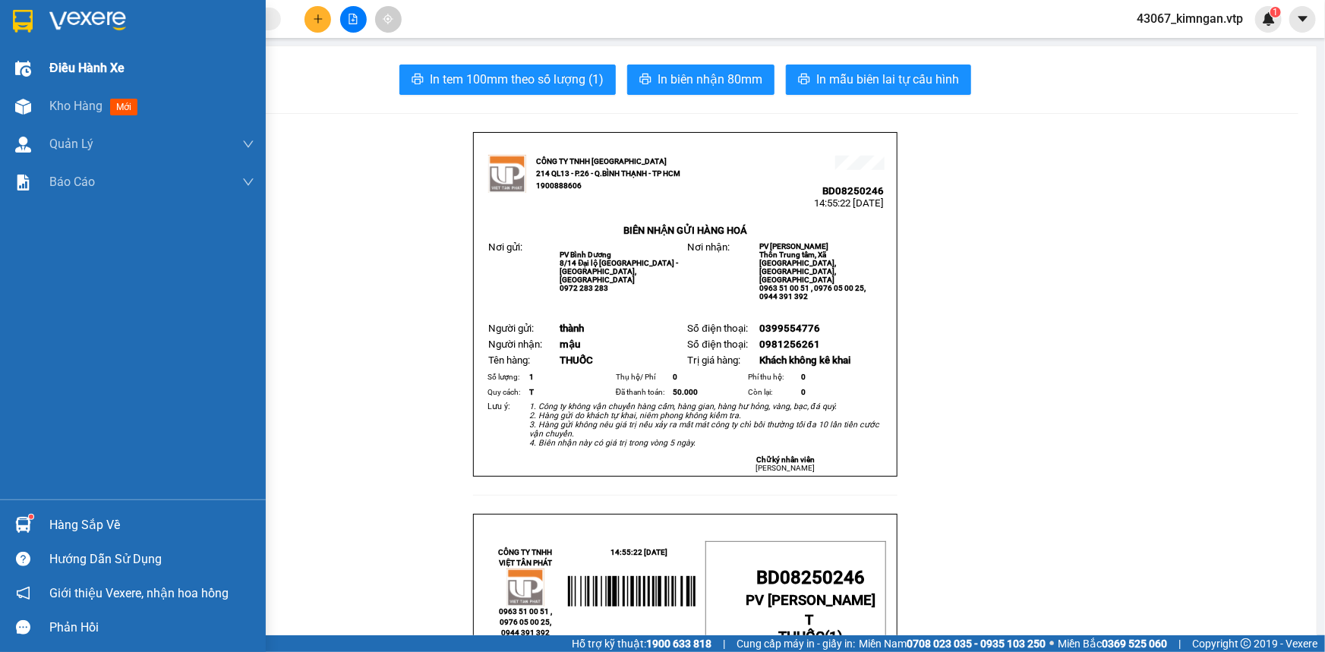
click at [67, 65] on span "Điều hành xe" at bounding box center [86, 67] width 75 height 19
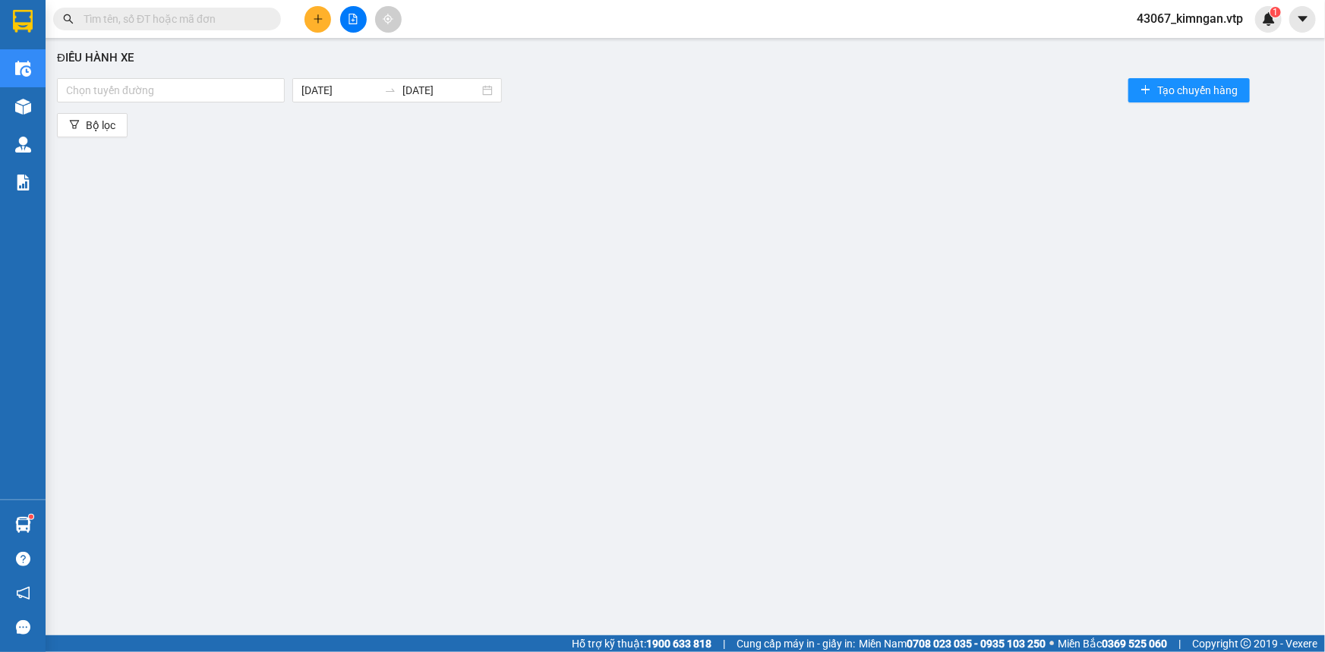
click at [313, 20] on icon "plus" at bounding box center [318, 19] width 11 height 11
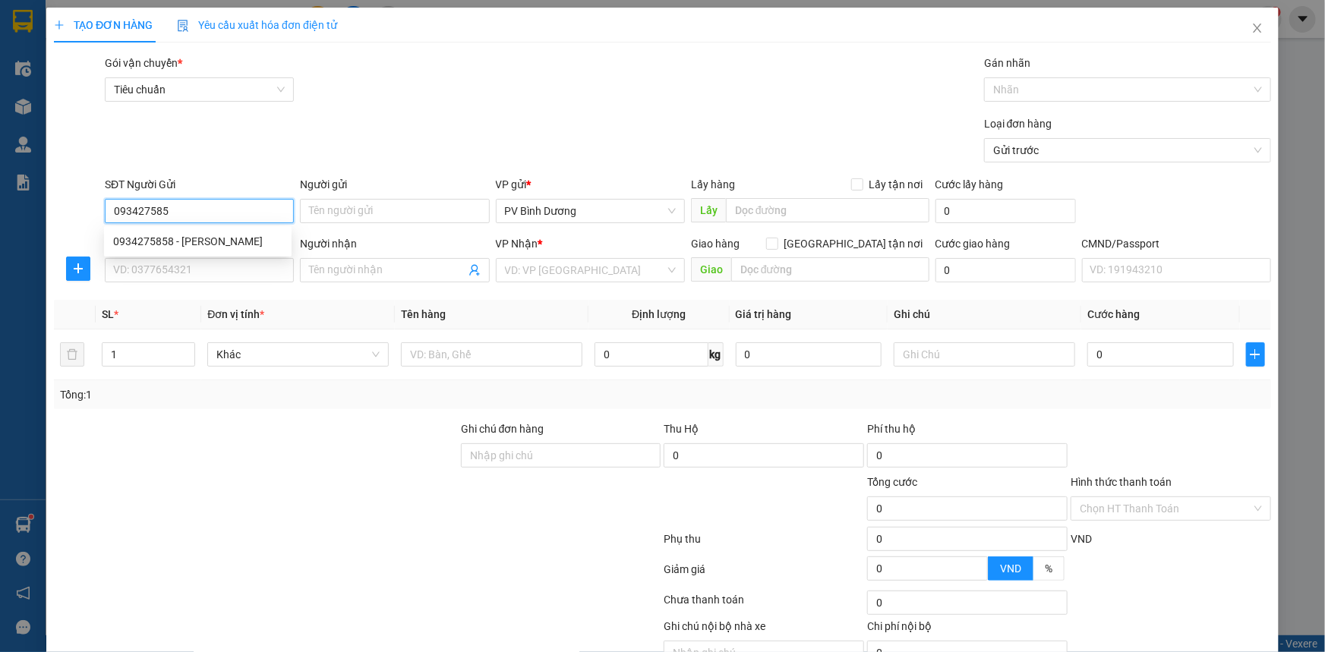
type input "0934275858"
click at [181, 240] on div "0934275858 - [PERSON_NAME]" at bounding box center [197, 241] width 169 height 17
type input "CƯỜNG"
type input "0326355522"
type input "TRƯỜNG"
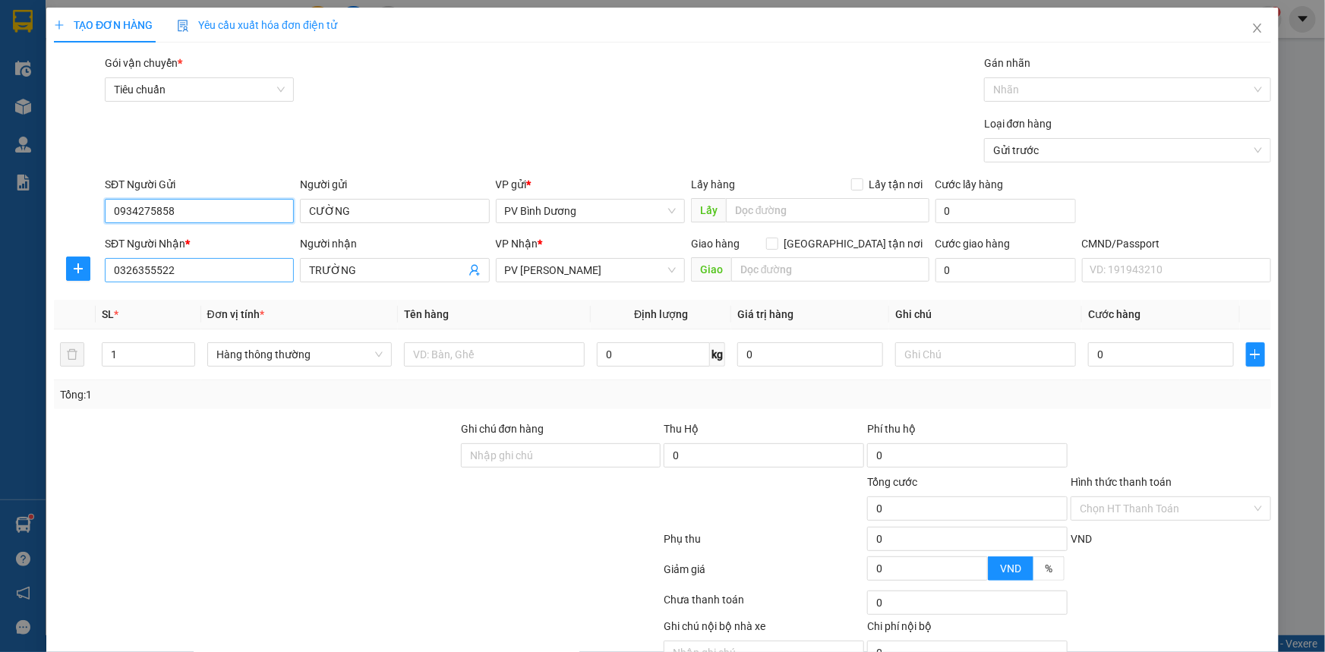
type input "0934275858"
click at [197, 271] on input "0326355522" at bounding box center [199, 270] width 189 height 24
type input "0"
type input "0945543743"
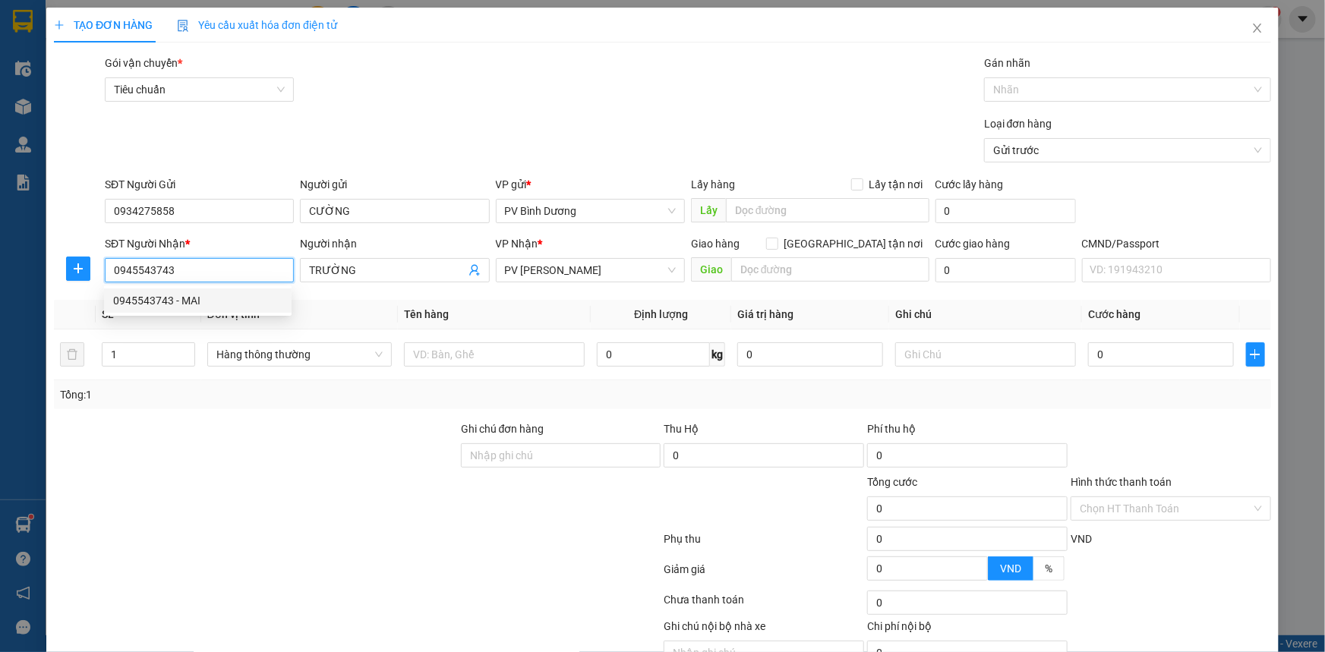
click at [180, 301] on div "0945543743 - MAI" at bounding box center [197, 300] width 169 height 17
type input "MAI"
type input "0945543743"
drag, startPoint x: 355, startPoint y: 269, endPoint x: 67, endPoint y: 263, distance: 288.6
click at [125, 269] on div "SĐT Người Nhận * 0945543743 0945543743 Người nhận MAI VP Nhận * PV [PERSON_NAME…" at bounding box center [688, 261] width 1172 height 53
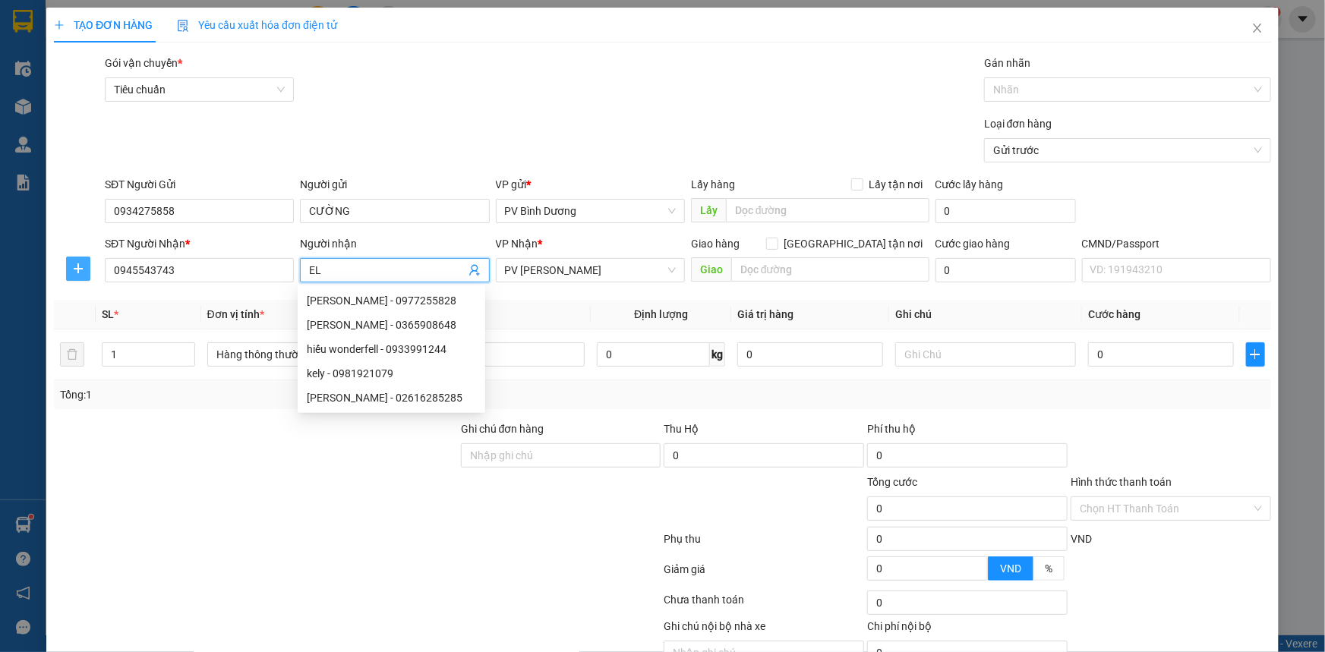
type input "E"
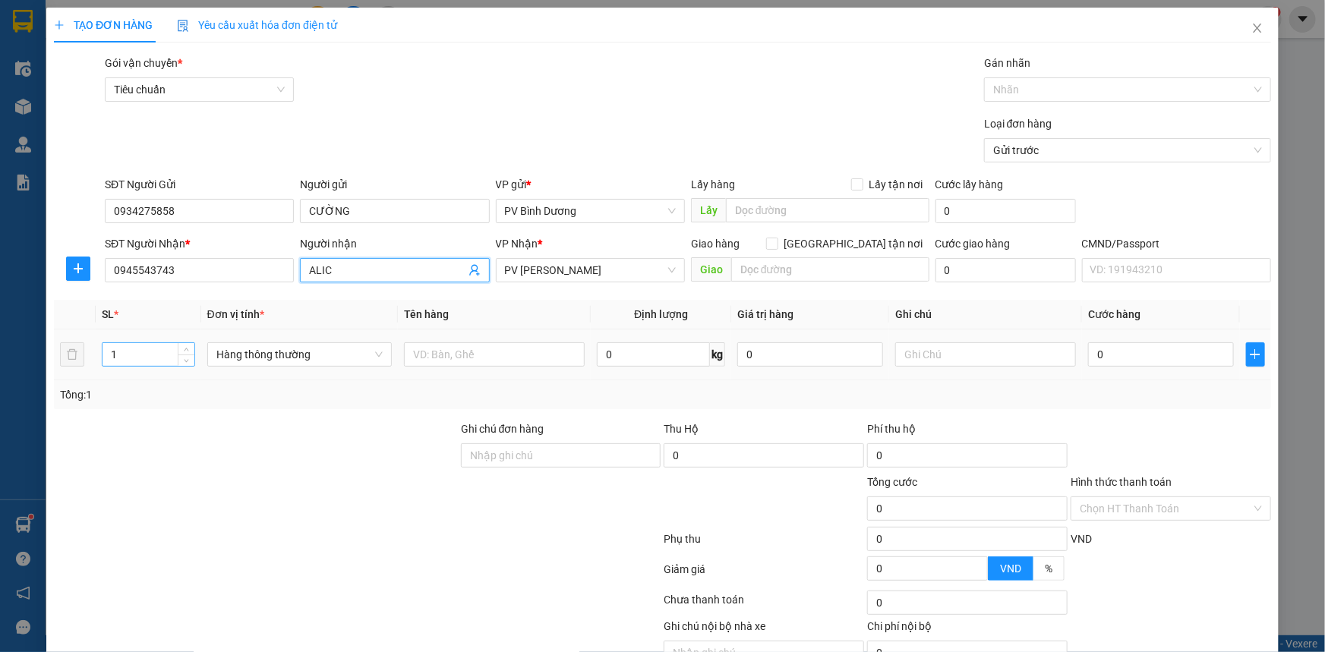
type input "ALIC"
click at [138, 352] on input "1" at bounding box center [148, 354] width 92 height 23
type input "2"
click at [456, 363] on input "text" at bounding box center [494, 354] width 181 height 24
type input "LẠNH"
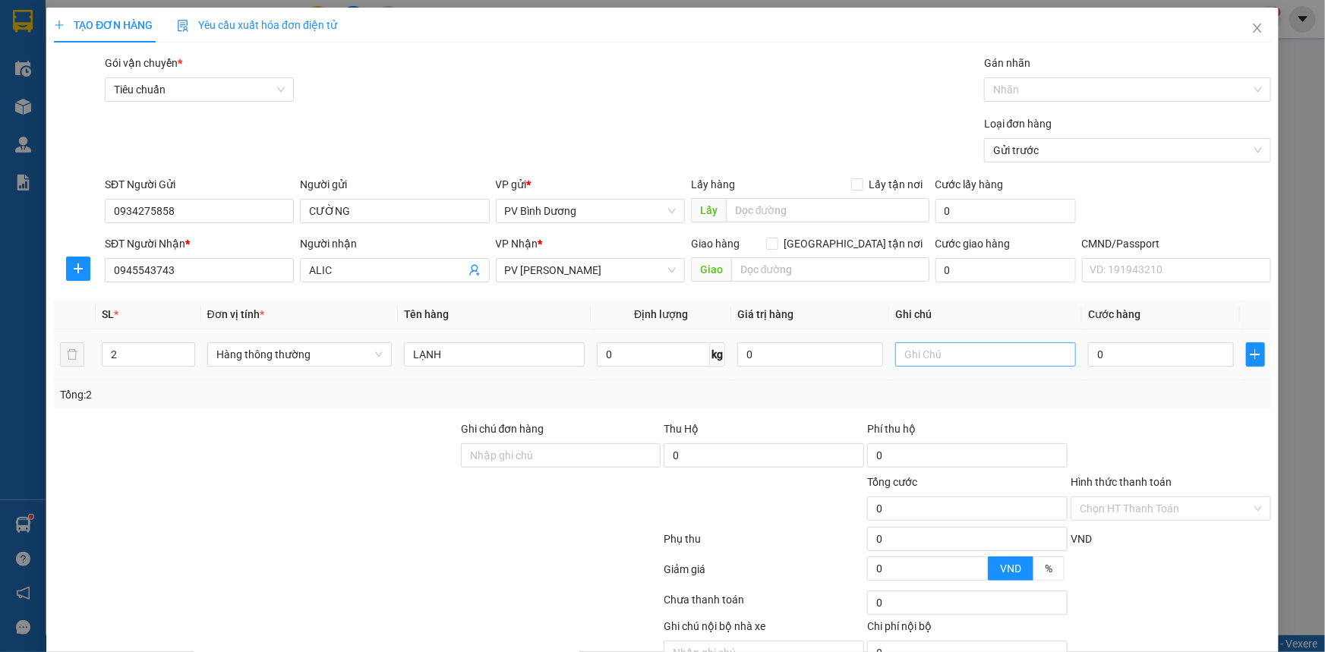
click at [907, 343] on div at bounding box center [985, 354] width 181 height 30
click at [901, 345] on input "text" at bounding box center [985, 354] width 181 height 24
type input "[GEOGRAPHIC_DATA]"
click at [1118, 357] on input "0" at bounding box center [1161, 354] width 146 height 24
type input "1"
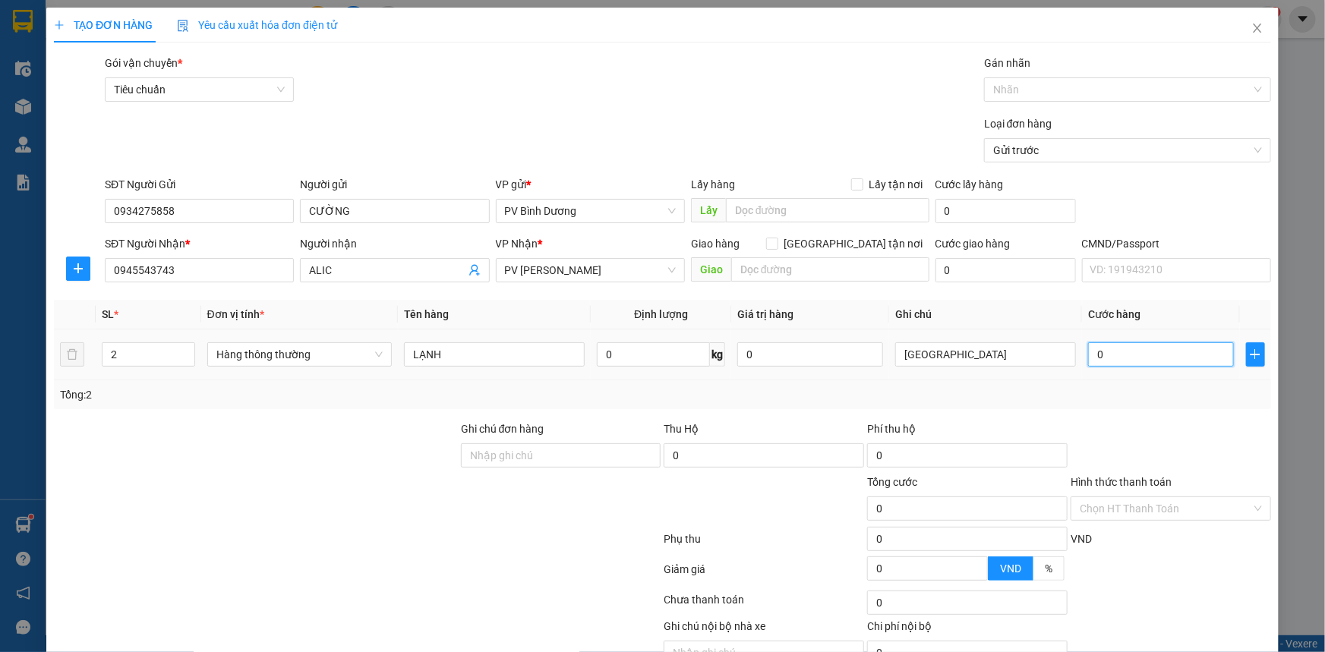
type input "1"
type input "14"
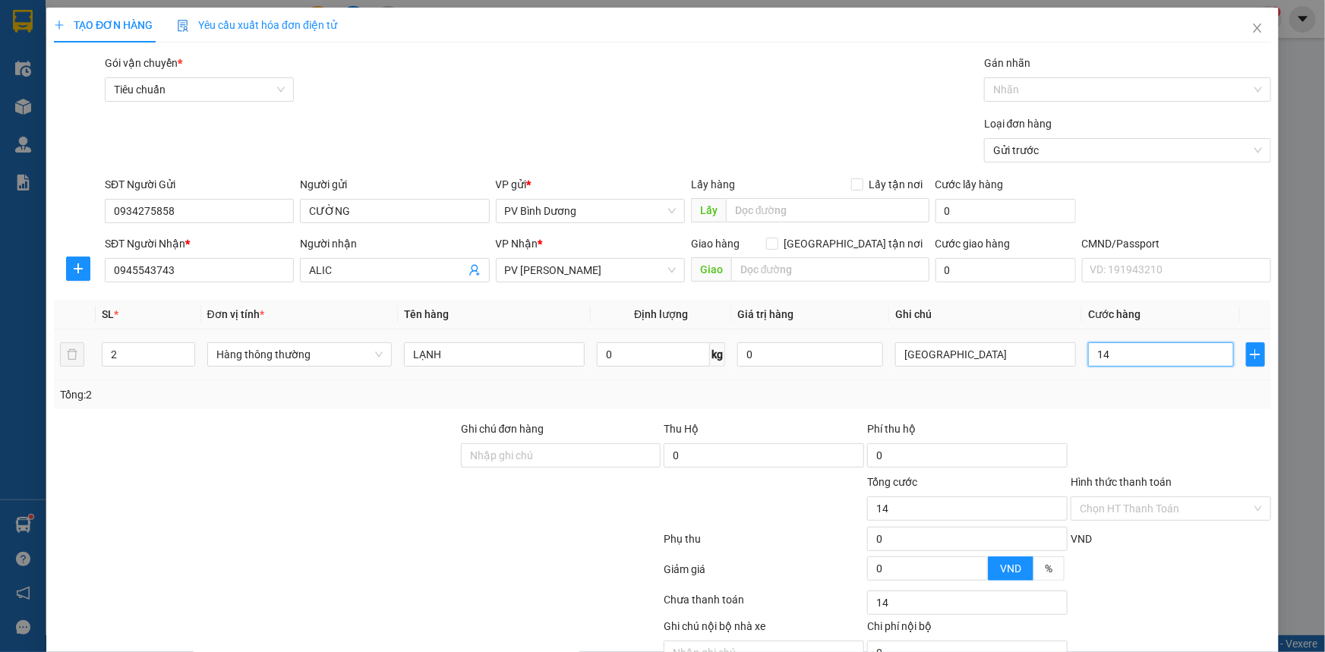
type input "140"
type input "1.400"
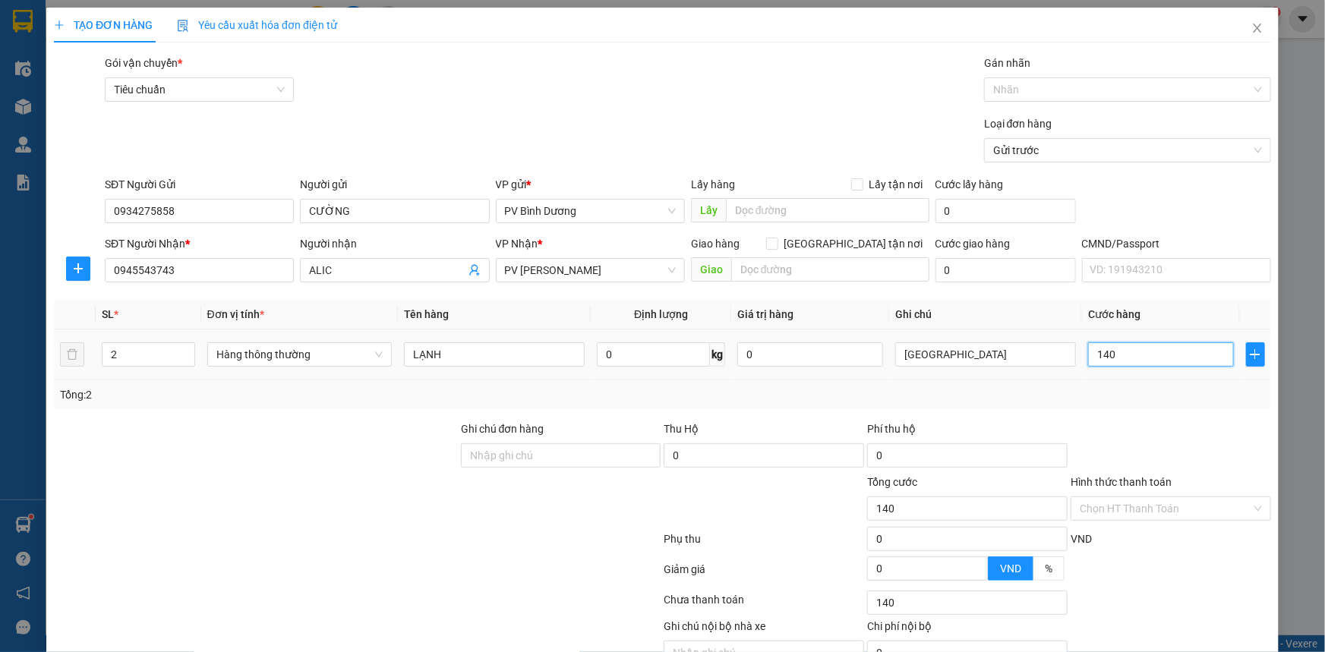
type input "1.400"
type input "14.000"
type input "140.000"
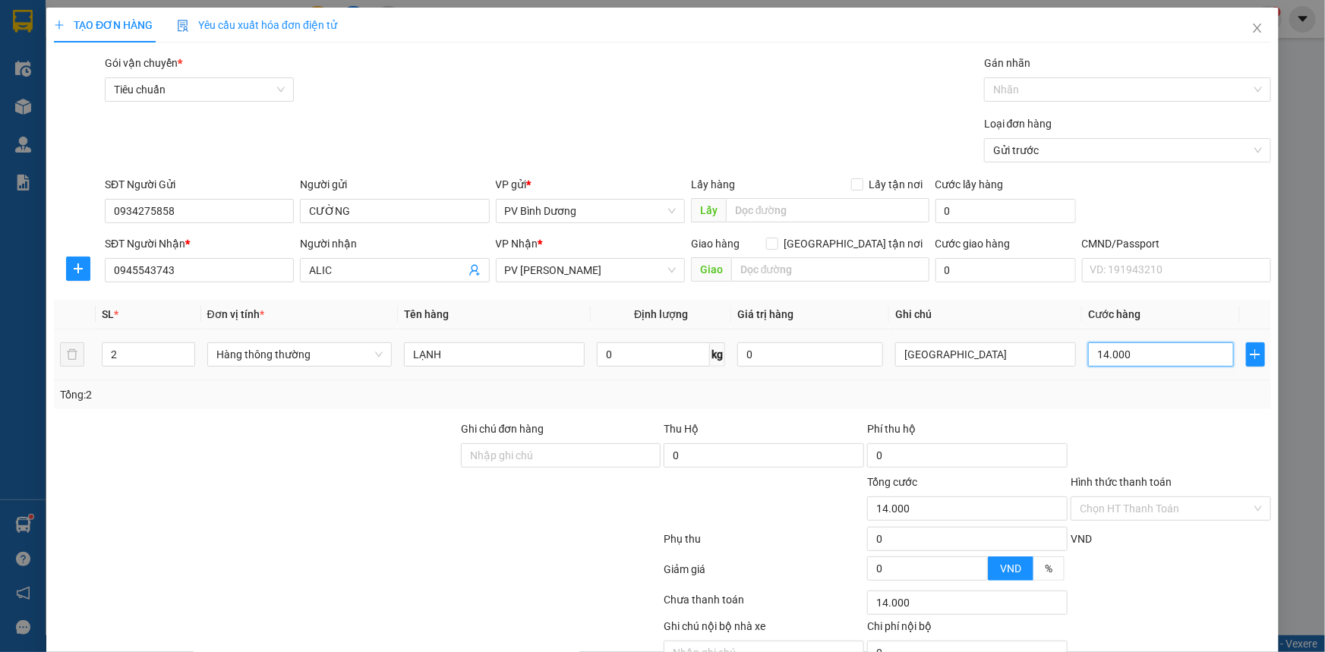
type input "140.000"
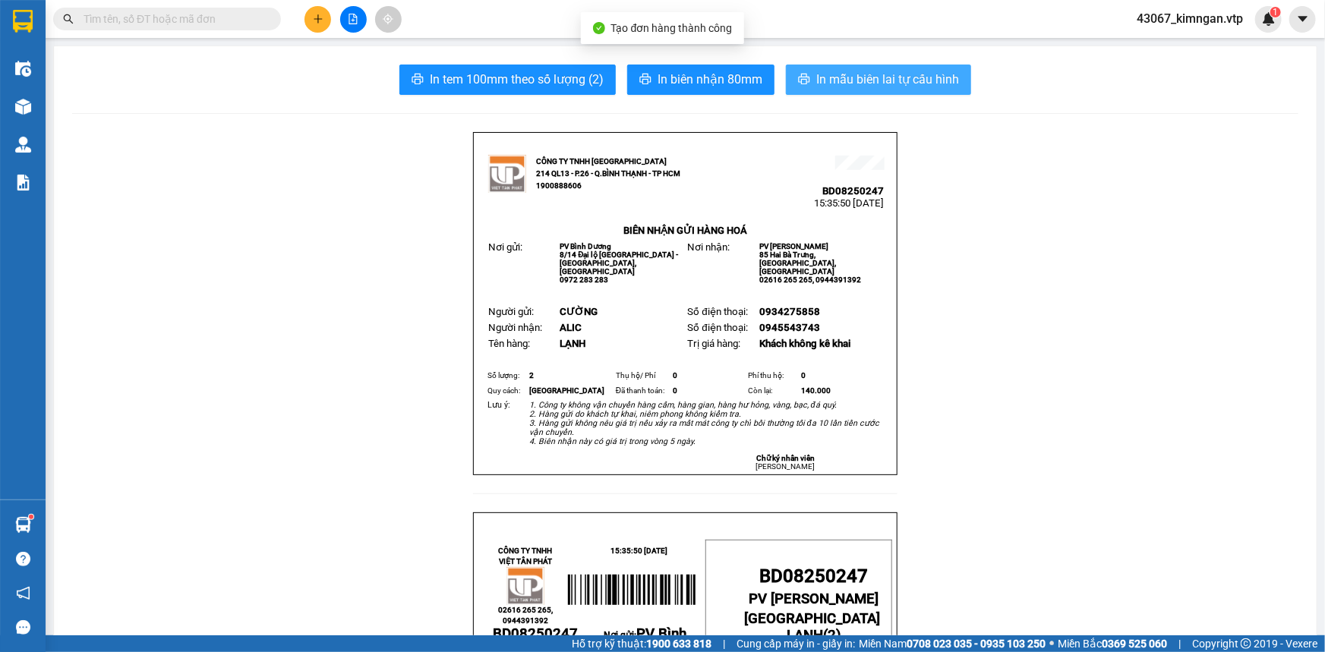
click at [880, 76] on span "In mẫu biên lai tự cấu hình" at bounding box center [887, 79] width 143 height 19
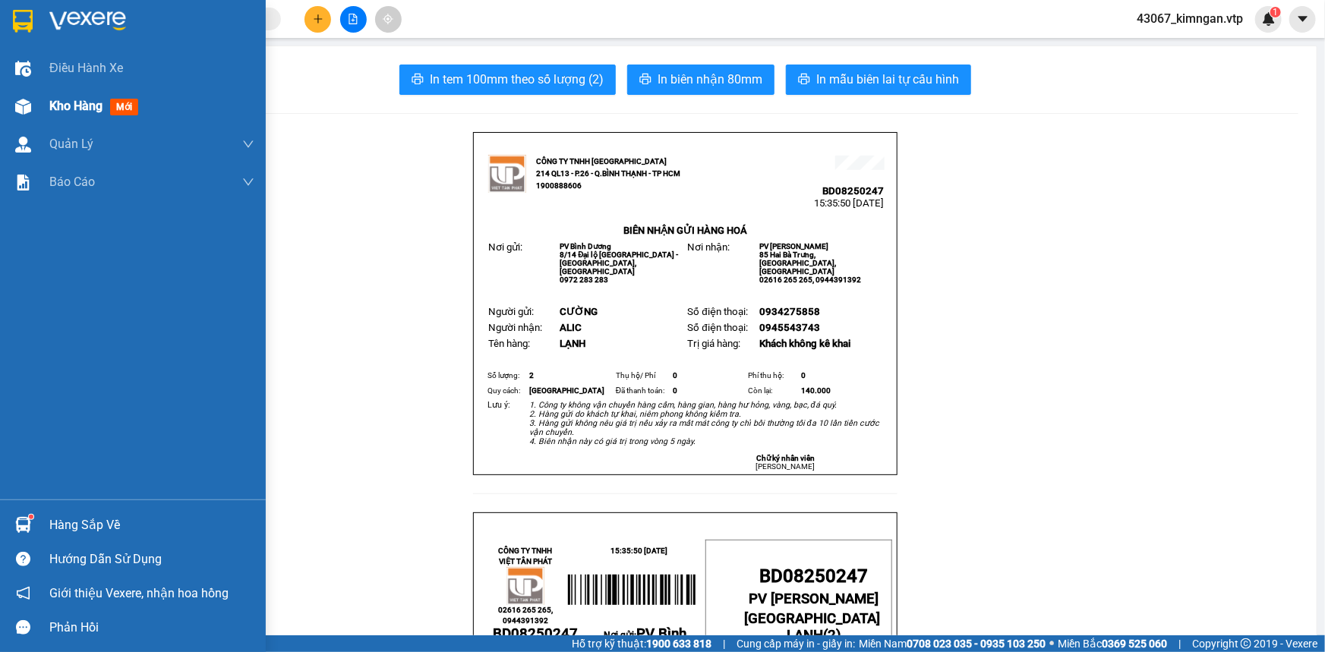
click at [58, 108] on span "Kho hàng" at bounding box center [75, 106] width 53 height 14
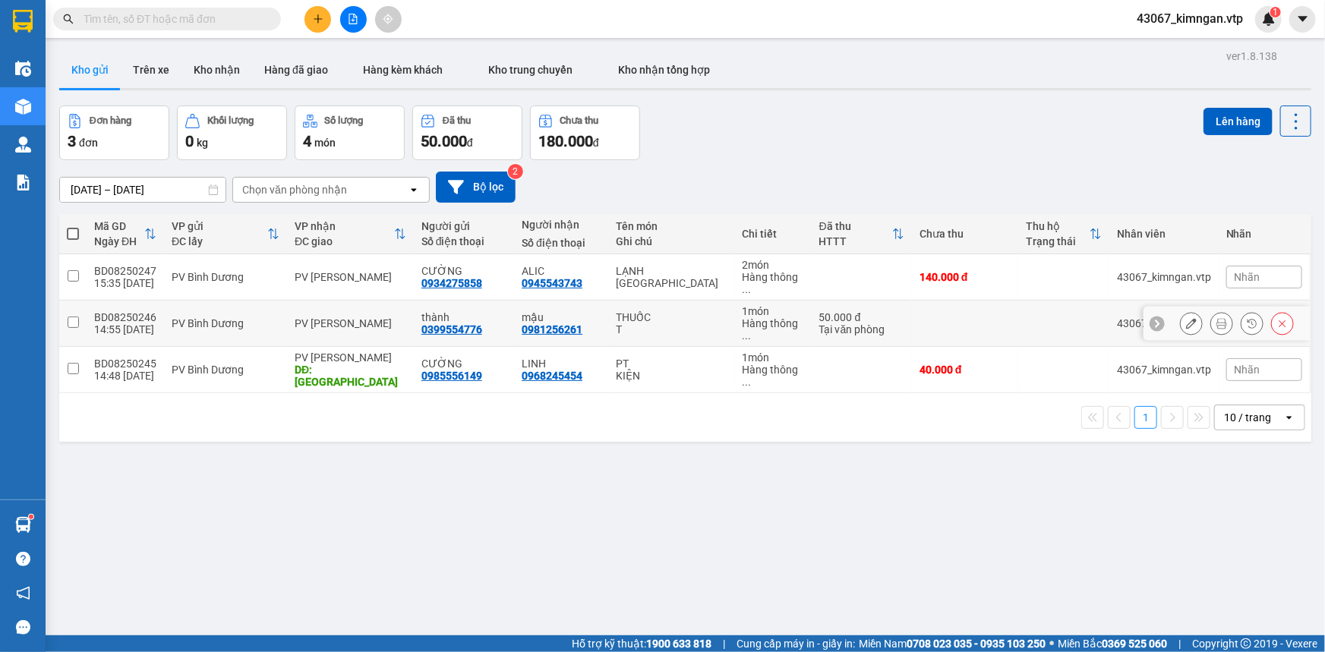
click at [71, 317] on input "checkbox" at bounding box center [73, 322] width 11 height 11
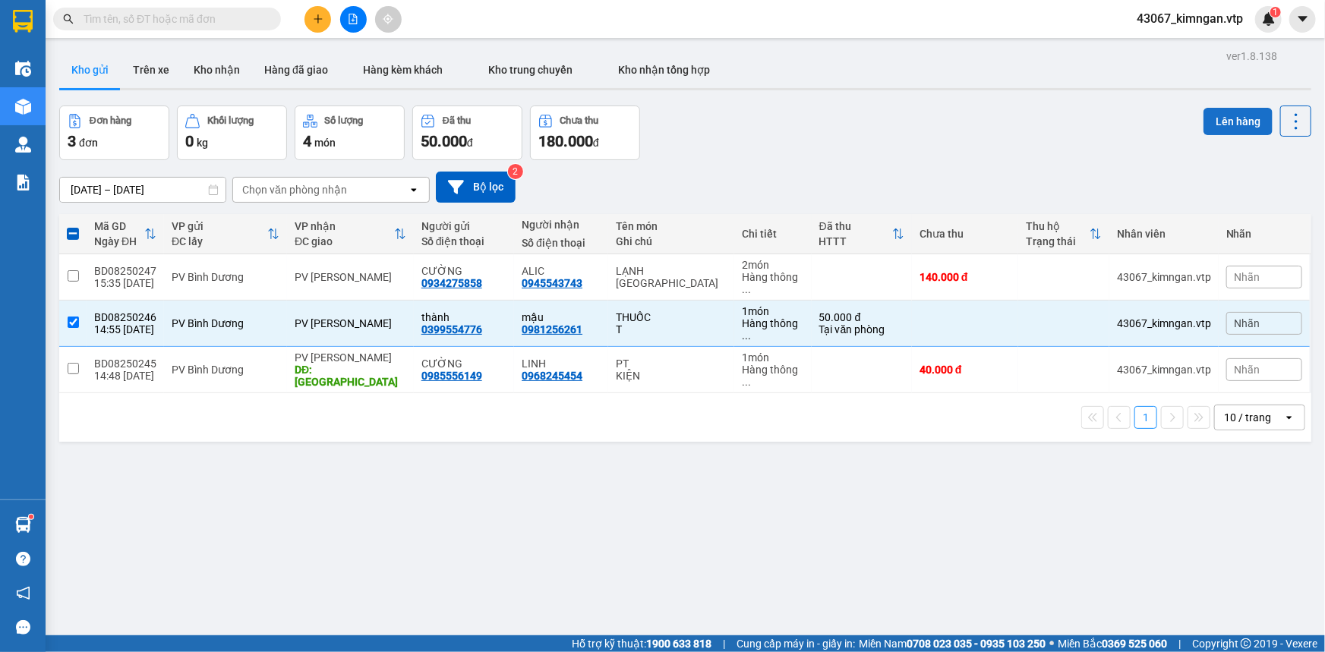
click at [1229, 130] on button "Lên hàng" at bounding box center [1237, 121] width 69 height 27
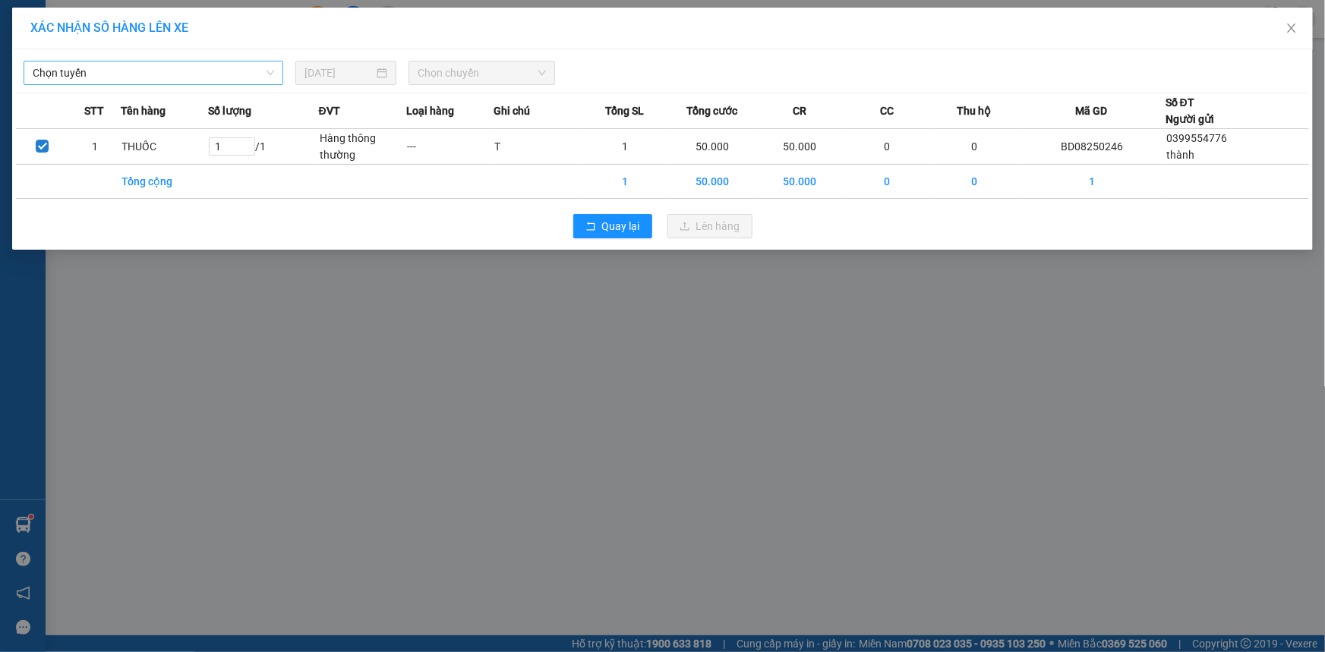
click at [213, 71] on span "Chọn tuyến" at bounding box center [153, 72] width 241 height 23
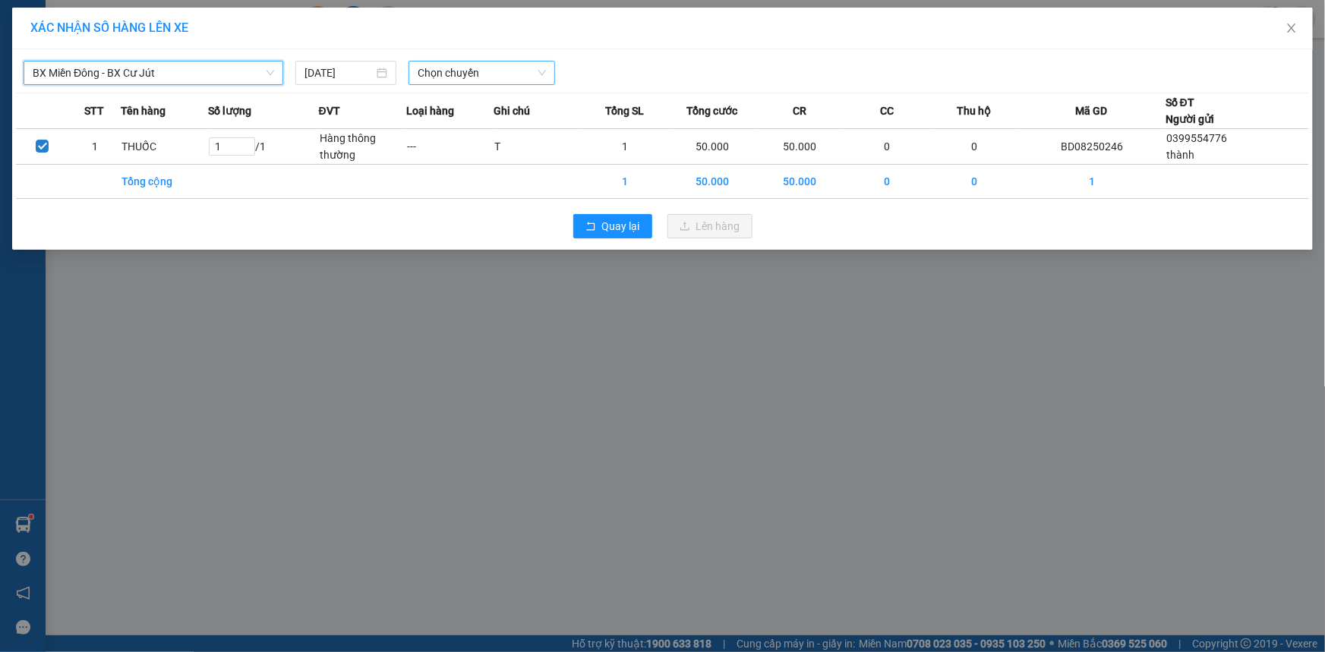
click at [509, 77] on span "Chọn chuyến" at bounding box center [482, 72] width 128 height 23
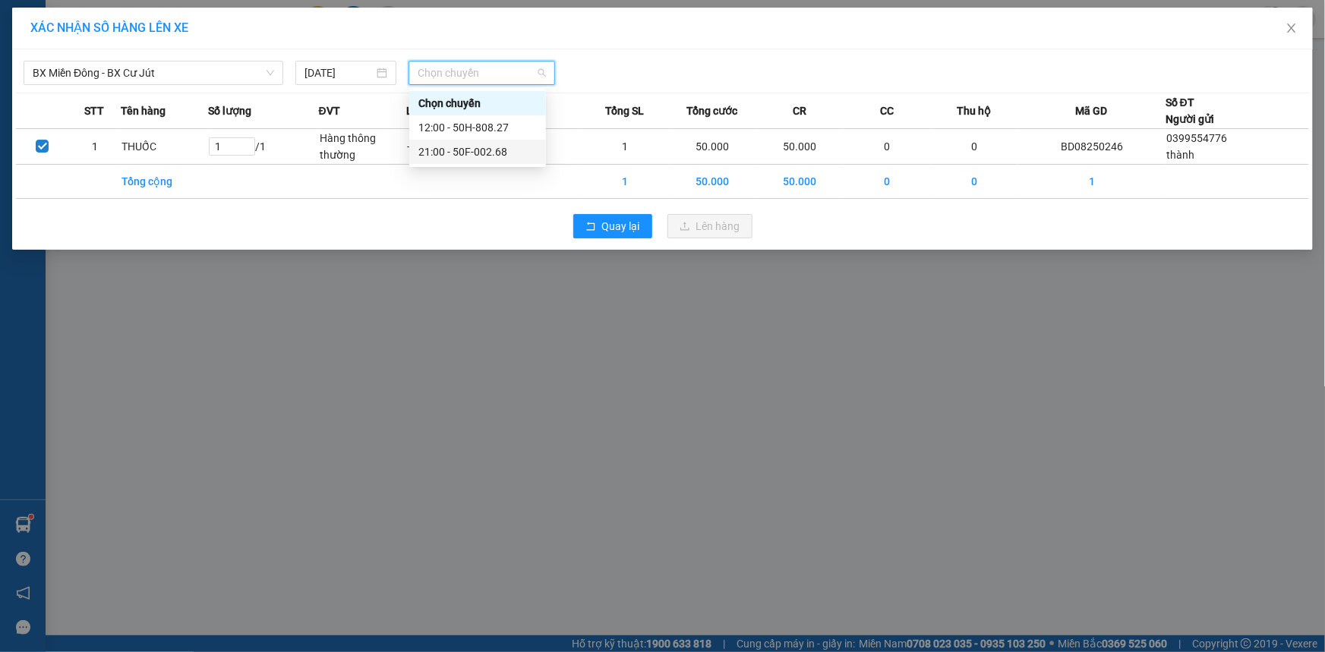
click at [486, 157] on div "21:00 - 50F-002.68" at bounding box center [477, 151] width 118 height 17
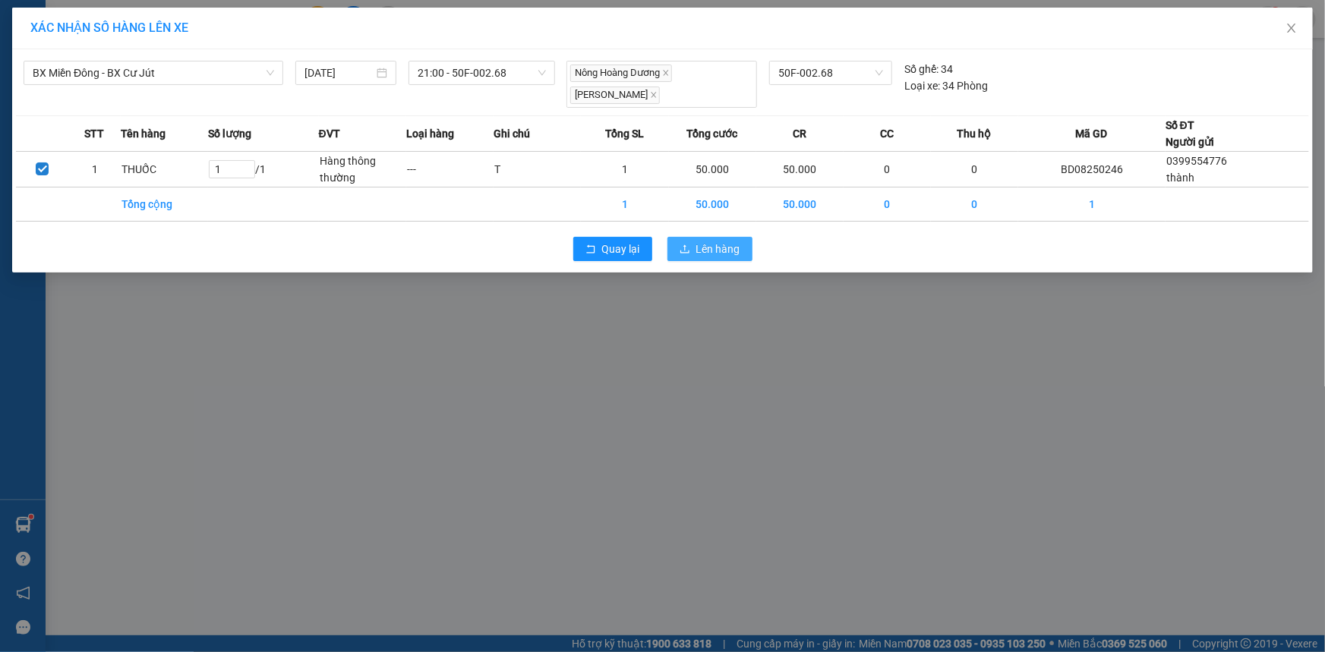
click at [726, 248] on span "Lên hàng" at bounding box center [718, 249] width 44 height 17
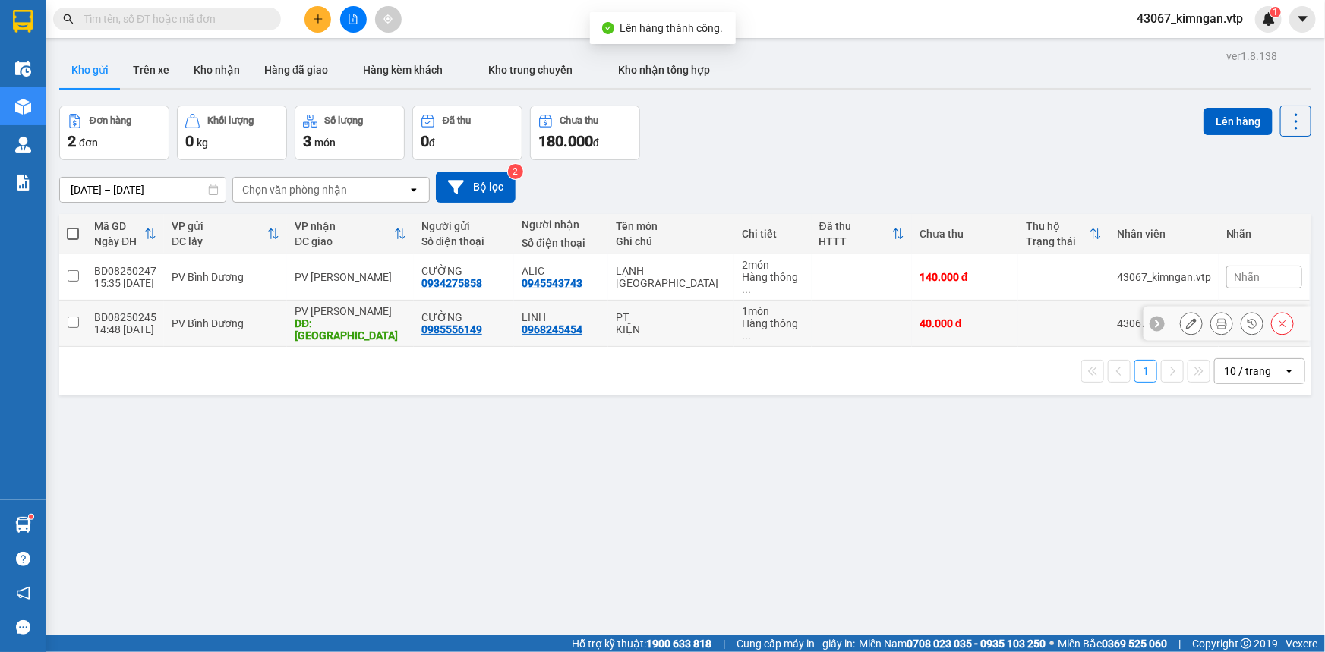
click at [73, 317] on input "checkbox" at bounding box center [73, 322] width 11 height 11
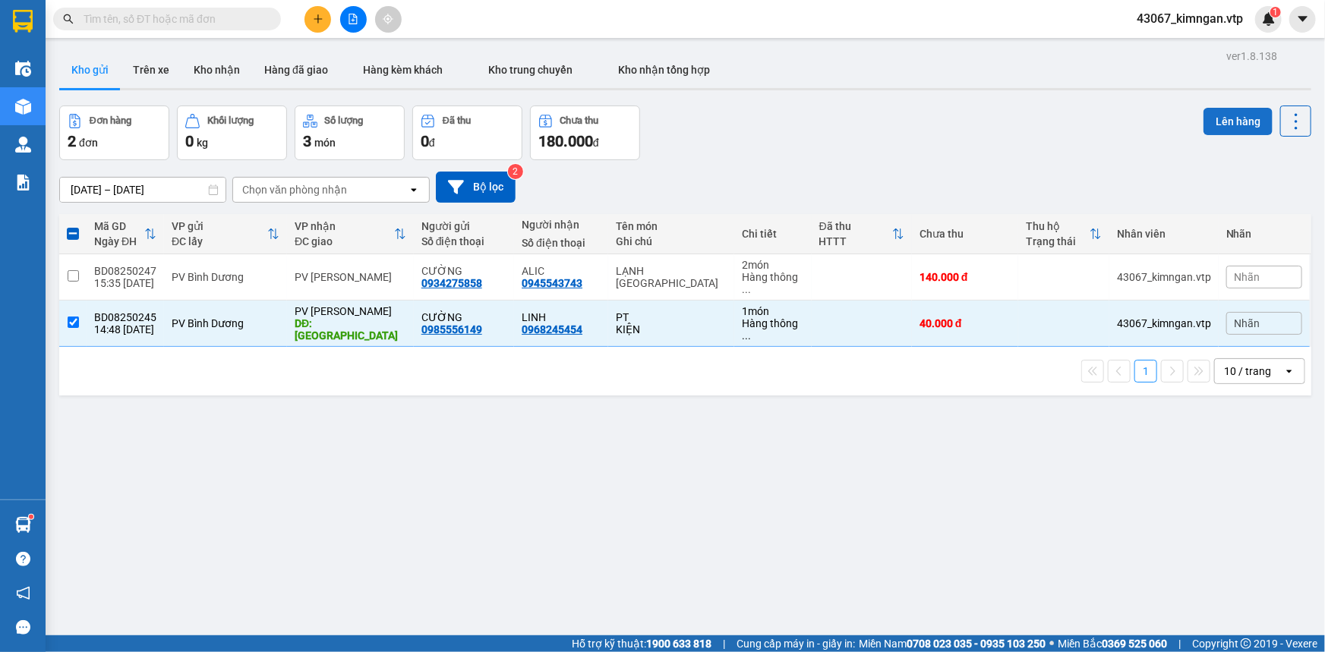
click at [1205, 126] on button "Lên hàng" at bounding box center [1237, 121] width 69 height 27
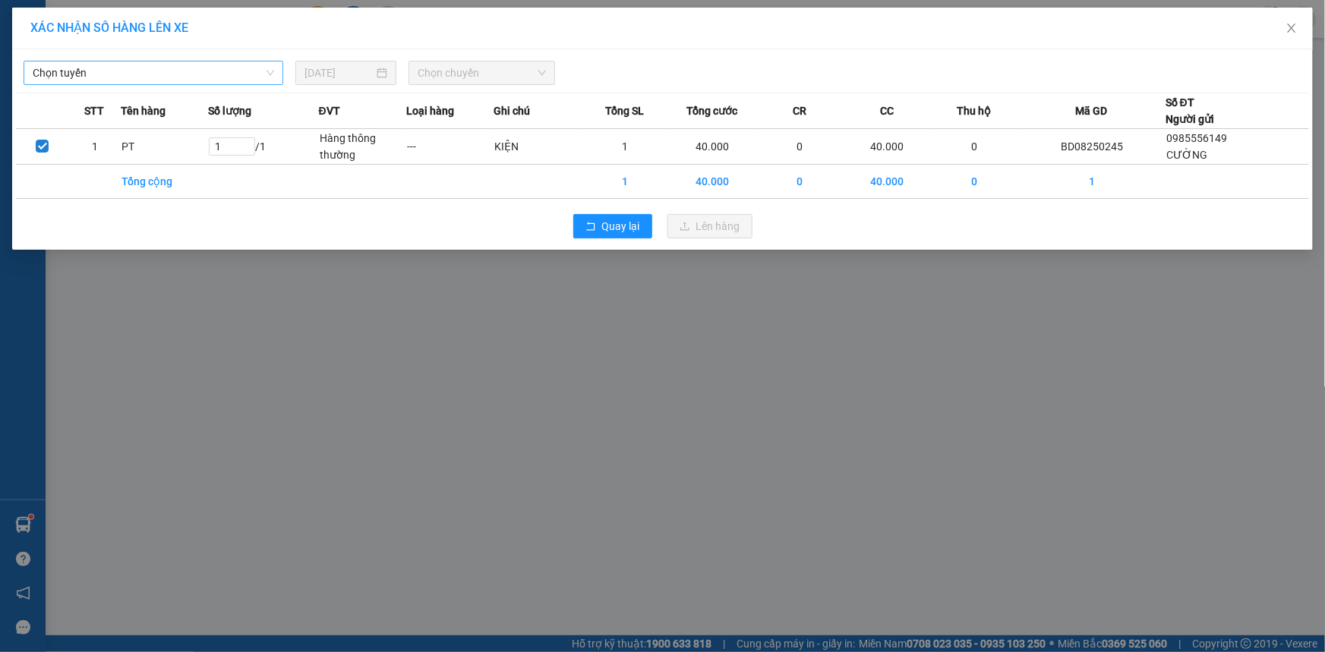
click at [196, 69] on span "Chọn tuyến" at bounding box center [153, 72] width 241 height 23
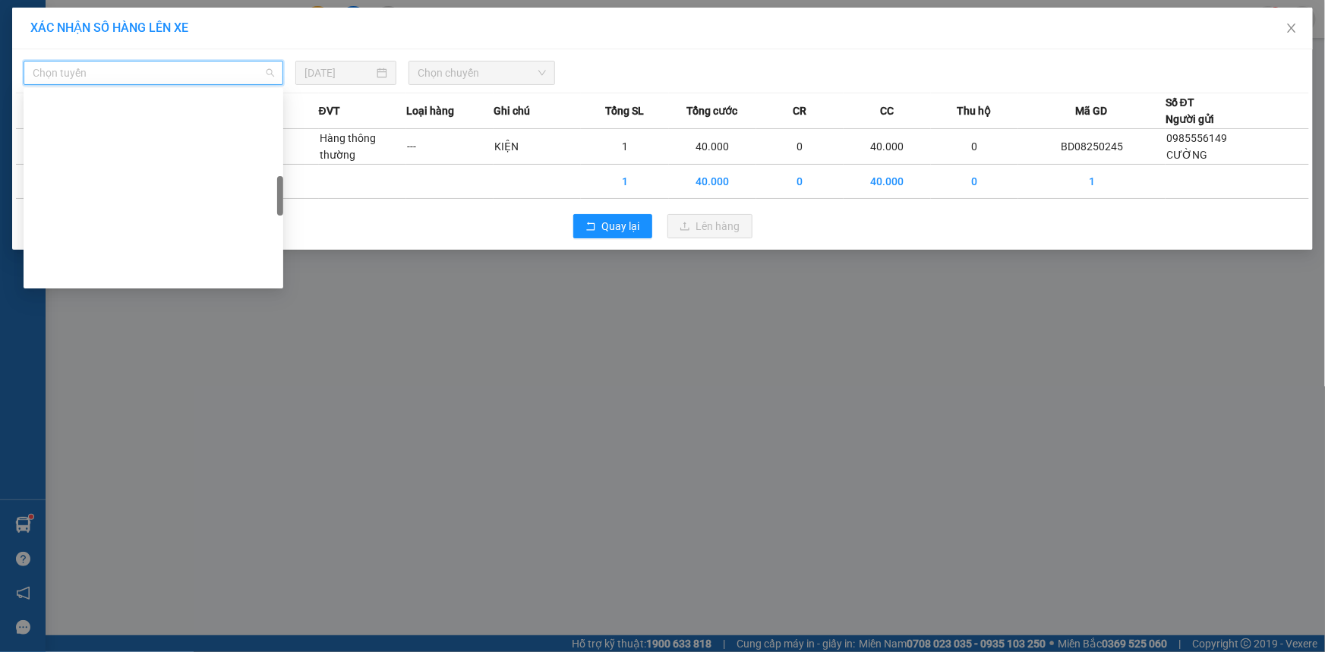
click at [181, 651] on div "BX Miền Đông - BX Krông Nô B" at bounding box center [153, 662] width 241 height 17
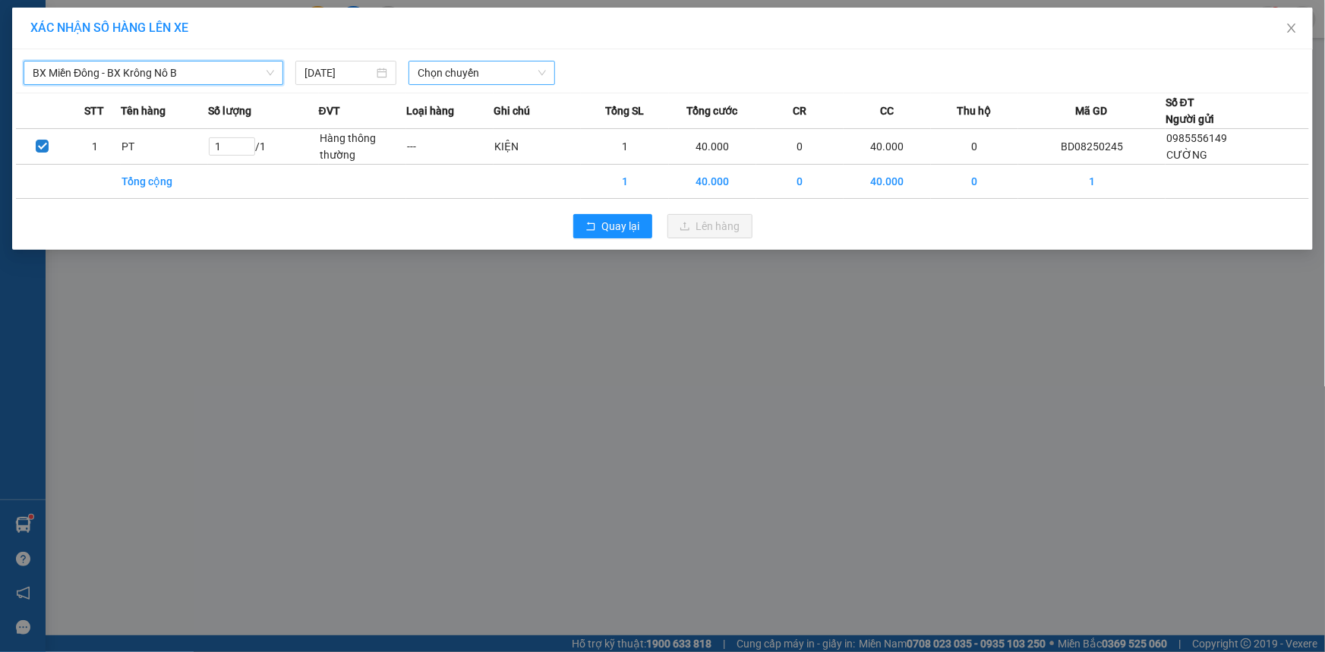
click at [452, 68] on span "Chọn chuyến" at bounding box center [482, 72] width 128 height 23
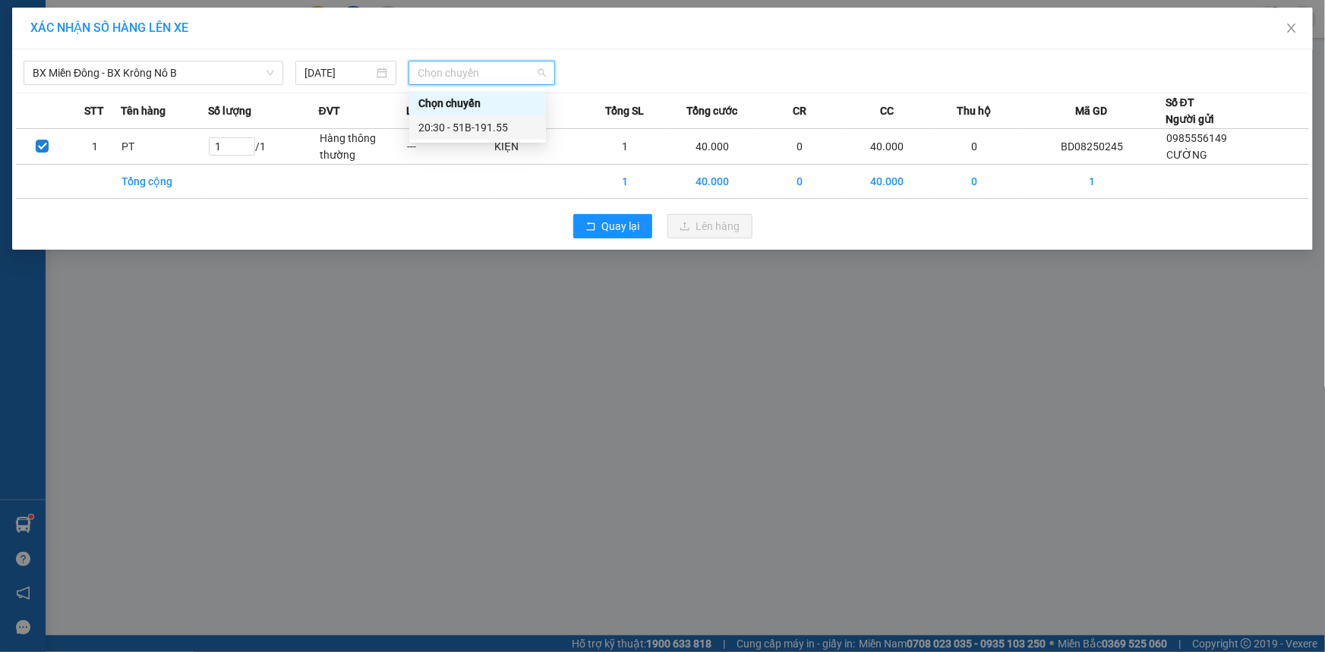
click at [486, 125] on div "20:30 - 51B-191.55" at bounding box center [477, 127] width 118 height 17
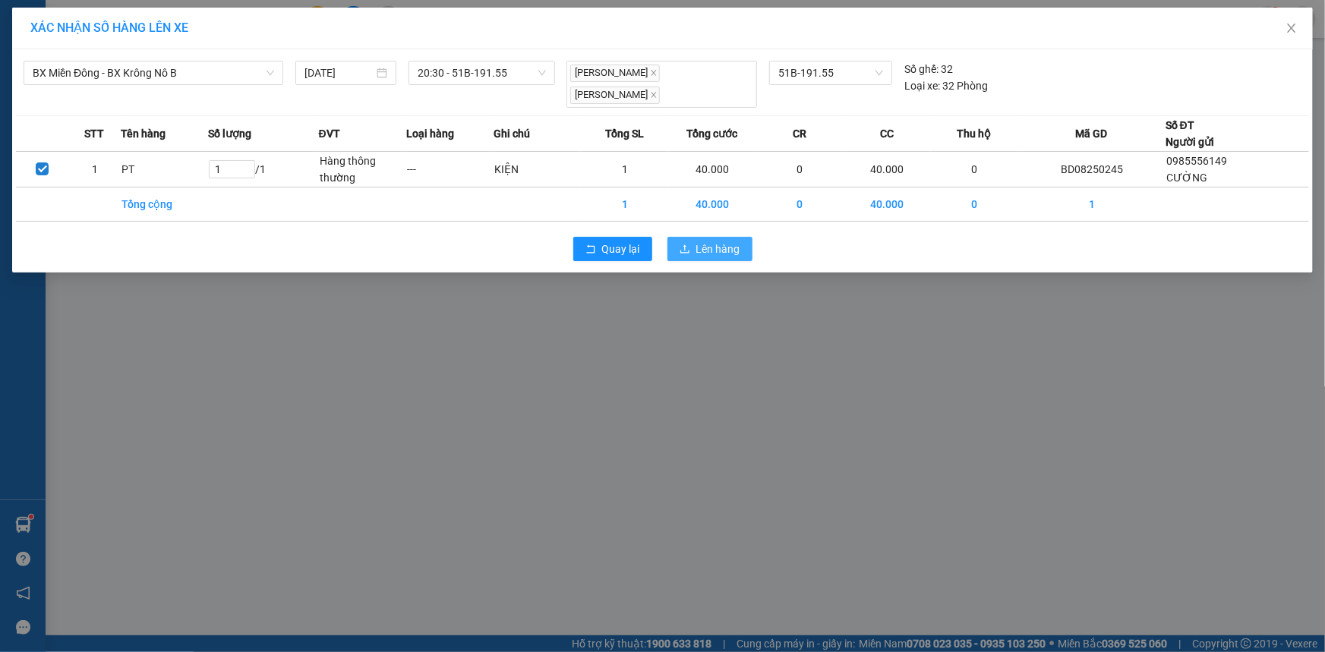
click at [714, 241] on span "Lên hàng" at bounding box center [718, 249] width 44 height 17
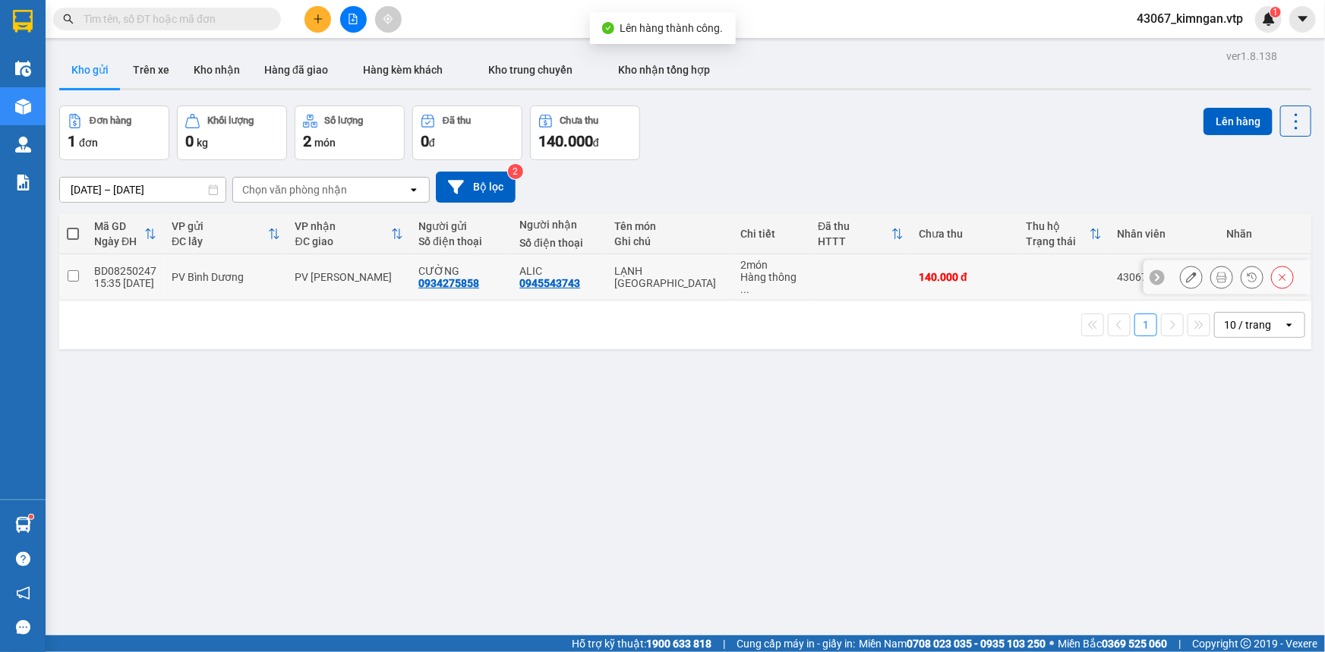
click at [68, 270] on input "checkbox" at bounding box center [73, 275] width 11 height 11
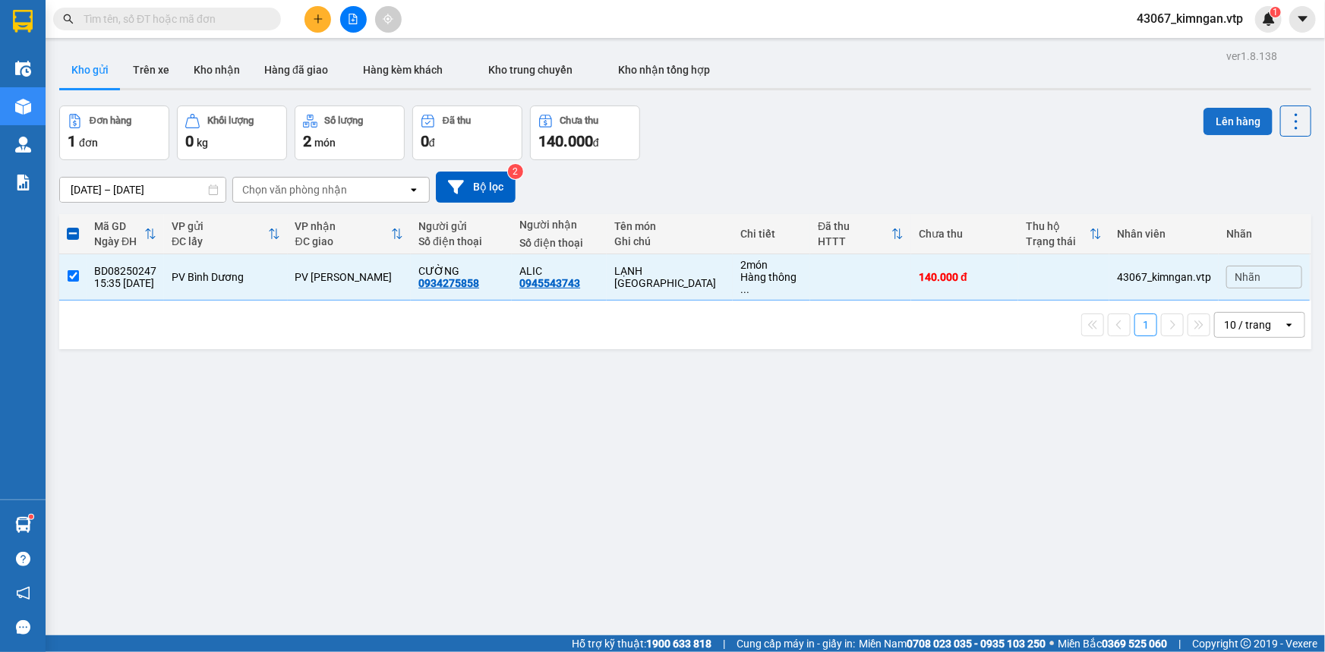
click at [1212, 130] on button "Lên hàng" at bounding box center [1237, 121] width 69 height 27
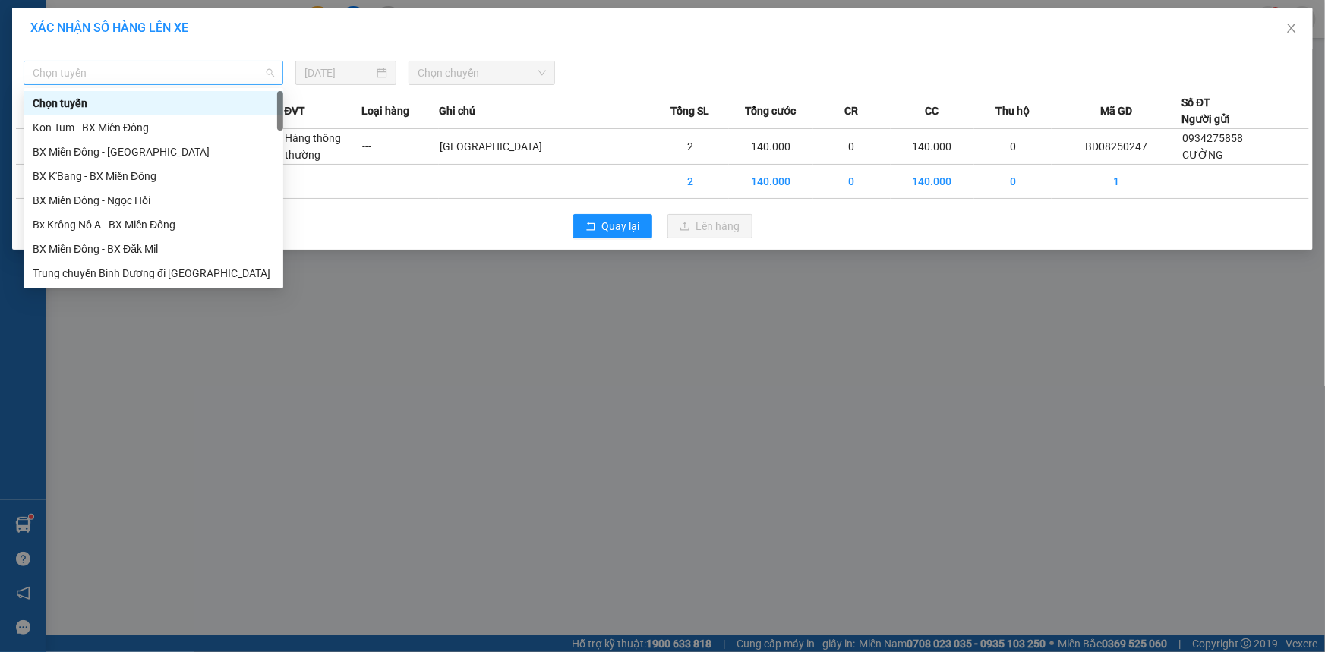
click at [141, 72] on span "Chọn tuyến" at bounding box center [153, 72] width 241 height 23
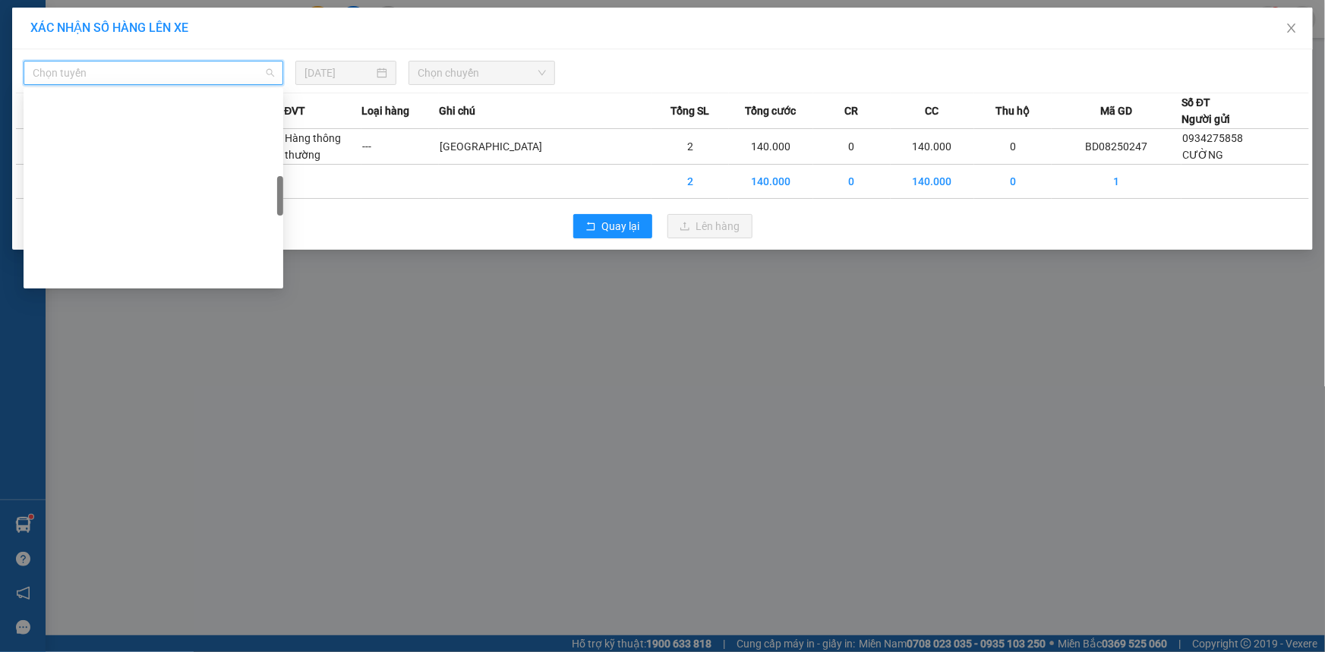
click at [183, 651] on div "BX Miền Đông - BX Krông Nô B" at bounding box center [153, 662] width 241 height 17
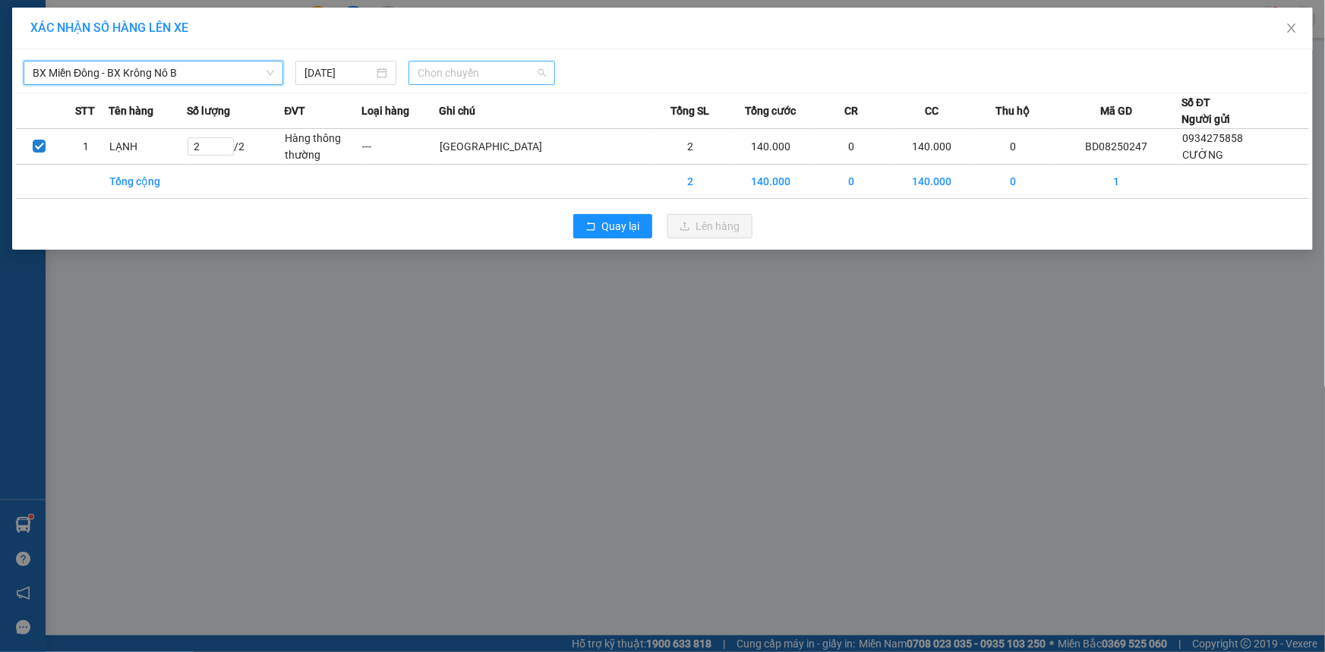
click at [440, 78] on span "Chọn chuyến" at bounding box center [482, 72] width 128 height 23
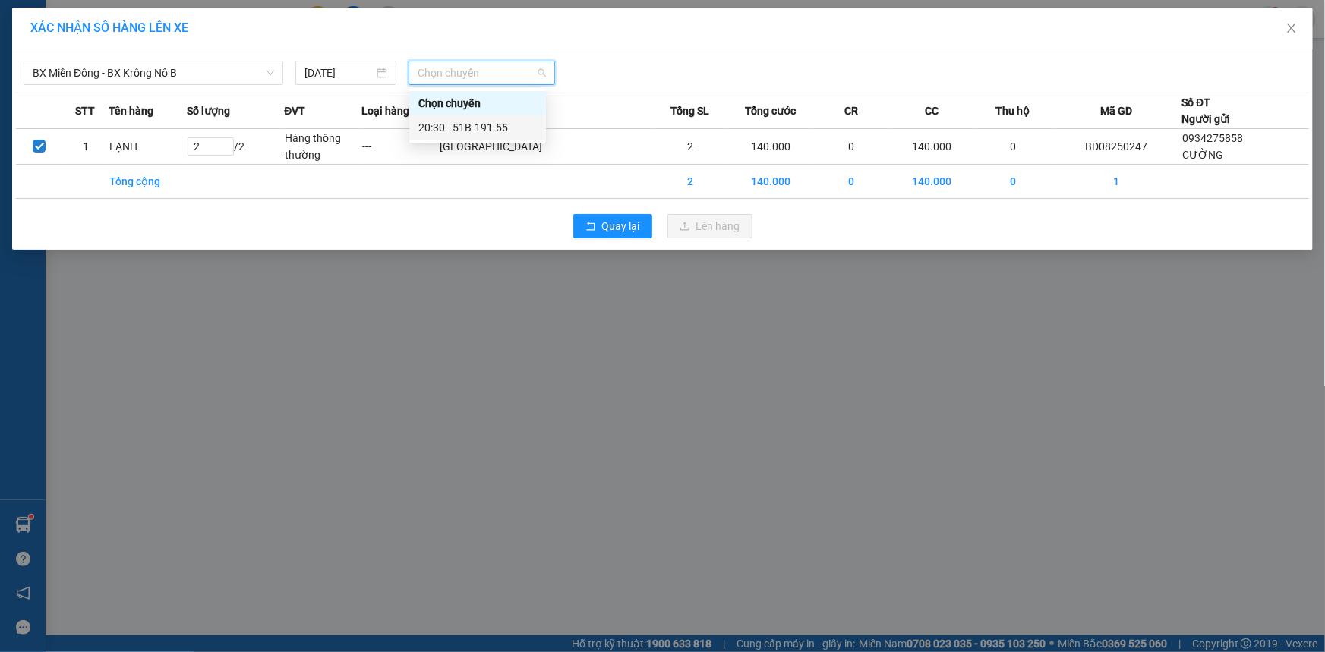
click at [455, 123] on div "20:30 - 51B-191.55" at bounding box center [477, 127] width 118 height 17
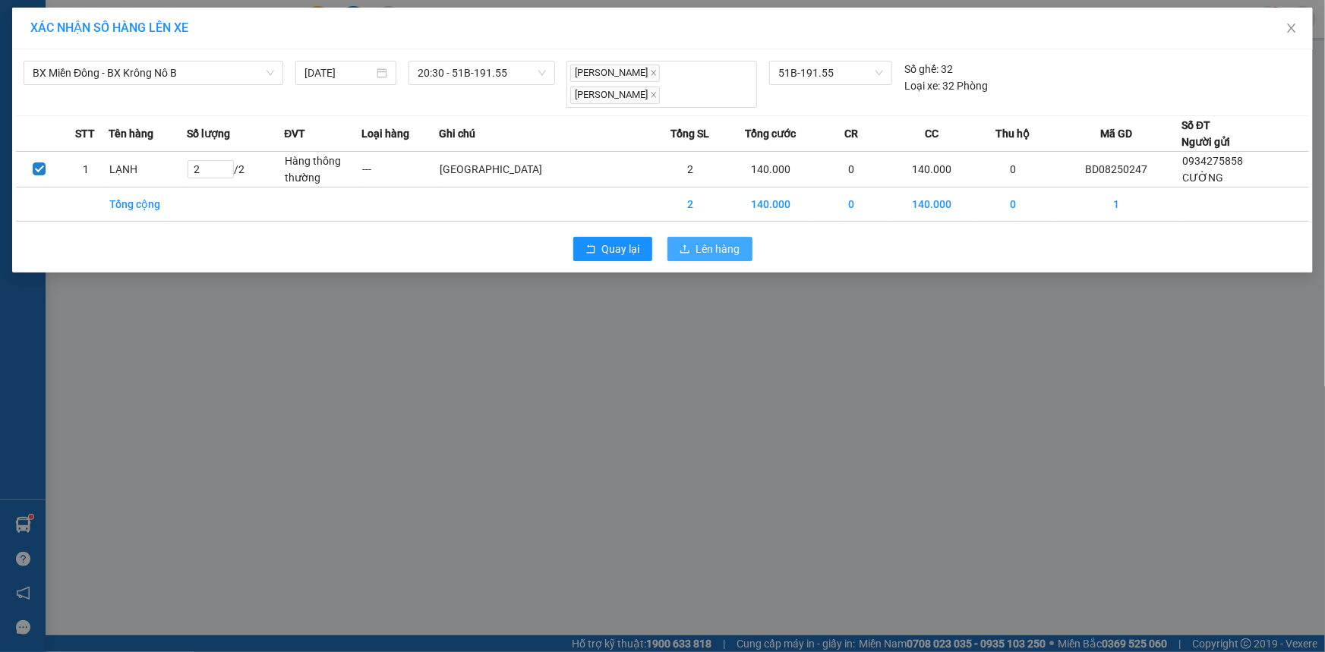
click at [679, 237] on button "Lên hàng" at bounding box center [709, 249] width 85 height 24
